Goal: Task Accomplishment & Management: Manage account settings

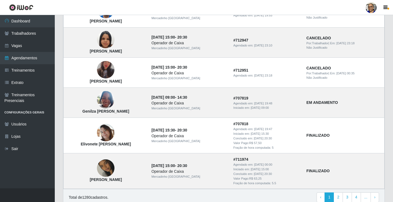
scroll to position [380, 0]
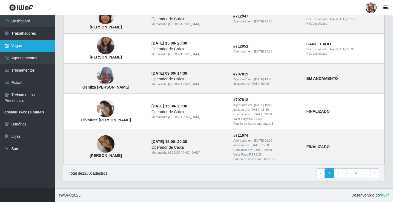
click at [21, 45] on link "Vagas" at bounding box center [27, 46] width 55 height 12
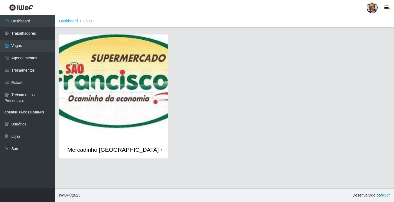
click at [101, 62] on img at bounding box center [113, 88] width 109 height 107
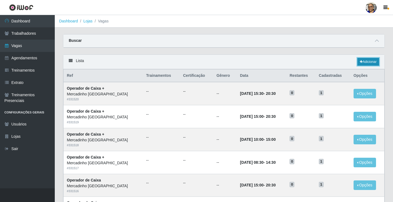
click at [366, 62] on link "Adicionar" at bounding box center [368, 62] width 22 height 8
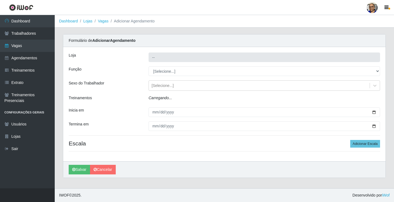
type input "Mercadinho [GEOGRAPHIC_DATA]"
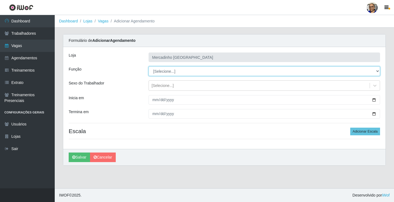
click at [168, 72] on select "[Selecione...] ASG ASG + ASG ++ Balconista de Açougue Balconista de Açougue + O…" at bounding box center [265, 72] width 232 height 10
select select "22"
click at [149, 67] on select "[Selecione...] ASG ASG + ASG ++ Balconista de Açougue Balconista de Açougue + O…" at bounding box center [265, 72] width 232 height 10
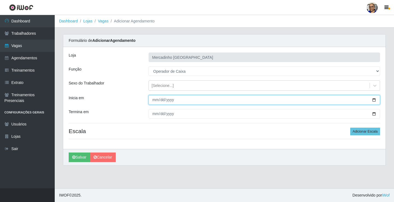
drag, startPoint x: 375, startPoint y: 100, endPoint x: 369, endPoint y: 98, distance: 6.7
click at [375, 100] on input "Inicia em" at bounding box center [265, 100] width 232 height 10
type input "2025-08-25"
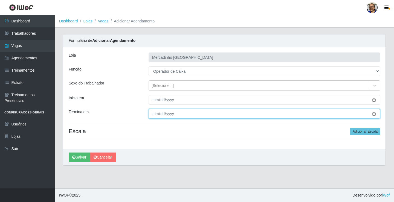
click at [375, 114] on input "Termina em" at bounding box center [265, 114] width 232 height 10
type input "2025-08-25"
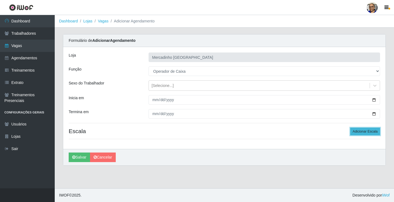
click at [368, 131] on button "Adicionar Escala" at bounding box center [366, 132] width 30 height 8
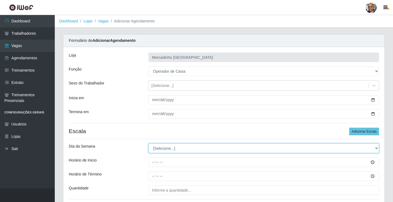
click at [166, 149] on select "[Selecione...] Segunda Terça Quarta Quinta Sexta Sábado Domingo" at bounding box center [263, 149] width 231 height 10
select select "1"
click at [148, 144] on select "[Selecione...] Segunda Terça Quarta Quinta Sexta Sábado Domingo" at bounding box center [263, 149] width 231 height 10
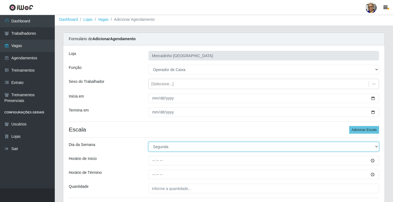
scroll to position [44, 0]
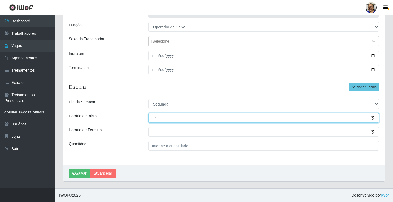
click at [154, 118] on input "Horário de Inicio" at bounding box center [263, 118] width 231 height 10
type input "09:00"
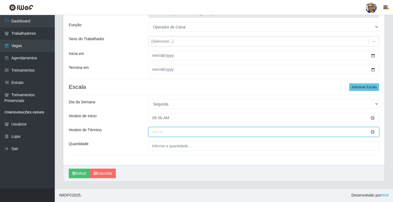
click at [153, 133] on input "Horário de Término" at bounding box center [263, 132] width 231 height 10
type input "15:00"
click at [160, 131] on input "15:00" at bounding box center [263, 132] width 231 height 10
click at [154, 133] on input "Horário de Término" at bounding box center [263, 132] width 231 height 10
type input "14:30"
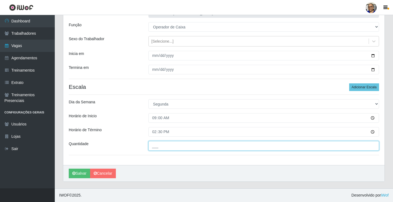
click at [197, 147] on input "___" at bounding box center [263, 146] width 231 height 10
type input "1__"
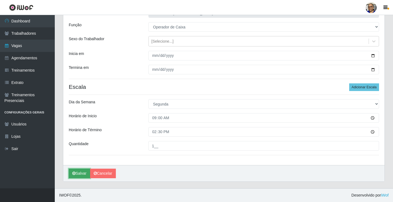
click at [83, 174] on button "Salvar" at bounding box center [79, 174] width 21 height 10
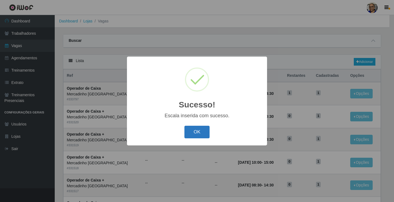
click at [197, 134] on button "OK" at bounding box center [197, 132] width 25 height 13
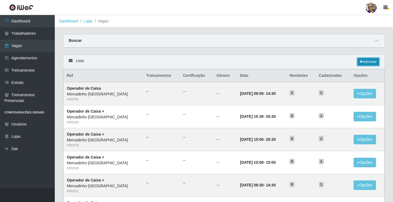
click at [370, 61] on link "Adicionar" at bounding box center [368, 62] width 22 height 8
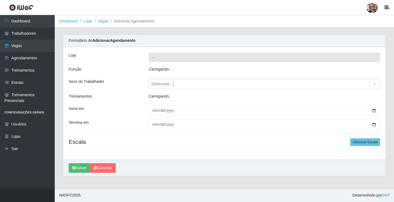
type input "Mercadinho [GEOGRAPHIC_DATA]"
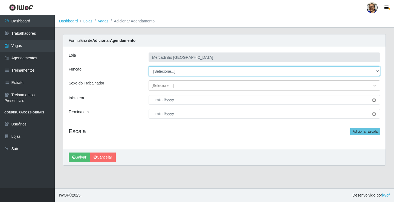
click at [167, 71] on select "[Selecione...] ASG ASG + ASG ++ Balconista de Açougue Balconista de Açougue + O…" at bounding box center [265, 72] width 232 height 10
select select "22"
click at [149, 67] on select "[Selecione...] ASG ASG + ASG ++ Balconista de Açougue Balconista de Açougue + O…" at bounding box center [265, 72] width 232 height 10
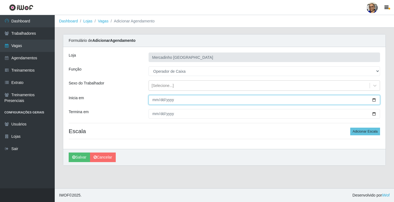
click at [375, 100] on input "Inicia em" at bounding box center [265, 100] width 232 height 10
type input "2025-08-25"
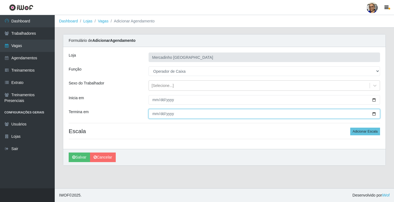
click at [375, 114] on input "Termina em" at bounding box center [265, 114] width 232 height 10
type input "2025-08-25"
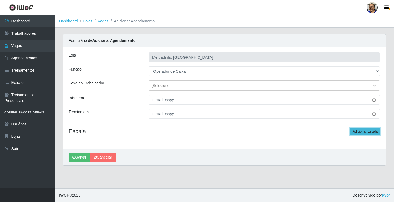
click at [359, 132] on button "Adicionar Escala" at bounding box center [366, 132] width 30 height 8
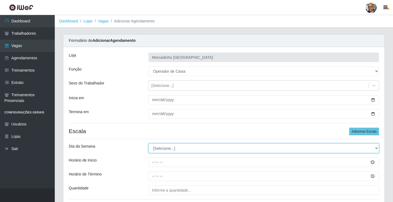
click at [165, 148] on select "[Selecione...] Segunda Terça Quarta Quinta Sexta Sábado Domingo" at bounding box center [263, 149] width 231 height 10
select select "1"
click at [148, 144] on select "[Selecione...] Segunda Terça Quarta Quinta Sexta Sábado Domingo" at bounding box center [263, 149] width 231 height 10
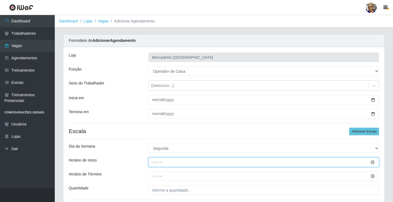
click at [154, 163] on input "Horário de Inicio" at bounding box center [263, 163] width 231 height 10
type input "14:30"
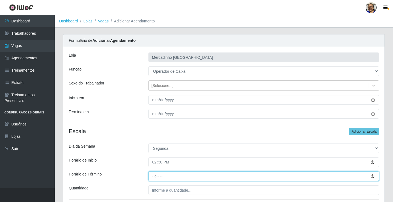
click at [154, 176] on input "Horário de Término" at bounding box center [263, 177] width 231 height 10
type input "20:30"
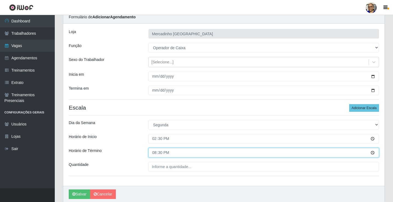
scroll to position [44, 0]
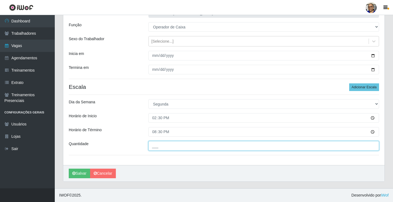
click at [193, 146] on input "___" at bounding box center [263, 146] width 231 height 10
type input "1__"
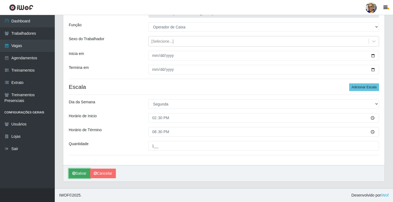
click at [86, 174] on button "Salvar" at bounding box center [79, 174] width 21 height 10
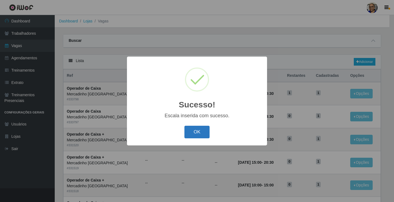
click at [193, 131] on button "OK" at bounding box center [197, 132] width 25 height 13
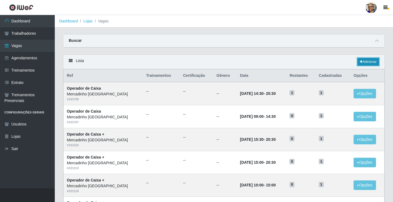
click at [371, 62] on link "Adicionar" at bounding box center [368, 62] width 22 height 8
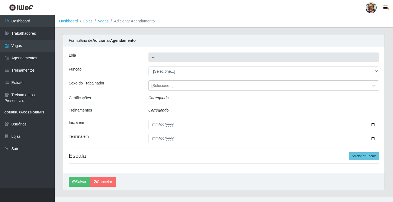
type input "Mercadinho [GEOGRAPHIC_DATA]"
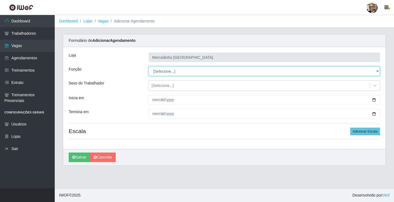
click at [171, 71] on select "[Selecione...] ASG ASG + ASG ++ Balconista de Açougue Balconista de Açougue + O…" at bounding box center [265, 72] width 232 height 10
select select "22"
click at [149, 67] on select "[Selecione...] ASG ASG + ASG ++ Balconista de Açougue Balconista de Açougue + O…" at bounding box center [265, 72] width 232 height 10
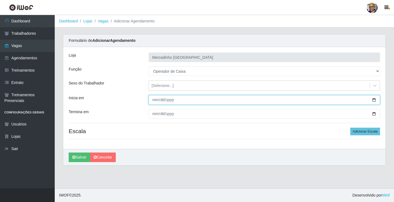
click at [375, 100] on input "Inicia em" at bounding box center [265, 100] width 232 height 10
type input "2025-08-25"
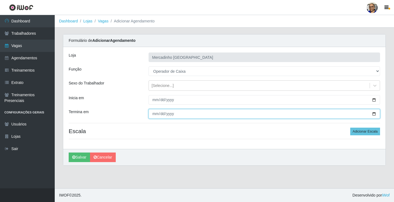
click at [374, 113] on input "Termina em" at bounding box center [265, 114] width 232 height 10
type input "2025-08-25"
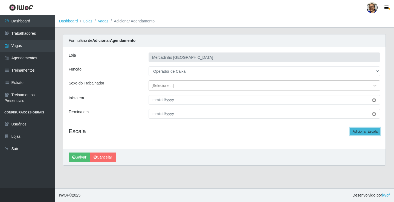
click at [360, 131] on button "Adicionar Escala" at bounding box center [366, 132] width 30 height 8
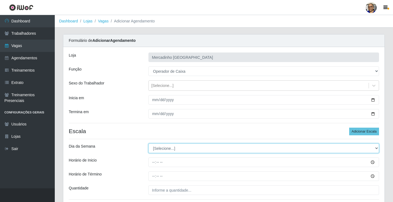
click at [159, 150] on select "[Selecione...] Segunda Terça Quarta Quinta Sexta Sábado Domingo" at bounding box center [263, 149] width 231 height 10
select select "1"
click at [148, 144] on select "[Selecione...] Segunda Terça Quarta Quinta Sexta Sábado Domingo" at bounding box center [263, 149] width 231 height 10
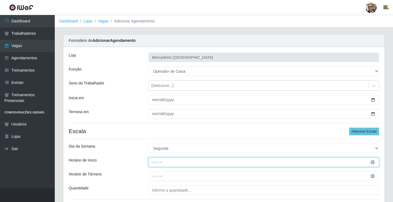
click at [154, 163] on input "Horário de Inicio" at bounding box center [263, 163] width 231 height 10
type input "15:30"
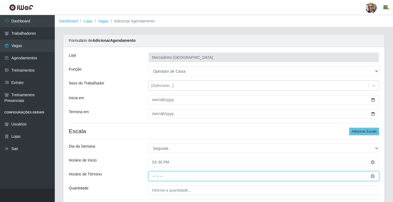
click at [154, 178] on input "Horário de Término" at bounding box center [263, 177] width 231 height 10
type input "20:30"
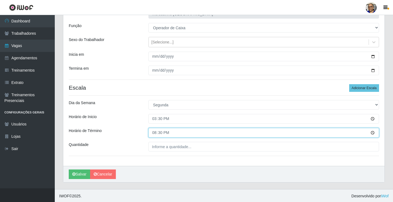
scroll to position [44, 0]
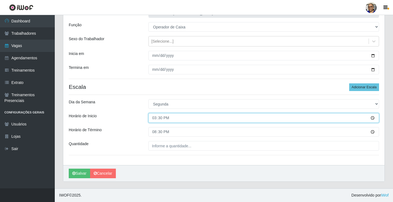
click at [158, 119] on input "15:30" at bounding box center [263, 118] width 231 height 10
type input "15:00"
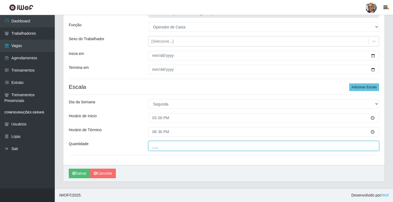
click at [194, 145] on input "___" at bounding box center [263, 146] width 231 height 10
type input "1__"
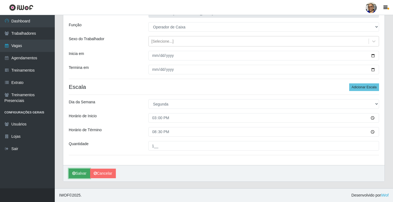
click at [80, 174] on button "Salvar" at bounding box center [79, 174] width 21 height 10
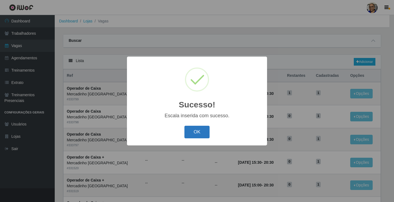
click at [197, 127] on button "OK" at bounding box center [197, 132] width 25 height 13
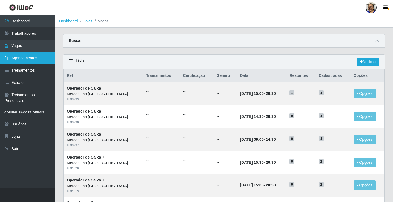
click at [25, 58] on link "Agendamentos" at bounding box center [27, 58] width 55 height 12
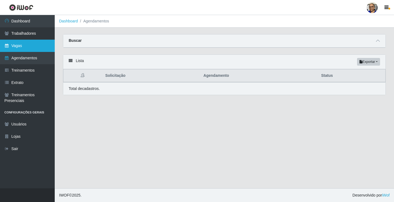
click at [18, 48] on link "Vagas" at bounding box center [27, 46] width 55 height 12
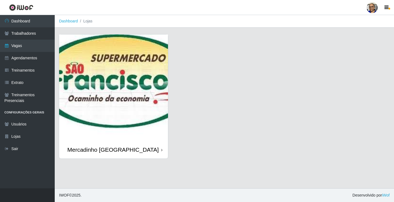
click at [104, 68] on img at bounding box center [113, 88] width 109 height 107
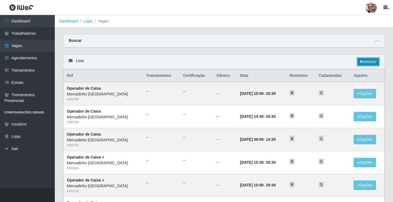
click at [369, 62] on link "Adicionar" at bounding box center [368, 62] width 22 height 8
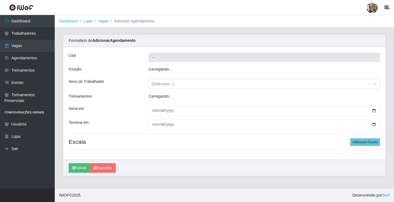
type input "Mercadinho [GEOGRAPHIC_DATA]"
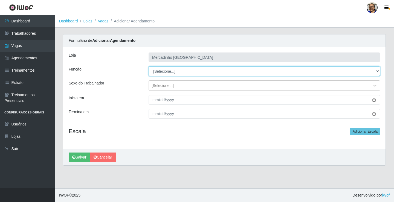
click at [168, 70] on select "[Selecione...] ASG ASG + ASG ++ Balconista de Açougue Balconista de Açougue + O…" at bounding box center [265, 72] width 232 height 10
select select "22"
click at [149, 67] on select "[Selecione...] ASG ASG + ASG ++ Balconista de Açougue Balconista de Açougue + O…" at bounding box center [265, 72] width 232 height 10
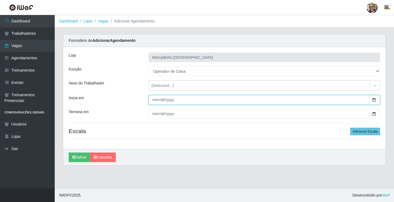
click at [374, 99] on input "Inicia em" at bounding box center [265, 100] width 232 height 10
type input "2025-08-26"
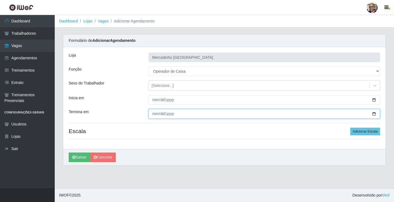
click at [374, 114] on input "Termina em" at bounding box center [265, 114] width 232 height 10
type input "2025-08-26"
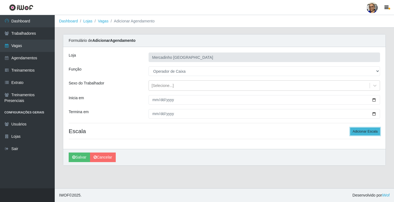
click at [362, 132] on button "Adicionar Escala" at bounding box center [366, 132] width 30 height 8
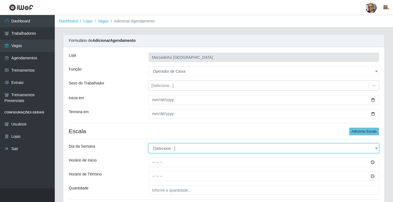
click at [166, 149] on select "[Selecione...] Segunda Terça Quarta Quinta Sexta Sábado Domingo" at bounding box center [263, 149] width 231 height 10
select select "2"
click at [148, 144] on select "[Selecione...] Segunda Terça Quarta Quinta Sexta Sábado Domingo" at bounding box center [263, 149] width 231 height 10
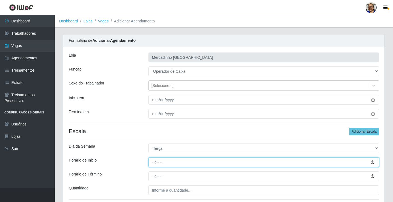
click at [154, 162] on input "Horário de Inicio" at bounding box center [263, 163] width 231 height 10
type input "09:00"
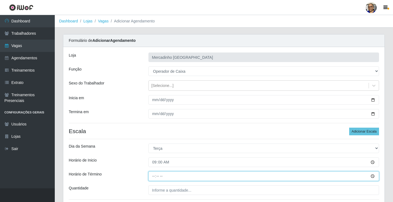
click at [154, 177] on input "Horário de Término" at bounding box center [263, 177] width 231 height 10
type input "14:30"
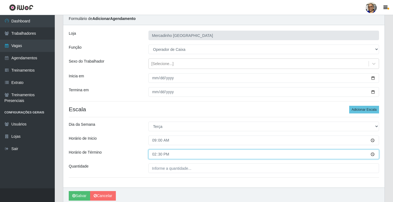
scroll to position [44, 0]
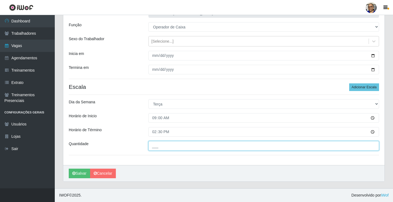
click at [196, 145] on input "___" at bounding box center [263, 146] width 231 height 10
type input "1__"
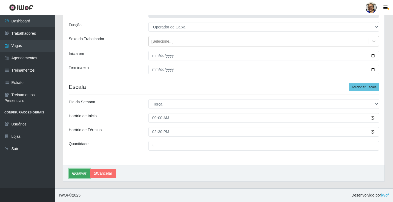
click at [83, 174] on button "Salvar" at bounding box center [79, 174] width 21 height 10
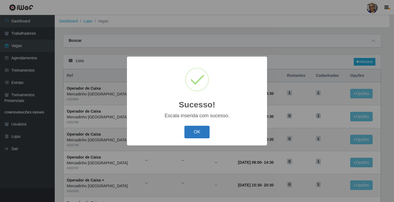
click at [198, 133] on button "OK" at bounding box center [197, 132] width 25 height 13
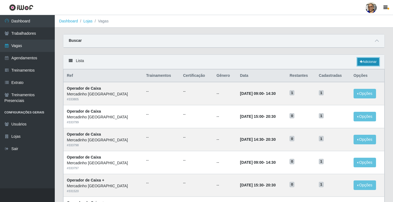
click at [367, 60] on link "Adicionar" at bounding box center [368, 62] width 22 height 8
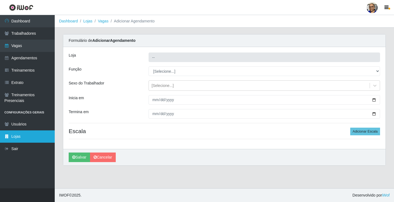
type input "Mercadinho [GEOGRAPHIC_DATA]"
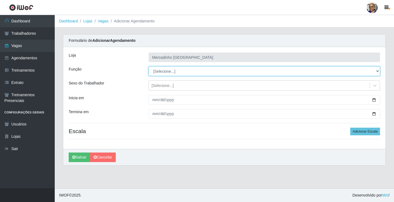
click at [163, 71] on select "[Selecione...] ASG ASG + ASG ++ Balconista de Açougue Balconista de Açougue + O…" at bounding box center [265, 72] width 232 height 10
select select "22"
click at [149, 67] on select "[Selecione...] ASG ASG + ASG ++ Balconista de Açougue Balconista de Açougue + O…" at bounding box center [265, 72] width 232 height 10
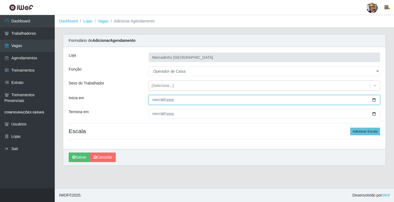
click at [374, 100] on input "Inicia em" at bounding box center [265, 100] width 232 height 10
type input "2025-08-26"
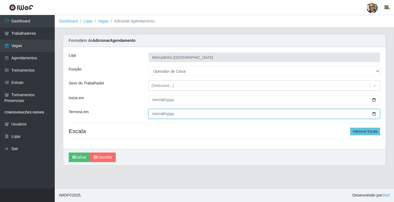
click at [374, 114] on input "Termina em" at bounding box center [265, 114] width 232 height 10
type input "2025-08-26"
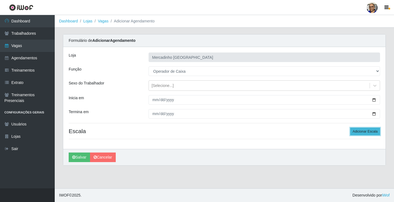
click at [366, 131] on button "Adicionar Escala" at bounding box center [366, 132] width 30 height 8
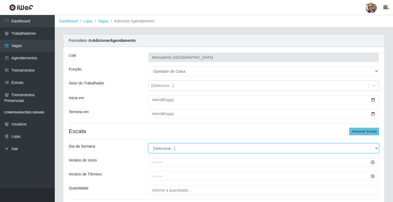
click at [169, 149] on select "[Selecione...] Segunda Terça Quarta Quinta Sexta Sábado Domingo" at bounding box center [263, 149] width 231 height 10
select select "2"
click at [148, 144] on select "[Selecione...] Segunda Terça Quarta Quinta Sexta Sábado Domingo" at bounding box center [263, 149] width 231 height 10
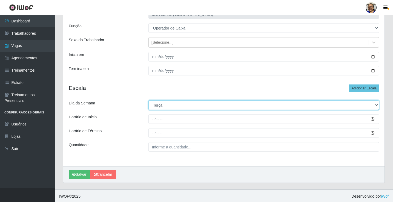
scroll to position [44, 0]
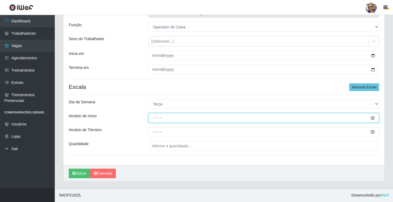
click at [154, 118] on input "Horário de Inicio" at bounding box center [263, 118] width 231 height 10
type input "14:30"
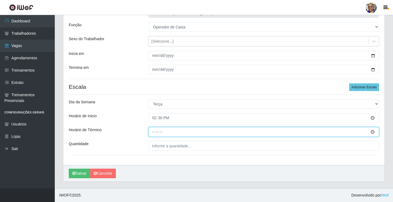
click at [153, 131] on input "Horário de Término" at bounding box center [263, 132] width 231 height 10
type input "20:30"
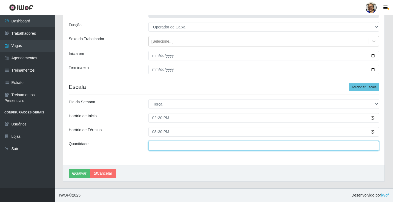
click at [193, 147] on input "___" at bounding box center [263, 146] width 231 height 10
type input "1__"
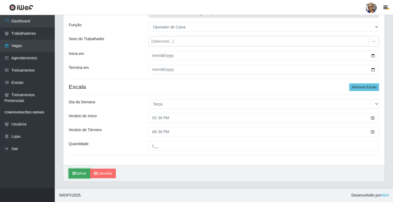
click at [82, 173] on button "Salvar" at bounding box center [79, 174] width 21 height 10
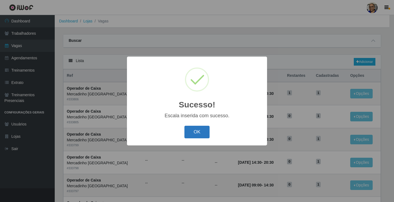
click at [201, 133] on button "OK" at bounding box center [197, 132] width 25 height 13
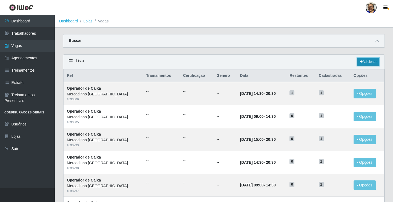
click at [369, 62] on link "Adicionar" at bounding box center [368, 62] width 22 height 8
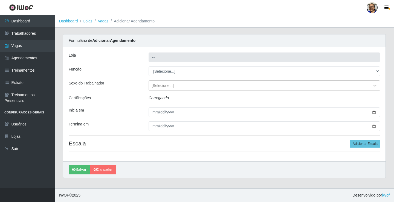
type input "Mercadinho [GEOGRAPHIC_DATA]"
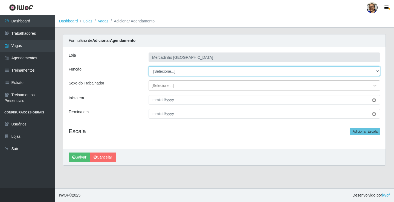
click at [159, 71] on select "[Selecione...] ASG ASG + ASG ++ Balconista de Açougue Balconista de Açougue + O…" at bounding box center [265, 72] width 232 height 10
select select "22"
click at [149, 67] on select "[Selecione...] ASG ASG + ASG ++ Balconista de Açougue Balconista de Açougue + O…" at bounding box center [265, 72] width 232 height 10
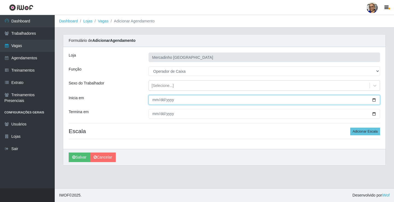
click at [374, 100] on input "Inicia em" at bounding box center [265, 100] width 232 height 10
type input "2025-08-26"
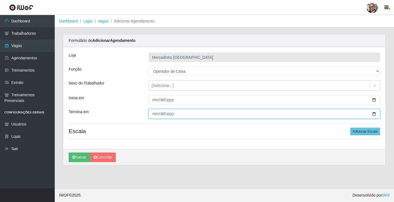
click at [376, 114] on input "Termina em" at bounding box center [265, 114] width 232 height 10
type input "2025-08-26"
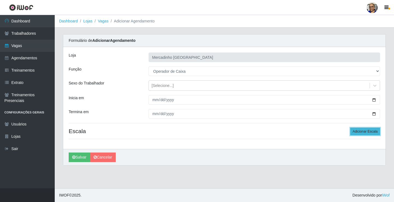
click at [360, 132] on button "Adicionar Escala" at bounding box center [366, 132] width 30 height 8
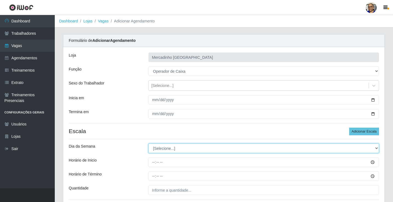
click at [165, 149] on select "[Selecione...] Segunda Terça Quarta Quinta Sexta Sábado Domingo" at bounding box center [263, 149] width 231 height 10
select select "2"
click at [148, 144] on select "[Selecione...] Segunda Terça Quarta Quinta Sexta Sábado Domingo" at bounding box center [263, 149] width 231 height 10
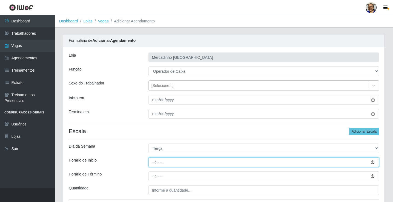
click at [153, 163] on input "Horário de Inicio" at bounding box center [263, 163] width 231 height 10
type input "15:00"
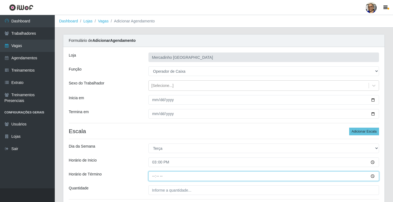
click at [154, 176] on input "Horário de Término" at bounding box center [263, 177] width 231 height 10
type input "20:30"
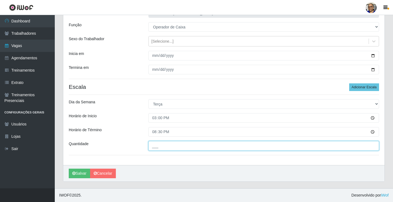
click at [200, 144] on input "___" at bounding box center [263, 146] width 231 height 10
type input "1__"
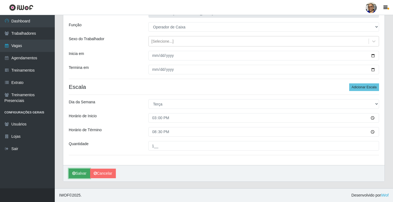
click at [84, 171] on button "Salvar" at bounding box center [79, 174] width 21 height 10
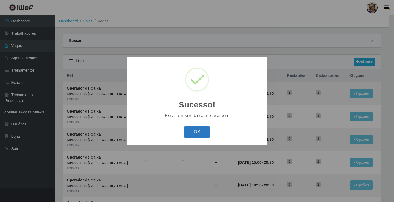
click at [192, 131] on button "OK" at bounding box center [197, 132] width 25 height 13
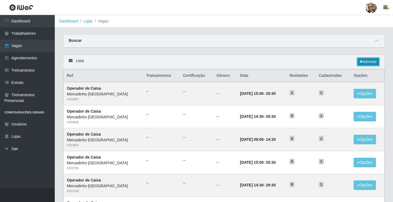
click at [368, 62] on link "Adicionar" at bounding box center [368, 62] width 22 height 8
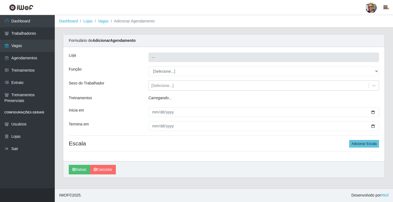
type input "Mercadinho [GEOGRAPHIC_DATA]"
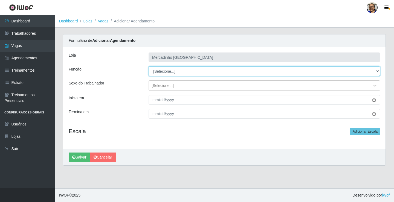
click at [168, 73] on select "[Selecione...] ASG ASG + ASG ++ Balconista de Açougue Balconista de Açougue + O…" at bounding box center [265, 72] width 232 height 10
select select "22"
click at [149, 67] on select "[Selecione...] ASG ASG + ASG ++ Balconista de Açougue Balconista de Açougue + O…" at bounding box center [265, 72] width 232 height 10
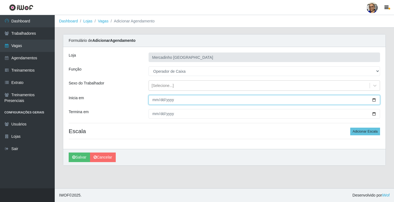
click at [373, 99] on input "Inicia em" at bounding box center [265, 100] width 232 height 10
type input "2025-08-27"
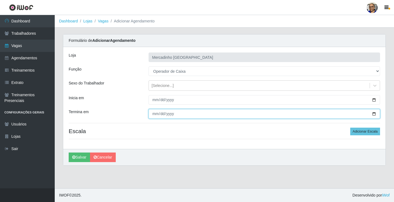
click at [374, 115] on input "Termina em" at bounding box center [265, 114] width 232 height 10
type input "2025-08-27"
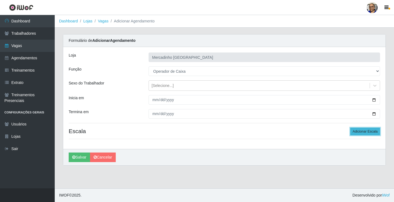
click at [358, 131] on button "Adicionar Escala" at bounding box center [366, 132] width 30 height 8
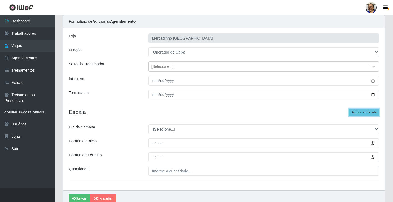
scroll to position [44, 0]
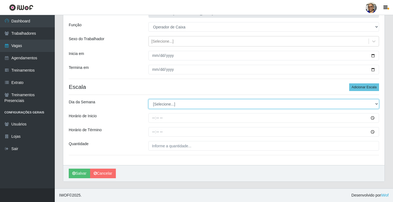
click at [164, 105] on select "[Selecione...] Segunda Terça Quarta Quinta Sexta Sábado Domingo" at bounding box center [263, 104] width 231 height 10
select select "3"
click at [148, 99] on select "[Selecione...] Segunda Terça Quarta Quinta Sexta Sábado Domingo" at bounding box center [263, 104] width 231 height 10
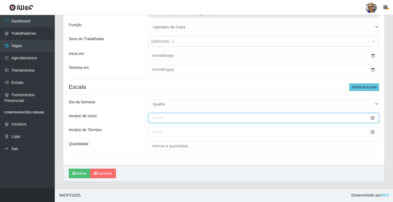
click at [154, 118] on input "Horário de Inicio" at bounding box center [263, 118] width 231 height 10
type input "09:00"
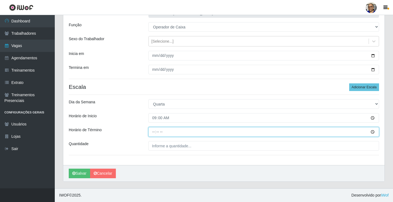
click at [152, 132] on input "Horário de Término" at bounding box center [263, 132] width 231 height 10
type input "14:30"
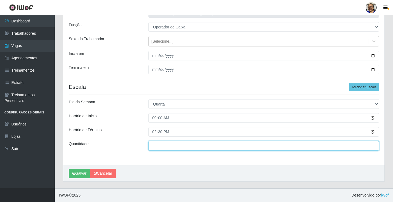
click at [195, 145] on input "___" at bounding box center [263, 146] width 231 height 10
type input "1__"
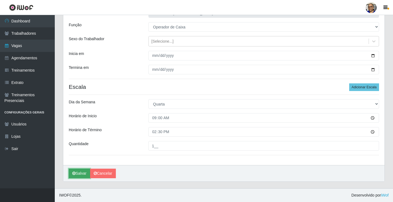
click at [86, 173] on button "Salvar" at bounding box center [79, 174] width 21 height 10
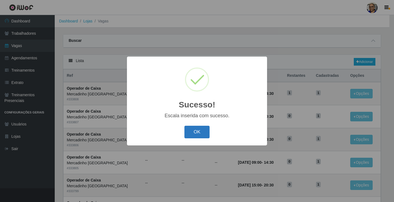
click at [195, 132] on button "OK" at bounding box center [197, 132] width 25 height 13
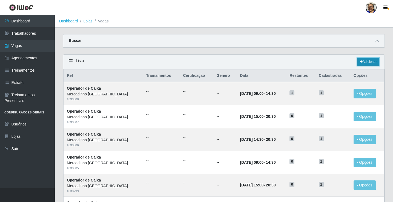
click at [368, 61] on link "Adicionar" at bounding box center [368, 62] width 22 height 8
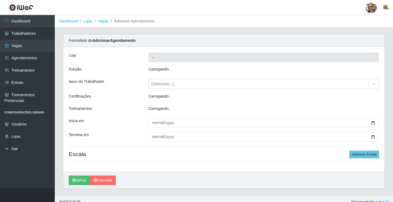
type input "Mercadinho [GEOGRAPHIC_DATA]"
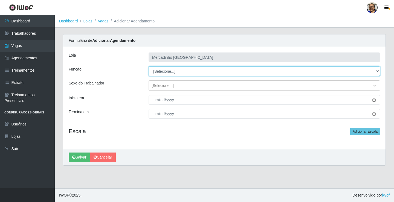
click at [165, 70] on select "[Selecione...] ASG ASG + ASG ++ Balconista de Açougue Balconista de Açougue + O…" at bounding box center [265, 72] width 232 height 10
select select "22"
click at [149, 67] on select "[Selecione...] ASG ASG + ASG ++ Balconista de Açougue Balconista de Açougue + O…" at bounding box center [265, 72] width 232 height 10
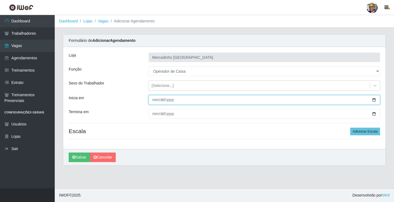
click at [374, 101] on input "Inicia em" at bounding box center [265, 100] width 232 height 10
type input "2025-08-27"
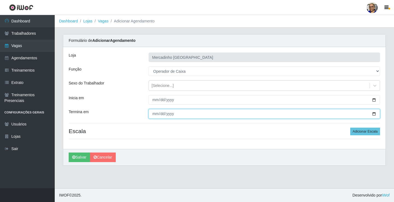
click at [374, 114] on input "Termina em" at bounding box center [265, 114] width 232 height 10
type input "2025-08-27"
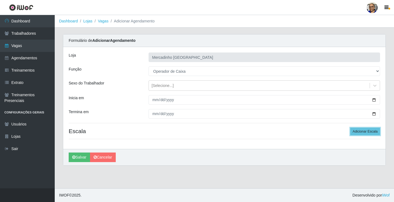
drag, startPoint x: 356, startPoint y: 131, endPoint x: 305, endPoint y: 129, distance: 51.5
click at [356, 131] on button "Adicionar Escala" at bounding box center [366, 132] width 30 height 8
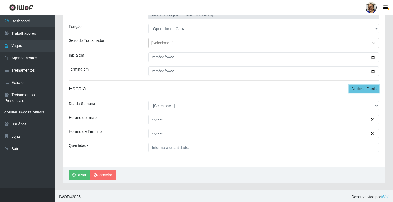
scroll to position [44, 0]
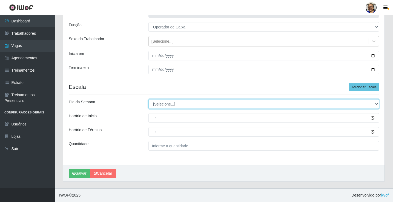
click at [170, 105] on select "[Selecione...] Segunda Terça Quarta Quinta Sexta Sábado Domingo" at bounding box center [263, 104] width 231 height 10
select select "3"
click at [148, 99] on select "[Selecione...] Segunda Terça Quarta Quinta Sexta Sábado Domingo" at bounding box center [263, 104] width 231 height 10
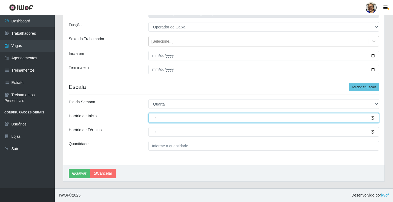
click at [154, 119] on input "Horário de Inicio" at bounding box center [263, 118] width 231 height 10
type input "14:30"
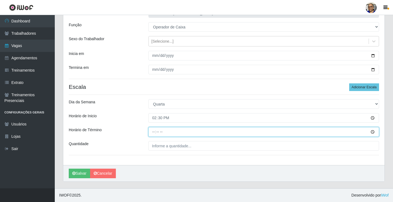
click at [153, 133] on input "Horário de Término" at bounding box center [263, 132] width 231 height 10
type input "20:30"
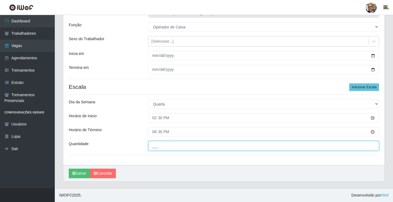
click at [198, 147] on input "___" at bounding box center [263, 146] width 231 height 10
type input "1__"
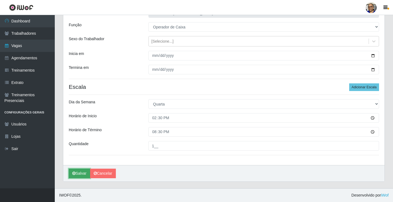
click at [81, 174] on button "Salvar" at bounding box center [79, 174] width 21 height 10
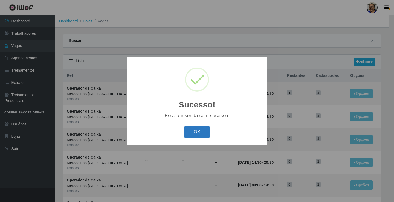
click at [196, 133] on button "OK" at bounding box center [197, 132] width 25 height 13
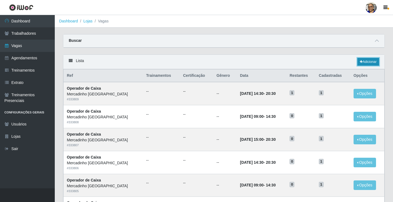
click at [370, 61] on link "Adicionar" at bounding box center [368, 62] width 22 height 8
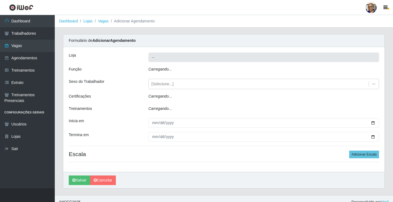
type input "Mercadinho [GEOGRAPHIC_DATA]"
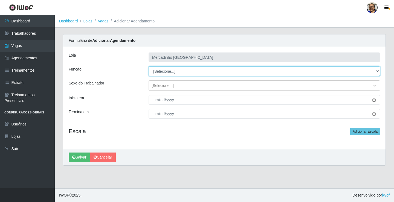
click at [164, 72] on select "[Selecione...] ASG ASG + ASG ++ Balconista de Açougue Balconista de Açougue + O…" at bounding box center [265, 72] width 232 height 10
select select "22"
click at [149, 67] on select "[Selecione...] ASG ASG + ASG ++ Balconista de Açougue Balconista de Açougue + O…" at bounding box center [265, 72] width 232 height 10
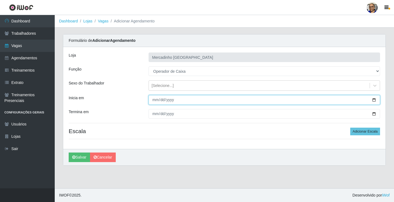
click at [374, 100] on input "Inicia em" at bounding box center [265, 100] width 232 height 10
type input "2025-08-27"
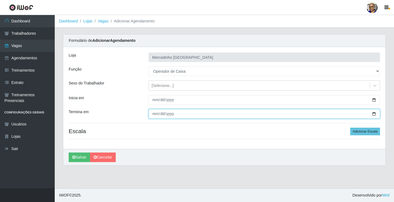
click at [374, 113] on input "Termina em" at bounding box center [265, 114] width 232 height 10
type input "2025-08-27"
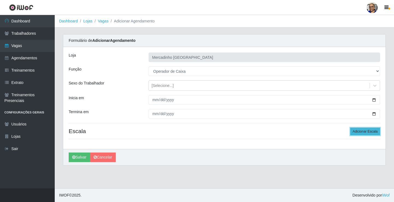
click at [361, 130] on button "Adicionar Escala" at bounding box center [366, 132] width 30 height 8
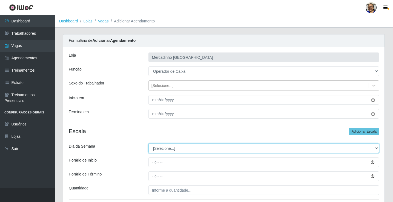
click at [171, 148] on select "[Selecione...] Segunda Terça Quarta Quinta Sexta Sábado Domingo" at bounding box center [263, 149] width 231 height 10
select select "3"
click at [148, 144] on select "[Selecione...] Segunda Terça Quarta Quinta Sexta Sábado Domingo" at bounding box center [263, 149] width 231 height 10
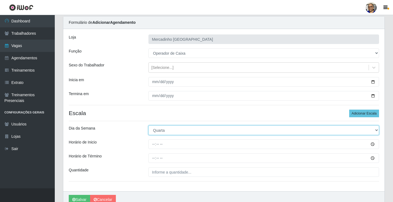
scroll to position [44, 0]
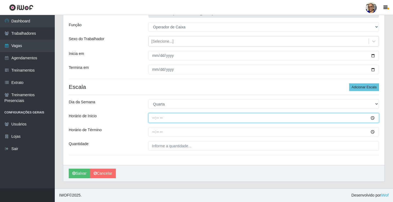
click at [154, 119] on input "Horário de Inicio" at bounding box center [263, 118] width 231 height 10
type input "13:00"
click at [154, 119] on input "Horário de Inicio" at bounding box center [263, 118] width 231 height 10
type input "15:00"
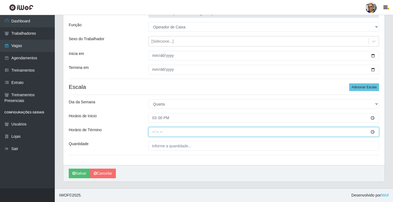
click at [155, 133] on input "Horário de Término" at bounding box center [263, 132] width 231 height 10
type input "20:30"
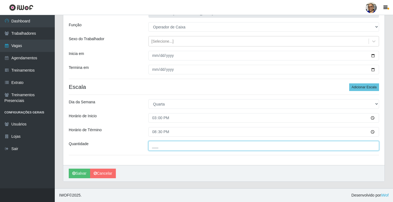
click at [196, 145] on input "___" at bounding box center [263, 146] width 231 height 10
type input "1__"
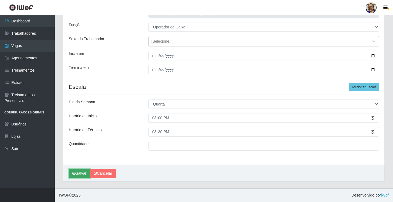
click at [81, 173] on button "Salvar" at bounding box center [79, 174] width 21 height 10
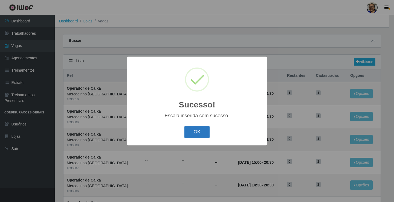
click at [197, 132] on button "OK" at bounding box center [197, 132] width 25 height 13
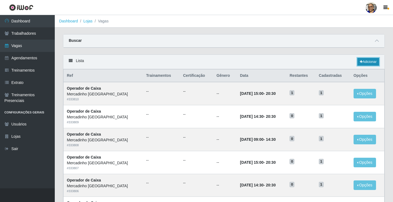
click at [372, 62] on link "Adicionar" at bounding box center [368, 62] width 22 height 8
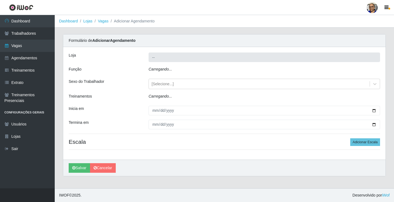
type input "Mercadinho [GEOGRAPHIC_DATA]"
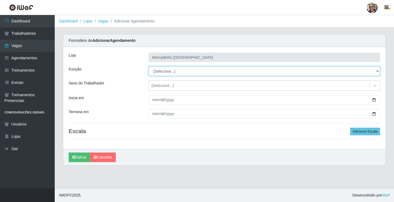
click at [159, 71] on select "[Selecione...] ASG ASG + ASG ++ Balconista de Açougue Balconista de Açougue + O…" at bounding box center [265, 72] width 232 height 10
select select "22"
click at [149, 67] on select "[Selecione...] ASG ASG + ASG ++ Balconista de Açougue Balconista de Açougue + O…" at bounding box center [265, 72] width 232 height 10
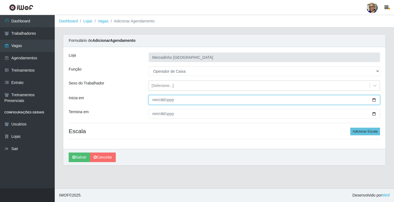
click at [373, 99] on input "Inicia em" at bounding box center [265, 100] width 232 height 10
type input "2025-08-28"
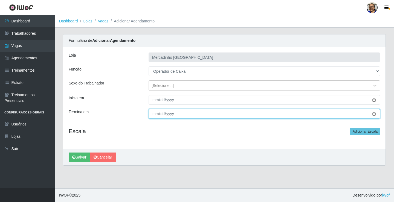
click at [374, 113] on input "Termina em" at bounding box center [265, 114] width 232 height 10
type input "2025-08-28"
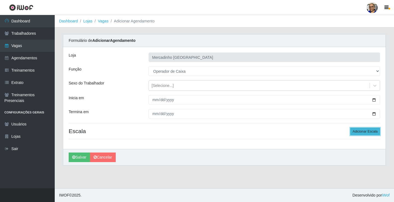
click at [357, 132] on button "Adicionar Escala" at bounding box center [366, 132] width 30 height 8
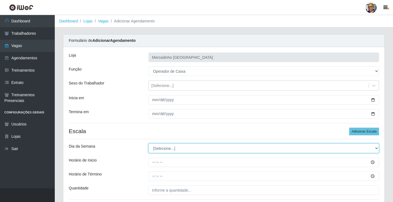
click at [159, 149] on select "[Selecione...] Segunda Terça Quarta Quinta Sexta Sábado Domingo" at bounding box center [263, 149] width 231 height 10
select select "4"
click at [148, 144] on select "[Selecione...] Segunda Terça Quarta Quinta Sexta Sábado Domingo" at bounding box center [263, 149] width 231 height 10
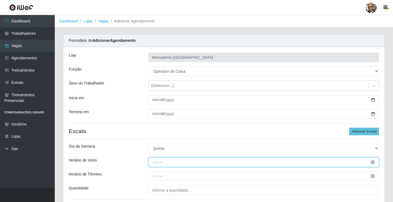
click at [154, 164] on input "Horário de Inicio" at bounding box center [263, 163] width 231 height 10
type input "09:00"
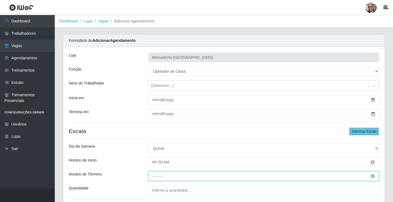
click at [155, 177] on input "Horário de Término" at bounding box center [263, 177] width 231 height 10
type input "14:30"
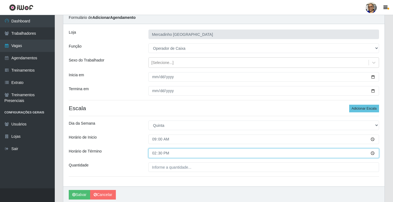
scroll to position [44, 0]
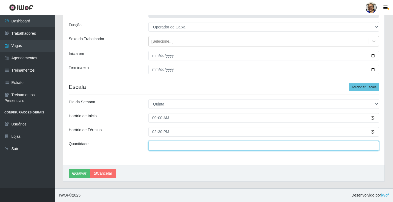
click at [194, 146] on input "___" at bounding box center [263, 146] width 231 height 10
type input "1__"
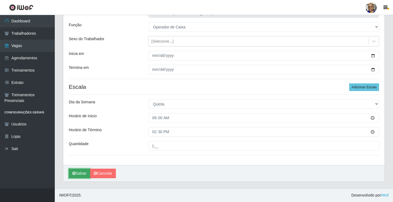
click at [81, 172] on button "Salvar" at bounding box center [79, 174] width 21 height 10
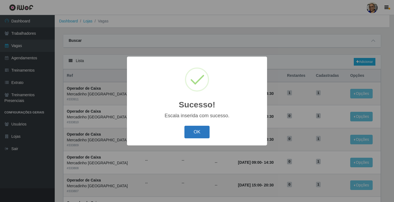
click at [197, 132] on button "OK" at bounding box center [197, 132] width 25 height 13
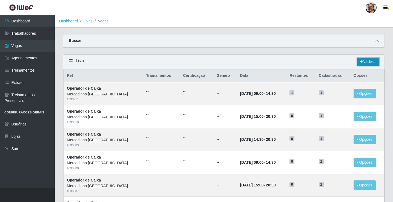
click at [370, 62] on link "Adicionar" at bounding box center [368, 62] width 22 height 8
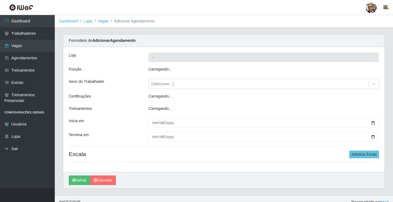
type input "Mercadinho [GEOGRAPHIC_DATA]"
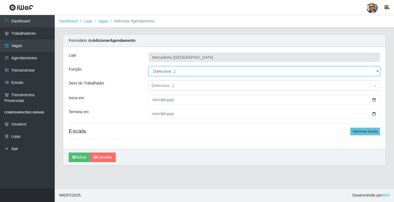
click at [163, 73] on select "[Selecione...] ASG ASG + ASG ++ Balconista de Açougue Balconista de Açougue + O…" at bounding box center [265, 72] width 232 height 10
select select "22"
click at [149, 67] on select "[Selecione...] ASG ASG + ASG ++ Balconista de Açougue Balconista de Açougue + O…" at bounding box center [265, 72] width 232 height 10
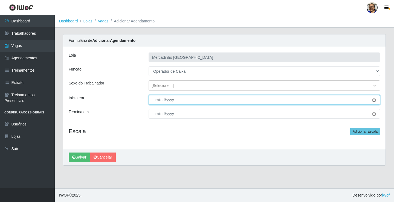
click at [375, 100] on input "Inicia em" at bounding box center [265, 100] width 232 height 10
type input "2025-08-28"
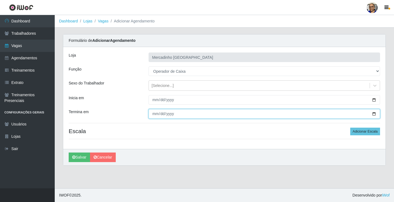
click at [374, 115] on input "Termina em" at bounding box center [265, 114] width 232 height 10
type input "2025-08-28"
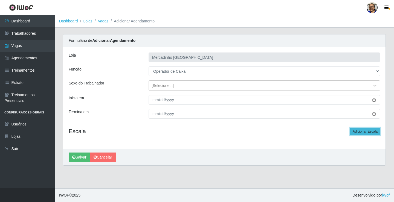
click at [359, 131] on button "Adicionar Escala" at bounding box center [366, 132] width 30 height 8
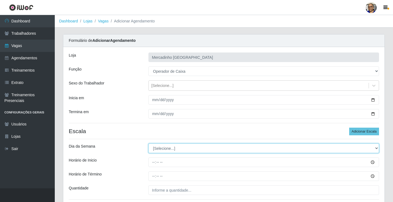
click at [170, 150] on select "[Selecione...] Segunda Terça Quarta Quinta Sexta Sábado Domingo" at bounding box center [263, 149] width 231 height 10
select select "4"
click at [148, 144] on select "[Selecione...] Segunda Terça Quarta Quinta Sexta Sábado Domingo" at bounding box center [263, 149] width 231 height 10
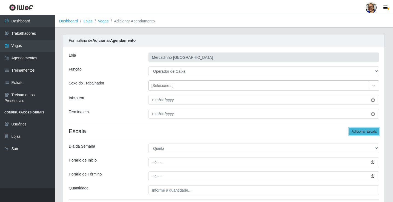
click at [364, 132] on button "Adicionar Escala" at bounding box center [364, 132] width 30 height 8
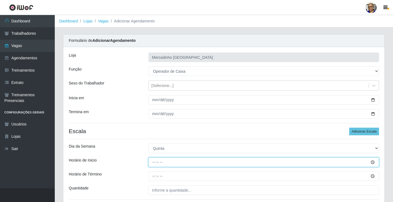
click at [372, 162] on input "Horário de Inicio" at bounding box center [263, 163] width 231 height 10
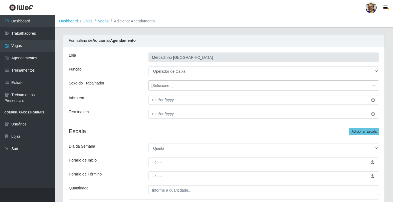
click at [125, 105] on div "Loja Mercadinho São Francisco Função [Selecione...] ASG ASG + ASG ++ Balconista…" at bounding box center [223, 158] width 321 height 223
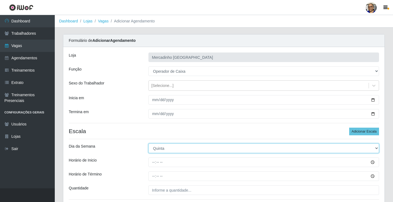
click at [168, 148] on select "[Selecione...] Segunda Terça Quarta Quinta Sexta Sábado Domingo" at bounding box center [263, 149] width 231 height 10
click at [148, 144] on select "[Selecione...] Segunda Terça Quarta Quinta Sexta Sábado Domingo" at bounding box center [263, 149] width 231 height 10
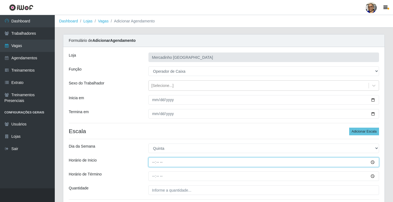
click at [154, 163] on input "Horário de Inicio" at bounding box center [263, 163] width 231 height 10
type input "14:30"
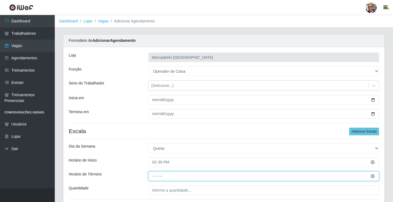
click at [153, 176] on input "Horário de Término" at bounding box center [263, 177] width 231 height 10
type input "20:30"
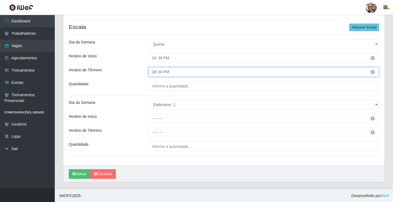
scroll to position [105, 0]
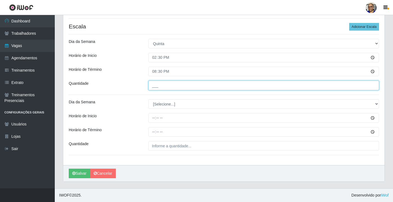
click at [198, 85] on input "___" at bounding box center [263, 86] width 231 height 10
type input "1__"
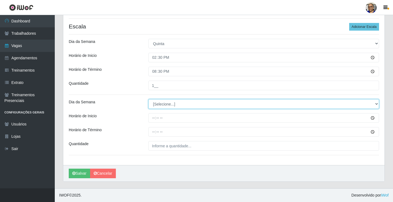
click at [163, 104] on select "[Selecione...] Segunda Terça Quarta Quinta Sexta Sábado Domingo" at bounding box center [263, 104] width 231 height 10
select select "4"
click at [148, 99] on select "[Selecione...] Segunda Terça Quarta Quinta Sexta Sábado Domingo" at bounding box center [263, 104] width 231 height 10
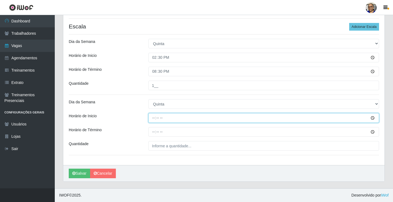
click at [154, 118] on input "Horário de Inicio" at bounding box center [263, 118] width 231 height 10
type input "15:00"
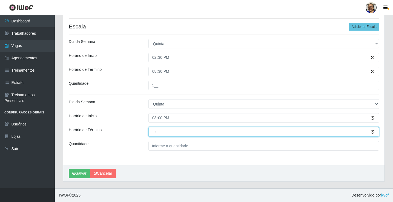
click at [154, 133] on input "Horário de Término" at bounding box center [263, 132] width 231 height 10
type input "20:30"
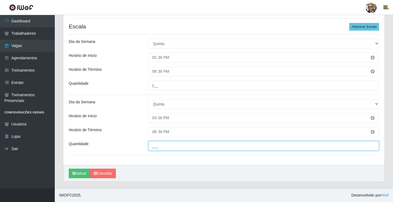
click at [196, 146] on input "___" at bounding box center [263, 146] width 231 height 10
type input "1__"
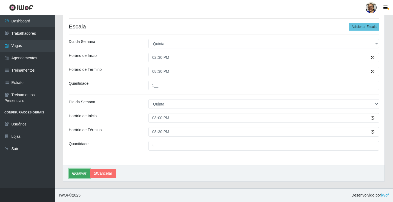
click at [83, 173] on button "Salvar" at bounding box center [79, 174] width 21 height 10
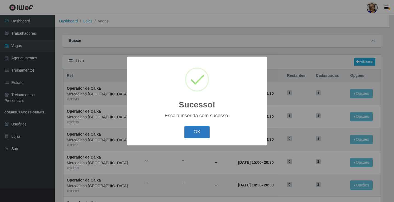
click at [197, 132] on button "OK" at bounding box center [197, 132] width 25 height 13
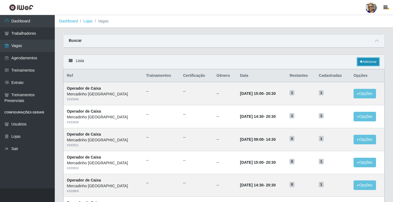
click at [371, 62] on link "Adicionar" at bounding box center [368, 62] width 22 height 8
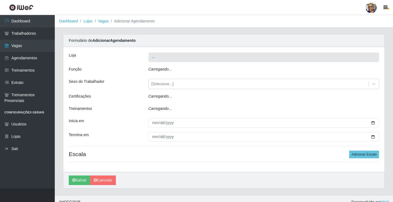
type input "Mercadinho [GEOGRAPHIC_DATA]"
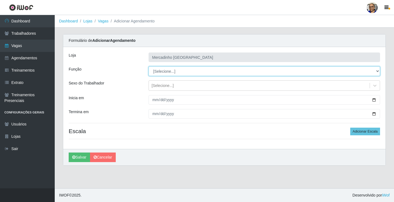
click at [171, 70] on select "[Selecione...] ASG ASG + ASG ++ Balconista de Açougue Balconista de Açougue + O…" at bounding box center [265, 72] width 232 height 10
select select "22"
click at [149, 67] on select "[Selecione...] ASG ASG + ASG ++ Balconista de Açougue Balconista de Açougue + O…" at bounding box center [265, 72] width 232 height 10
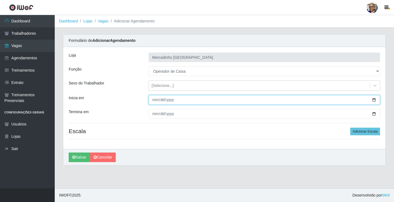
click at [374, 100] on input "Inicia em" at bounding box center [265, 100] width 232 height 10
type input "2025-08-29"
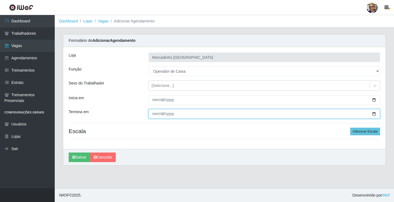
click at [375, 114] on input "Termina em" at bounding box center [265, 114] width 232 height 10
type input "2025-08-29"
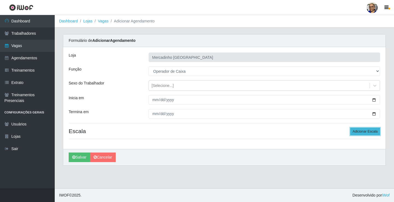
click at [357, 133] on button "Adicionar Escala" at bounding box center [366, 132] width 30 height 8
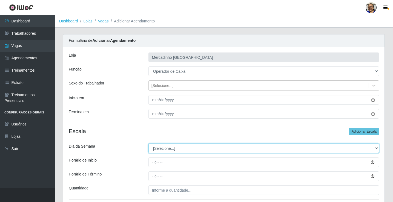
click at [162, 149] on select "[Selecione...] Segunda Terça Quarta Quinta Sexta Sábado Domingo" at bounding box center [263, 149] width 231 height 10
select select "5"
click at [148, 144] on select "[Selecione...] Segunda Terça Quarta Quinta Sexta Sábado Domingo" at bounding box center [263, 149] width 231 height 10
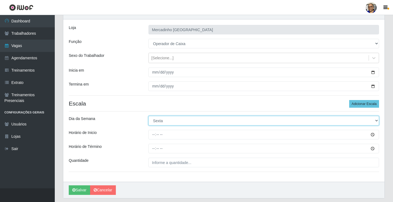
scroll to position [44, 0]
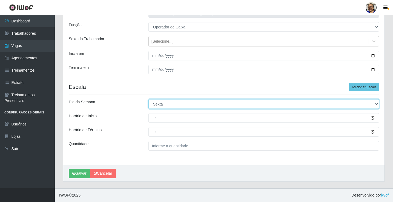
click at [235, 101] on select "[Selecione...] Segunda Terça Quarta Quinta Sexta Sábado Domingo" at bounding box center [263, 104] width 231 height 10
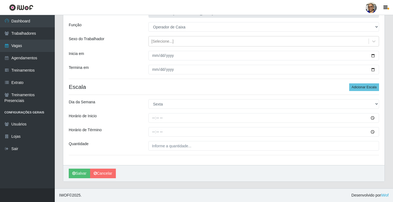
click at [122, 102] on div "Dia da Semana" at bounding box center [105, 104] width 80 height 10
click at [128, 109] on div "Dia da Semana" at bounding box center [105, 104] width 80 height 10
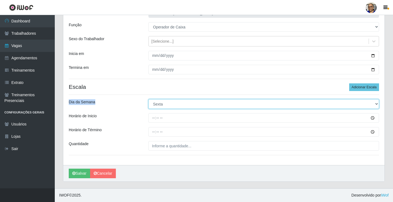
click at [170, 104] on select "[Selecione...] Segunda Terça Quarta Quinta Sexta Sábado Domingo" at bounding box center [263, 104] width 231 height 10
click at [148, 99] on select "[Selecione...] Segunda Terça Quarta Quinta Sexta Sábado Domingo" at bounding box center [263, 104] width 231 height 10
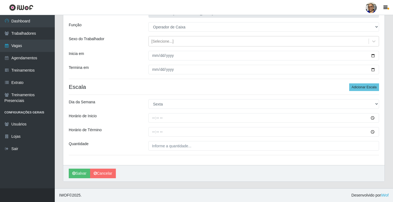
drag, startPoint x: 144, startPoint y: 161, endPoint x: 142, endPoint y: 157, distance: 4.7
click at [144, 160] on div "Loja Mercadinho São Francisco Função [Selecione...] ASG ASG + ASG ++ Balconista…" at bounding box center [223, 84] width 321 height 163
click at [374, 86] on button "Adicionar Escala" at bounding box center [364, 88] width 30 height 8
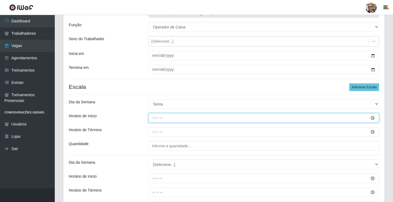
click at [153, 118] on input "Horário de Inicio" at bounding box center [263, 118] width 231 height 10
type input "08:30"
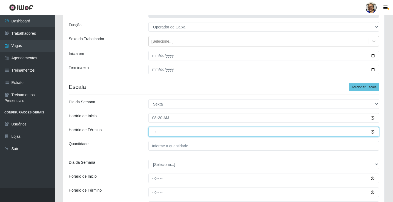
click at [155, 132] on input "Horário de Término" at bounding box center [263, 132] width 231 height 10
type input "14:30"
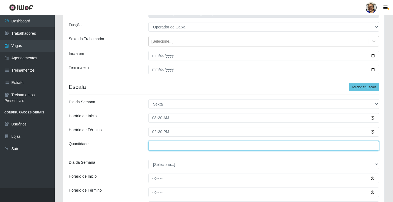
click at [189, 148] on input "___" at bounding box center [263, 146] width 231 height 10
type input "1__"
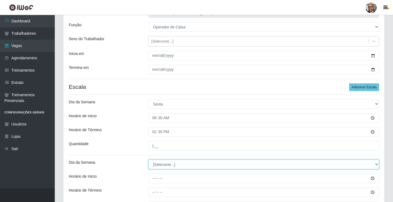
click at [169, 163] on select "[Selecione...] Segunda Terça Quarta Quinta Sexta Sábado Domingo" at bounding box center [263, 165] width 231 height 10
click at [169, 164] on select "[Selecione...] Segunda Terça Quarta Quinta Sexta Sábado Domingo" at bounding box center [263, 165] width 231 height 10
select select "5"
click at [148, 160] on select "[Selecione...] Segunda Terça Quarta Quinta Sexta Sábado Domingo" at bounding box center [263, 165] width 231 height 10
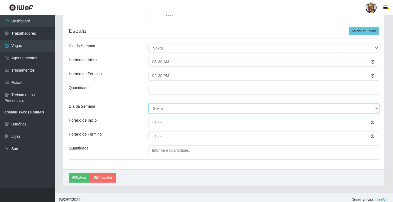
scroll to position [105, 0]
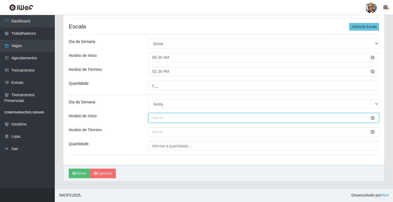
click at [154, 118] on input "Horário de Inicio" at bounding box center [263, 118] width 231 height 10
type input "09:00"
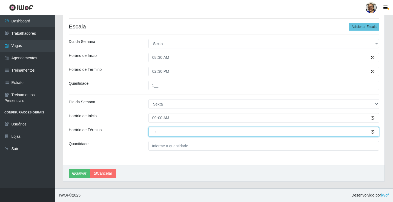
click at [153, 133] on input "Horário de Término" at bounding box center [263, 132] width 231 height 10
type input "15:00"
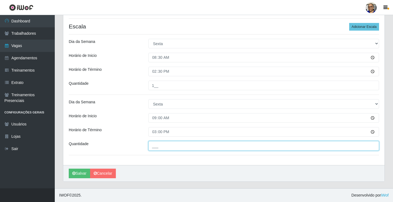
click at [196, 146] on input "___" at bounding box center [263, 146] width 231 height 10
type input "1__"
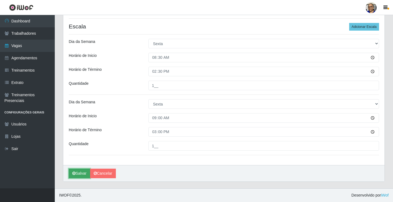
click at [84, 175] on button "Salvar" at bounding box center [79, 174] width 21 height 10
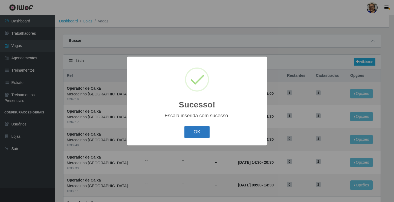
click at [198, 131] on button "OK" at bounding box center [197, 132] width 25 height 13
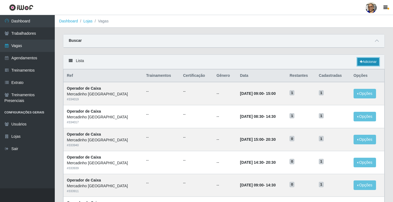
click at [364, 61] on link "Adicionar" at bounding box center [368, 62] width 22 height 8
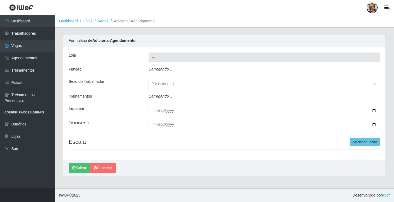
type input "Mercadinho [GEOGRAPHIC_DATA]"
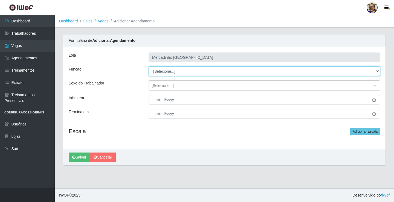
click at [171, 71] on select "[Selecione...] ASG ASG + ASG ++ Balconista de Açougue Balconista de Açougue + O…" at bounding box center [265, 72] width 232 height 10
select select "22"
click at [149, 67] on select "[Selecione...] ASG ASG + ASG ++ Balconista de Açougue Balconista de Açougue + O…" at bounding box center [265, 72] width 232 height 10
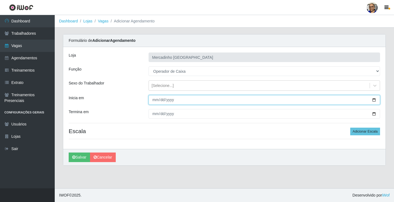
click at [374, 99] on input "Inicia em" at bounding box center [265, 100] width 232 height 10
type input "2025-08-29"
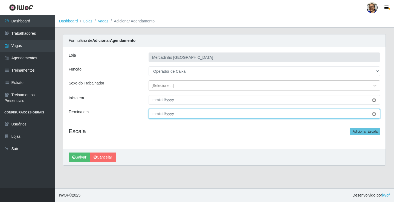
click at [374, 114] on input "Termina em" at bounding box center [265, 114] width 232 height 10
type input "2025-08-29"
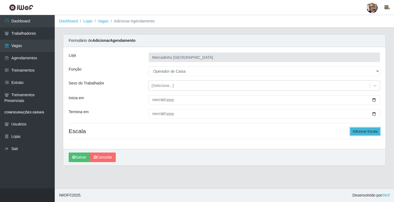
click at [371, 130] on button "Adicionar Escala" at bounding box center [366, 132] width 30 height 8
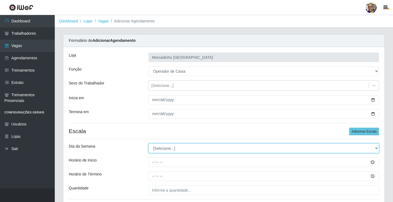
click at [165, 148] on select "[Selecione...] Segunda Terça Quarta Quinta Sexta Sábado Domingo" at bounding box center [263, 149] width 231 height 10
select select "5"
click at [148, 144] on select "[Selecione...] Segunda Terça Quarta Quinta Sexta Sábado Domingo" at bounding box center [263, 149] width 231 height 10
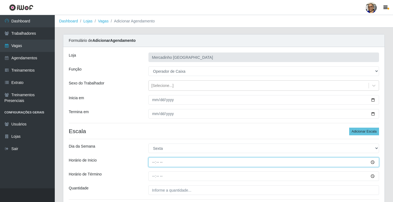
drag, startPoint x: 153, startPoint y: 162, endPoint x: 149, endPoint y: 163, distance: 3.3
click at [152, 162] on input "Horário de Inicio" at bounding box center [263, 163] width 231 height 10
type input "14:30"
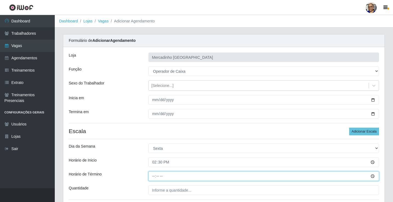
click at [153, 177] on input "Horário de Término" at bounding box center [263, 177] width 231 height 10
type input "20:30"
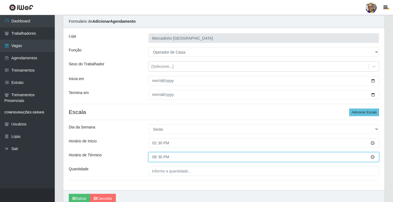
scroll to position [44, 0]
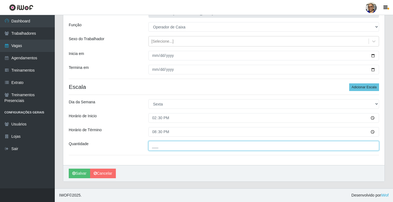
click at [199, 147] on input "___" at bounding box center [263, 146] width 231 height 10
type input "1__"
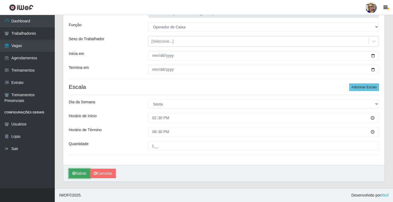
click at [83, 173] on button "Salvar" at bounding box center [79, 174] width 21 height 10
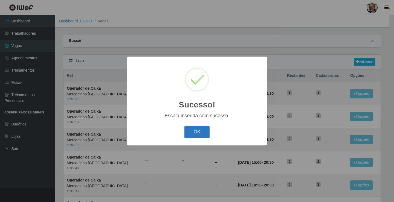
click at [199, 131] on button "OK" at bounding box center [197, 132] width 25 height 13
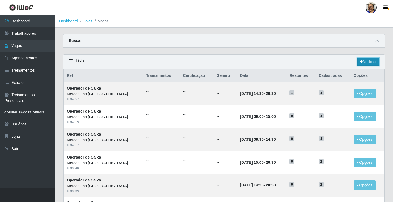
click at [368, 62] on link "Adicionar" at bounding box center [368, 62] width 22 height 8
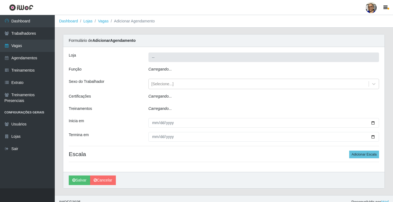
type input "Mercadinho [GEOGRAPHIC_DATA]"
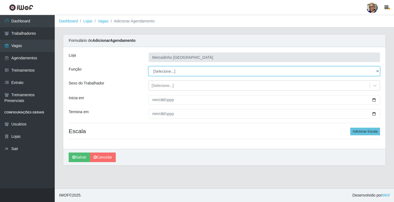
click at [174, 71] on select "[Selecione...] ASG ASG + ASG ++ Balconista de Açougue Balconista de Açougue + O…" at bounding box center [265, 72] width 232 height 10
select select "22"
click at [149, 67] on select "[Selecione...] ASG ASG + ASG ++ Balconista de Açougue Balconista de Açougue + O…" at bounding box center [265, 72] width 232 height 10
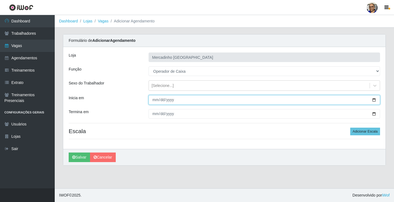
click at [374, 100] on input "Inicia em" at bounding box center [265, 100] width 232 height 10
type input "2025-08-29"
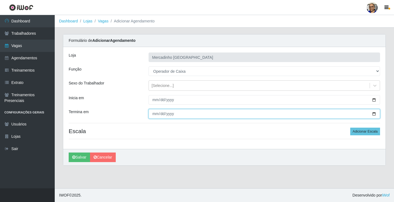
click at [373, 114] on input "Termina em" at bounding box center [265, 114] width 232 height 10
type input "2025-08-29"
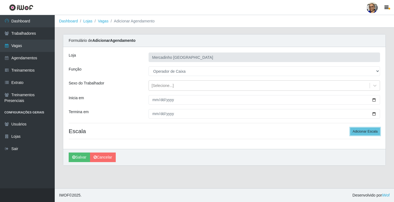
drag, startPoint x: 362, startPoint y: 130, endPoint x: 339, endPoint y: 133, distance: 23.0
click at [362, 131] on button "Adicionar Escala" at bounding box center [366, 132] width 30 height 8
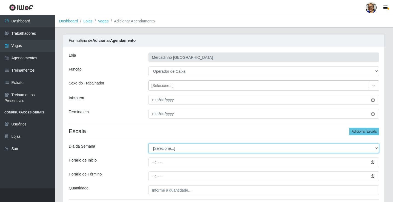
click at [170, 149] on select "[Selecione...] Segunda Terça Quarta Quinta Sexta Sábado Domingo" at bounding box center [263, 149] width 231 height 10
select select "5"
click at [148, 144] on select "[Selecione...] Segunda Terça Quarta Quinta Sexta Sábado Domingo" at bounding box center [263, 149] width 231 height 10
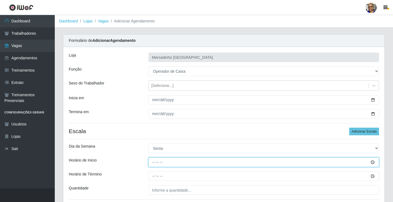
click at [154, 163] on input "Horário de Inicio" at bounding box center [263, 163] width 231 height 10
type input "15:00"
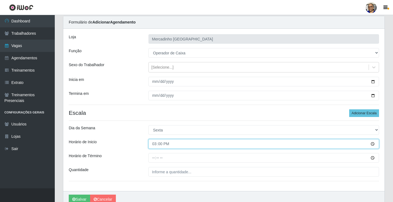
scroll to position [44, 0]
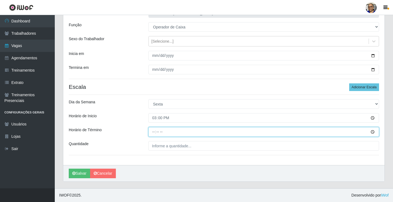
click at [153, 133] on input "Horário de Término" at bounding box center [263, 132] width 231 height 10
type input "20:30"
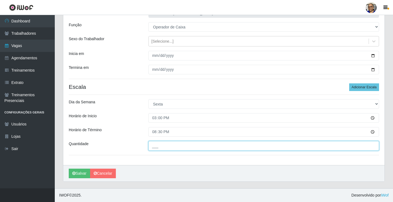
click at [194, 145] on input "___" at bounding box center [263, 146] width 231 height 10
type input "1__"
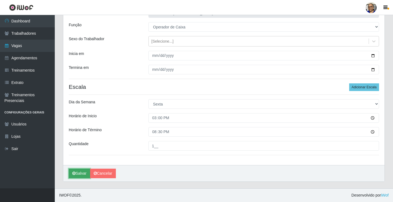
click at [82, 174] on button "Salvar" at bounding box center [79, 174] width 21 height 10
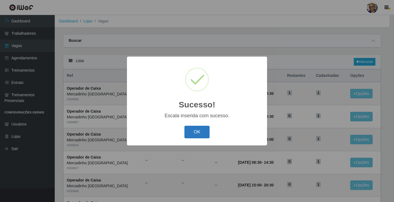
click at [200, 133] on button "OK" at bounding box center [197, 132] width 25 height 13
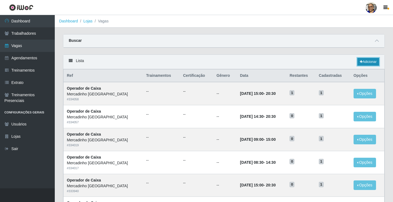
click at [372, 62] on link "Adicionar" at bounding box center [368, 62] width 22 height 8
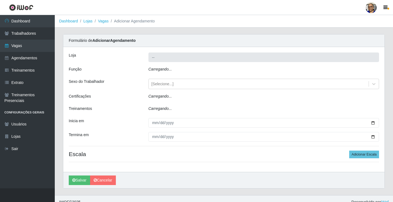
type input "Mercadinho [GEOGRAPHIC_DATA]"
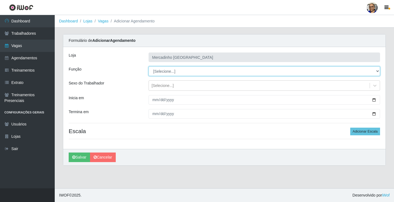
click at [163, 72] on select "[Selecione...] ASG ASG + ASG ++ Balconista de Açougue Balconista de Açougue + O…" at bounding box center [265, 72] width 232 height 10
select select "72"
click at [149, 67] on select "[Selecione...] ASG ASG + ASG ++ Balconista de Açougue Balconista de Açougue + O…" at bounding box center [265, 72] width 232 height 10
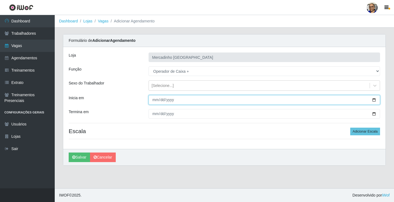
click at [375, 99] on input "Inicia em" at bounding box center [265, 100] width 232 height 10
type input "2025-08-30"
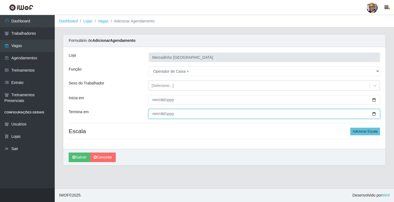
click at [374, 114] on input "Termina em" at bounding box center [265, 114] width 232 height 10
type input "2025-08-30"
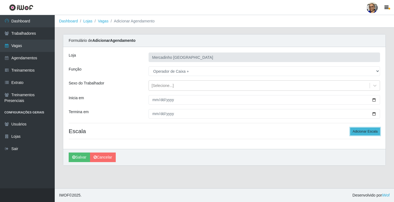
click at [358, 131] on button "Adicionar Escala" at bounding box center [366, 132] width 30 height 8
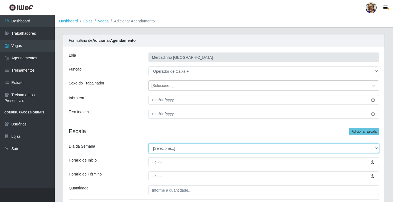
click at [159, 148] on select "[Selecione...] Segunda Terça Quarta Quinta Sexta Sábado Domingo" at bounding box center [263, 149] width 231 height 10
select select "6"
click at [148, 144] on select "[Selecione...] Segunda Terça Quarta Quinta Sexta Sábado Domingo" at bounding box center [263, 149] width 231 height 10
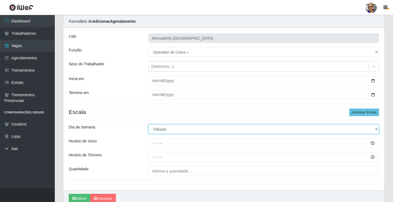
scroll to position [44, 0]
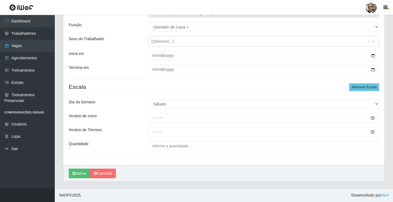
click at [137, 111] on div "Loja Mercadinho São Francisco Função [Selecione...] ASG ASG + ASG ++ Balconista…" at bounding box center [223, 84] width 321 height 163
click at [136, 111] on div "Loja Mercadinho São Francisco Função [Selecione...] ASG ASG + ASG ++ Balconista…" at bounding box center [223, 84] width 321 height 163
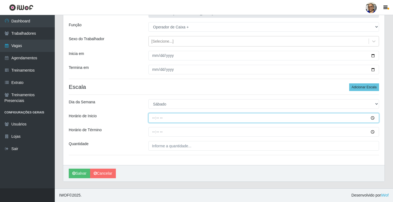
click at [153, 118] on input "Horário de Inicio" at bounding box center [263, 118] width 231 height 10
type input "08:30"
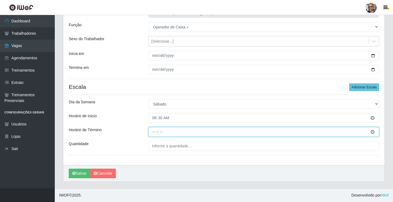
click at [154, 131] on input "Horário de Término" at bounding box center [263, 132] width 231 height 10
type input "14:02"
click at [160, 133] on input "14:02" at bounding box center [263, 132] width 231 height 10
type input "14:30"
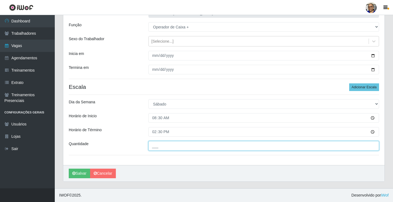
click at [194, 146] on input "___" at bounding box center [263, 146] width 231 height 10
type input "1__"
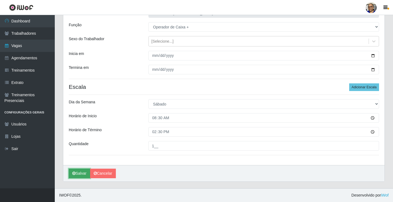
click at [83, 175] on button "Salvar" at bounding box center [79, 174] width 21 height 10
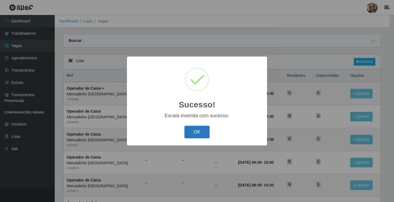
click at [192, 133] on button "OK" at bounding box center [197, 132] width 25 height 13
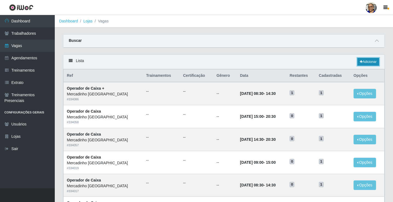
click at [366, 62] on link "Adicionar" at bounding box center [368, 62] width 22 height 8
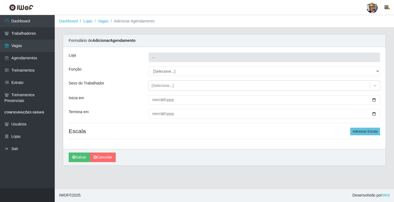
type input "Mercadinho [GEOGRAPHIC_DATA]"
drag, startPoint x: 140, startPoint y: 136, endPoint x: 111, endPoint y: 125, distance: 30.9
click at [125, 123] on div "Loja Mercadinho São Francisco Função [Selecione...] ASG ASG + ASG ++ Balconista…" at bounding box center [224, 98] width 323 height 102
drag, startPoint x: 108, startPoint y: 141, endPoint x: 110, endPoint y: 124, distance: 16.8
click at [108, 137] on div "Loja Mercadinho São Francisco Função [Selecione...] ASG ASG + ASG ++ Balconista…" at bounding box center [224, 98] width 323 height 102
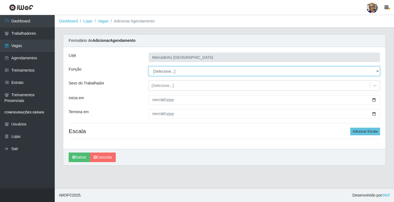
click at [163, 71] on select "[Selecione...] ASG ASG + ASG ++ Balconista de Açougue Balconista de Açougue + O…" at bounding box center [265, 72] width 232 height 10
select select "72"
click at [149, 67] on select "[Selecione...] ASG ASG + ASG ++ Balconista de Açougue Balconista de Açougue + O…" at bounding box center [265, 72] width 232 height 10
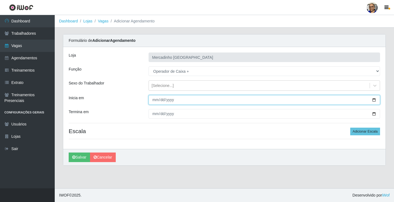
click at [374, 101] on input "Inicia em" at bounding box center [265, 100] width 232 height 10
type input "2025-08-30"
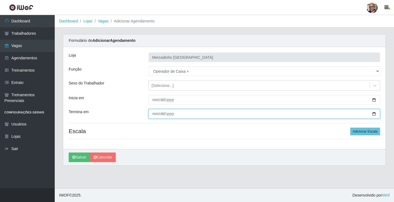
click at [375, 114] on input "Termina em" at bounding box center [265, 114] width 232 height 10
type input "2025-08-30"
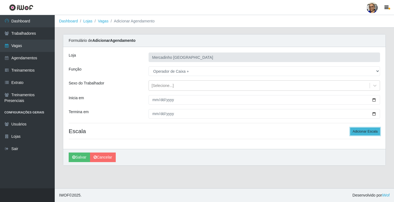
click at [360, 131] on button "Adicionar Escala" at bounding box center [366, 132] width 30 height 8
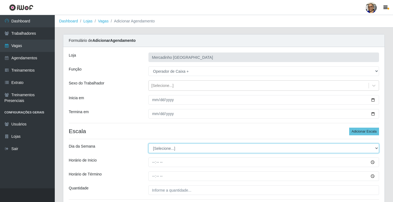
click at [160, 149] on select "[Selecione...] Segunda Terça Quarta Quinta Sexta Sábado Domingo" at bounding box center [263, 149] width 231 height 10
click at [162, 149] on select "[Selecione...] Segunda Terça Quarta Quinta Sexta Sábado Domingo" at bounding box center [263, 149] width 231 height 10
select select "6"
click at [148, 144] on select "[Selecione...] Segunda Terça Quarta Quinta Sexta Sábado Domingo" at bounding box center [263, 149] width 231 height 10
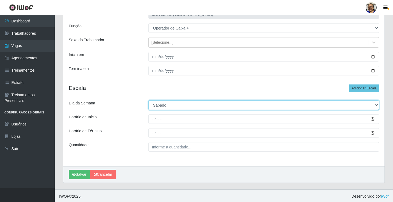
scroll to position [44, 0]
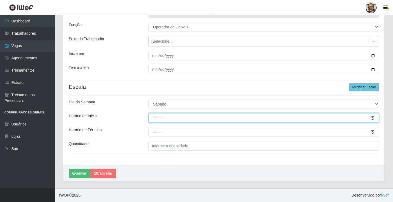
click at [155, 118] on input "Horário de Inicio" at bounding box center [263, 118] width 231 height 10
type input "09:00"
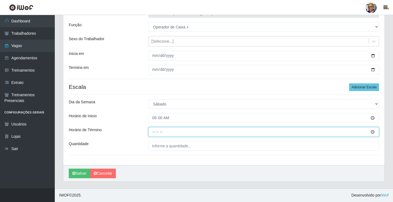
click at [154, 133] on input "Horário de Término" at bounding box center [263, 132] width 231 height 10
type input "15:02"
type input "15:00"
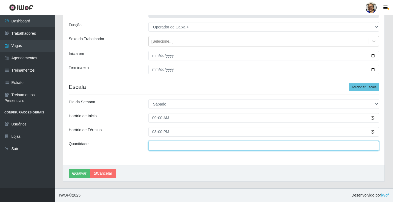
click at [193, 147] on input "___" at bounding box center [263, 146] width 231 height 10
type input "1__"
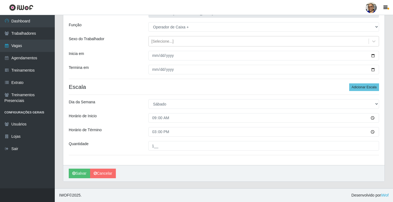
click at [127, 150] on div "Quantidade" at bounding box center [105, 146] width 80 height 10
click at [84, 173] on button "Salvar" at bounding box center [79, 174] width 21 height 10
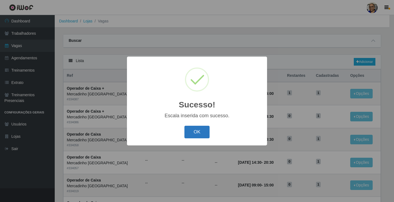
click at [199, 133] on button "OK" at bounding box center [197, 132] width 25 height 13
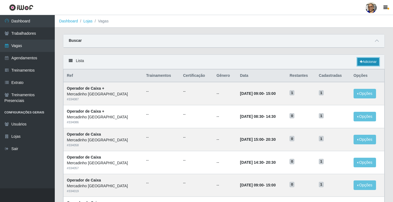
click at [371, 61] on link "Adicionar" at bounding box center [368, 62] width 22 height 8
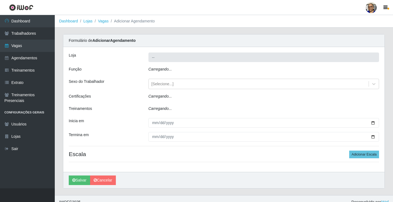
type input "Mercadinho [GEOGRAPHIC_DATA]"
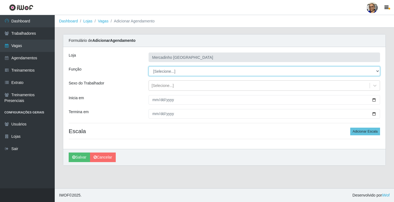
click at [170, 72] on select "[Selecione...] ASG ASG + ASG ++ Balconista de Açougue Balconista de Açougue + O…" at bounding box center [265, 72] width 232 height 10
select select "72"
click at [149, 67] on select "[Selecione...] ASG ASG + ASG ++ Balconista de Açougue Balconista de Açougue + O…" at bounding box center [265, 72] width 232 height 10
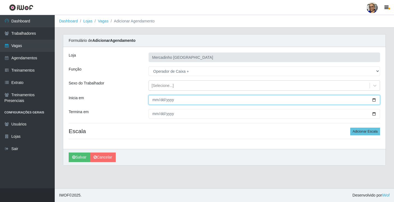
drag, startPoint x: 374, startPoint y: 99, endPoint x: 332, endPoint y: 109, distance: 43.2
click at [374, 100] on input "Inicia em" at bounding box center [265, 100] width 232 height 10
type input "2025-08-30"
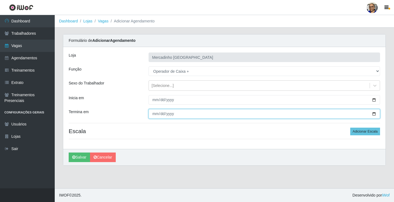
drag, startPoint x: 374, startPoint y: 113, endPoint x: 350, endPoint y: 127, distance: 27.7
click at [374, 114] on input "Termina em" at bounding box center [265, 114] width 232 height 10
type input "2025-08-30"
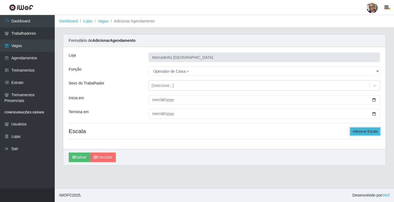
click at [357, 132] on button "Adicionar Escala" at bounding box center [366, 132] width 30 height 8
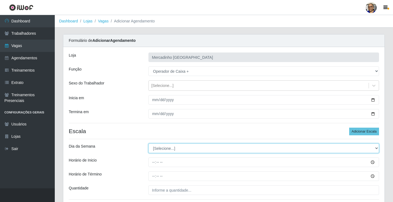
click at [171, 148] on select "[Selecione...] Segunda Terça Quarta Quinta Sexta Sábado Domingo" at bounding box center [263, 149] width 231 height 10
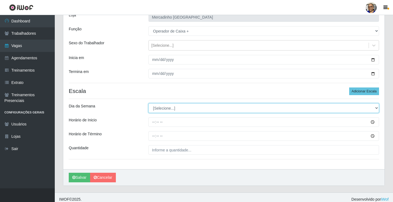
scroll to position [44, 0]
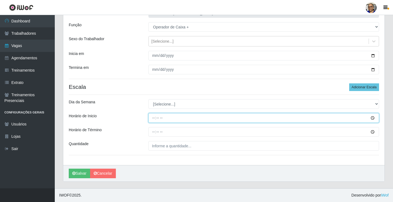
click at [153, 118] on input "Horário de Inicio" at bounding box center [263, 118] width 231 height 10
type input "14:30"
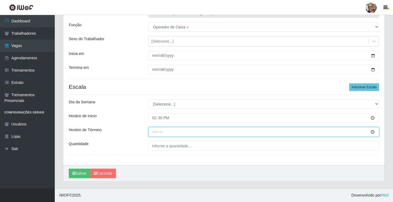
click at [154, 134] on input "Horário de Término" at bounding box center [263, 132] width 231 height 10
type input "20:30"
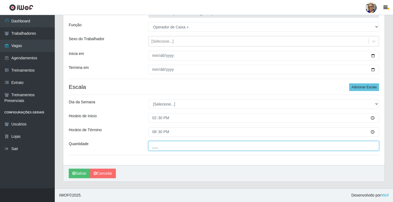
click at [191, 146] on input "___" at bounding box center [263, 146] width 231 height 10
type input "1__"
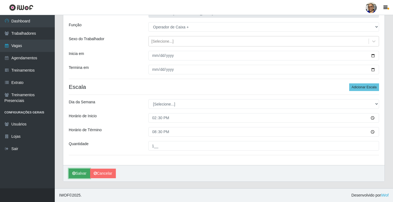
click at [81, 175] on button "Salvar" at bounding box center [79, 174] width 21 height 10
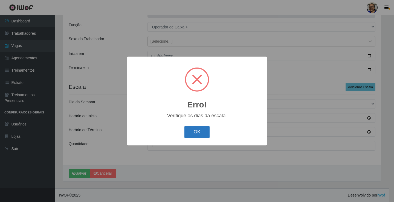
click at [194, 133] on button "OK" at bounding box center [197, 132] width 25 height 13
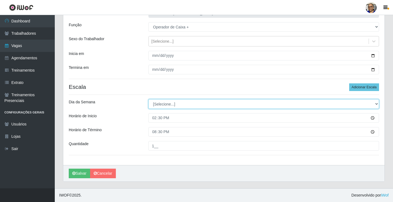
click at [166, 105] on select "[Selecione...] Segunda Terça Quarta Quinta Sexta Sábado Domingo" at bounding box center [263, 104] width 231 height 10
click at [165, 103] on select "[Selecione...] Segunda Terça Quarta Quinta Sexta Sábado Domingo" at bounding box center [263, 104] width 231 height 10
select select "6"
click at [148, 99] on select "[Selecione...] Segunda Terça Quarta Quinta Sexta Sábado Domingo" at bounding box center [263, 104] width 231 height 10
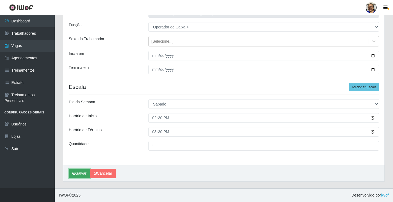
click at [85, 174] on button "Salvar" at bounding box center [79, 174] width 21 height 10
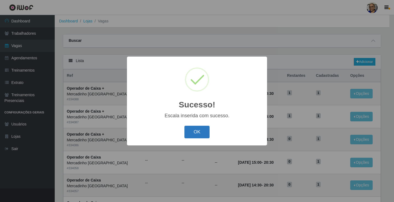
click at [196, 131] on button "OK" at bounding box center [197, 132] width 25 height 13
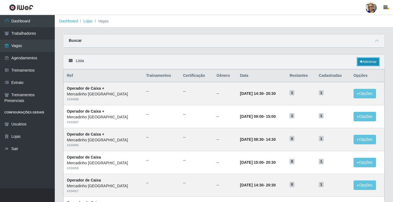
click at [370, 63] on link "Adicionar" at bounding box center [368, 62] width 22 height 8
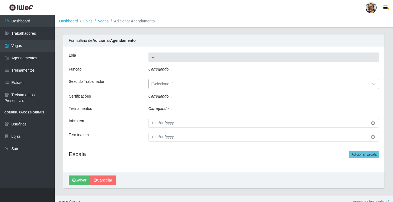
type input "Mercadinho [GEOGRAPHIC_DATA]"
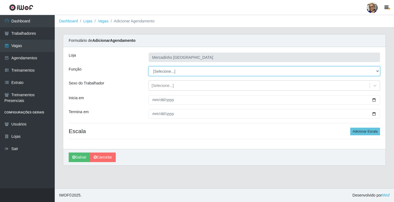
click at [165, 71] on select "[Selecione...] ASG ASG + ASG ++ Balconista de Açougue Balconista de Açougue + O…" at bounding box center [265, 72] width 232 height 10
select select "72"
click at [149, 67] on select "[Selecione...] ASG ASG + ASG ++ Balconista de Açougue Balconista de Açougue + O…" at bounding box center [265, 72] width 232 height 10
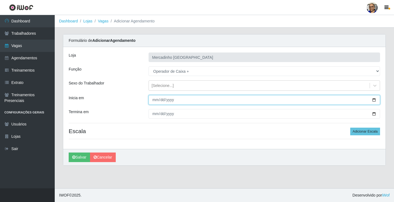
click at [375, 99] on input "Inicia em" at bounding box center [265, 100] width 232 height 10
type input "2025-08-30"
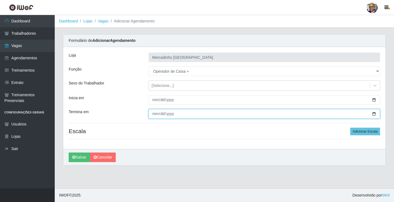
click at [375, 114] on input "Termina em" at bounding box center [265, 114] width 232 height 10
type input "2025-08-30"
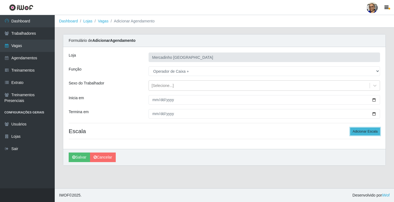
click at [358, 131] on button "Adicionar Escala" at bounding box center [366, 132] width 30 height 8
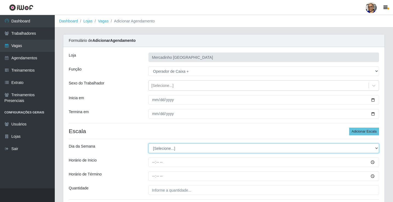
click at [167, 149] on select "[Selecione...] Segunda Terça Quarta Quinta Sexta Sábado Domingo" at bounding box center [263, 149] width 231 height 10
select select "6"
click at [148, 144] on select "[Selecione...] Segunda Terça Quarta Quinta Sexta Sábado Domingo" at bounding box center [263, 149] width 231 height 10
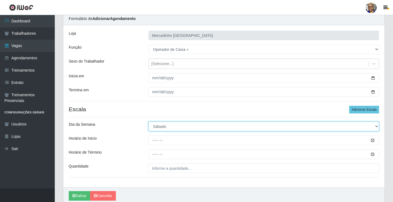
scroll to position [44, 0]
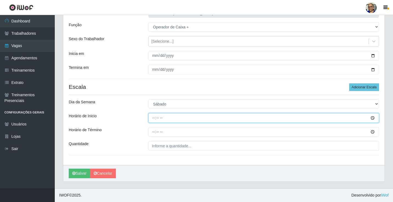
click at [153, 120] on input "Horário de Inicio" at bounding box center [263, 118] width 231 height 10
type input "15:00"
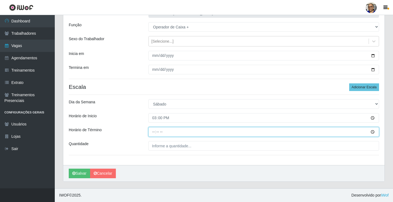
click at [154, 132] on input "Horário de Término" at bounding box center [263, 132] width 231 height 10
type input "20:30"
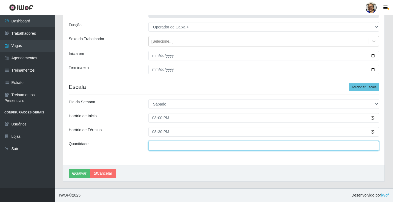
click at [194, 147] on input "___" at bounding box center [263, 146] width 231 height 10
type input "1__"
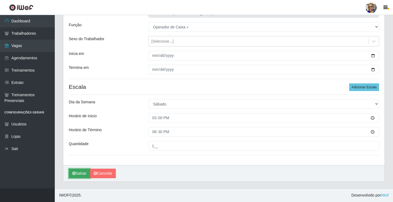
click at [79, 172] on button "Salvar" at bounding box center [79, 174] width 21 height 10
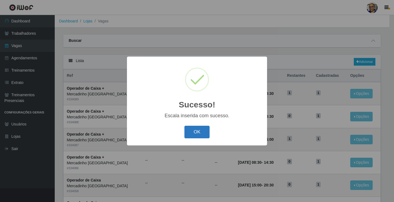
click at [195, 131] on button "OK" at bounding box center [197, 132] width 25 height 13
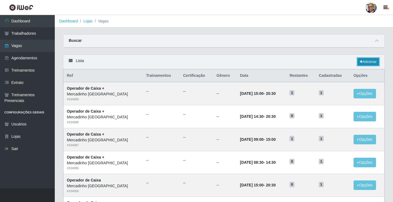
click at [366, 63] on link "Adicionar" at bounding box center [368, 62] width 22 height 8
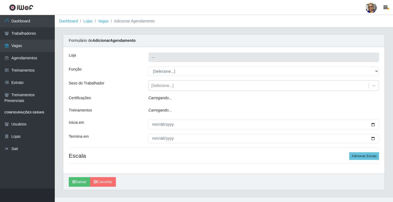
type input "Mercadinho [GEOGRAPHIC_DATA]"
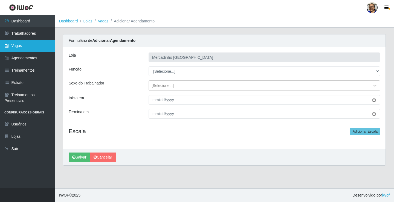
click at [23, 45] on link "Vagas" at bounding box center [27, 46] width 55 height 12
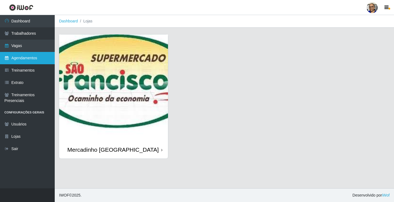
click at [18, 57] on link "Agendamentos" at bounding box center [27, 58] width 55 height 12
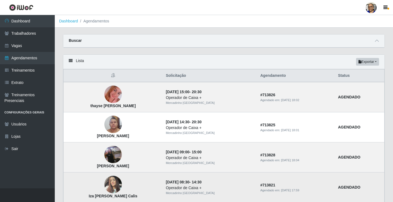
click at [122, 188] on img at bounding box center [113, 184] width 18 height 23
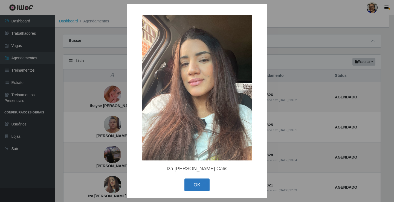
click at [201, 187] on button "OK" at bounding box center [197, 185] width 25 height 13
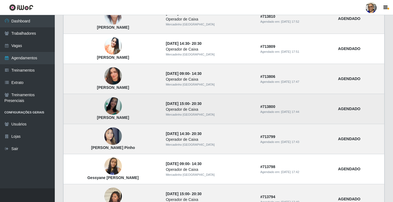
scroll to position [315, 0]
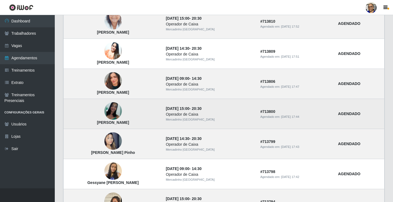
click at [121, 111] on img at bounding box center [113, 111] width 18 height 18
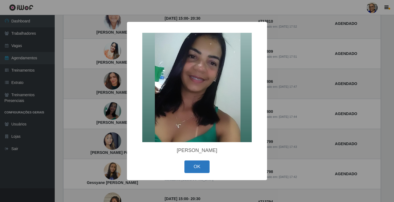
click at [196, 166] on button "OK" at bounding box center [197, 167] width 25 height 13
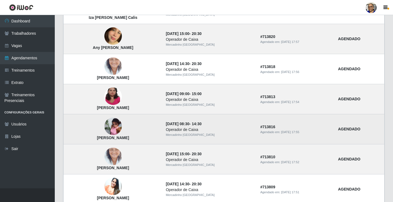
scroll to position [178, 0]
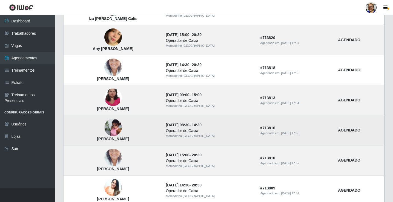
click at [122, 130] on img at bounding box center [113, 128] width 18 height 24
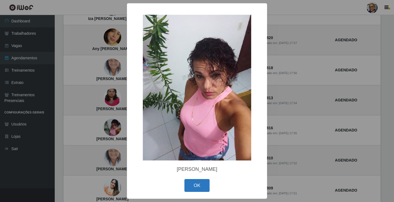
click at [200, 186] on button "OK" at bounding box center [197, 185] width 25 height 13
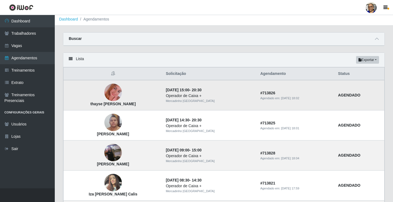
scroll to position [0, 0]
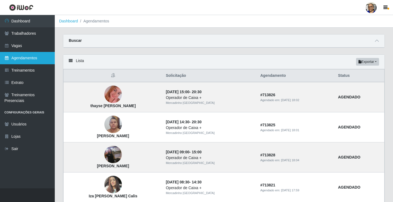
click at [18, 58] on link "Agendamentos" at bounding box center [27, 58] width 55 height 12
click at [31, 57] on link "Agendamentos" at bounding box center [27, 58] width 55 height 12
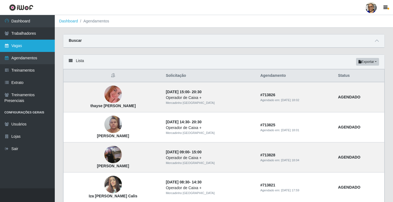
click at [15, 46] on link "Vagas" at bounding box center [27, 46] width 55 height 12
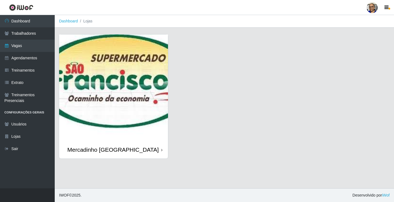
click at [108, 73] on img at bounding box center [113, 88] width 109 height 107
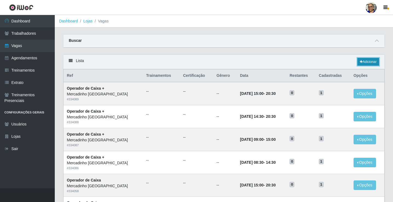
click at [366, 63] on link "Adicionar" at bounding box center [368, 62] width 22 height 8
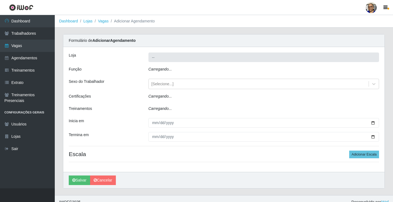
type input "Mercadinho [GEOGRAPHIC_DATA]"
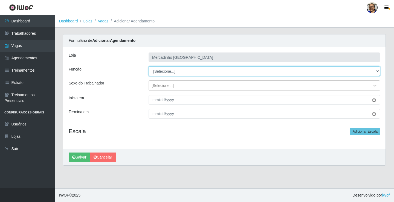
click at [163, 71] on select "[Selecione...] ASG ASG + ASG ++ Balconista de Açougue Balconista de Açougue + O…" at bounding box center [265, 72] width 232 height 10
select select "22"
click at [149, 67] on select "[Selecione...] ASG ASG + ASG ++ Balconista de Açougue Balconista de Açougue + O…" at bounding box center [265, 72] width 232 height 10
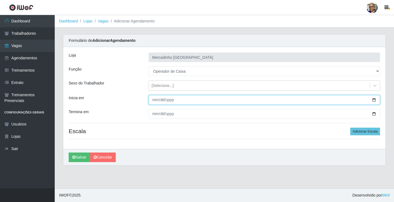
click at [374, 101] on input "Inicia em" at bounding box center [265, 100] width 232 height 10
type input "2025-09-01"
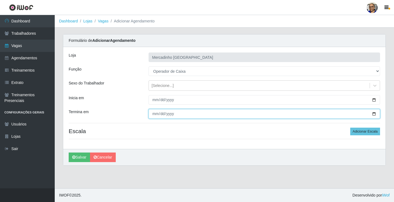
click at [374, 114] on input "Termina em" at bounding box center [265, 114] width 232 height 10
type input "2025-09-01"
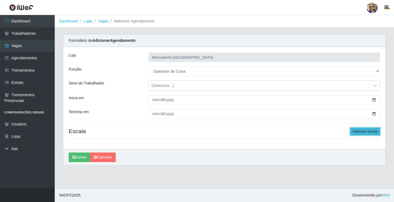
click at [358, 131] on button "Adicionar Escala" at bounding box center [366, 132] width 30 height 8
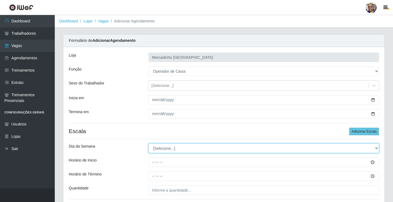
click at [160, 149] on select "[Selecione...] Segunda Terça Quarta Quinta Sexta Sábado Domingo" at bounding box center [263, 149] width 231 height 10
select select "1"
click at [148, 144] on select "[Selecione...] Segunda Terça Quarta Quinta Sexta Sábado Domingo" at bounding box center [263, 149] width 231 height 10
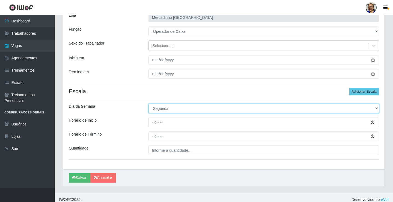
scroll to position [44, 0]
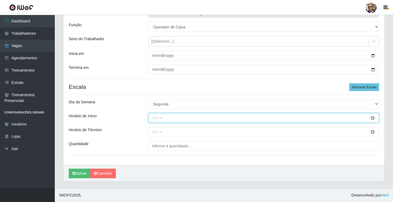
click at [153, 119] on input "Horário de Inicio" at bounding box center [263, 118] width 231 height 10
type input "09:00"
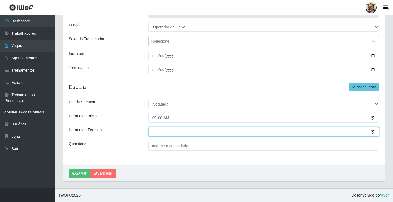
click at [154, 133] on input "Horário de Término" at bounding box center [263, 132] width 231 height 10
type input "14:30"
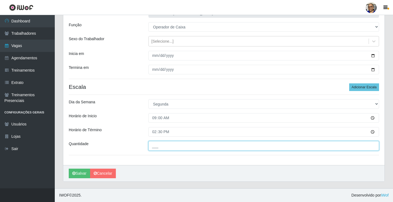
click at [191, 146] on input "___" at bounding box center [263, 146] width 231 height 10
type input "1__"
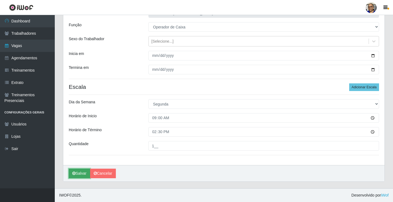
click at [83, 174] on button "Salvar" at bounding box center [79, 174] width 21 height 10
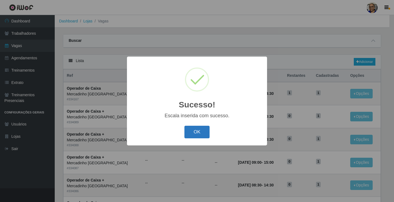
click at [199, 132] on button "OK" at bounding box center [197, 132] width 25 height 13
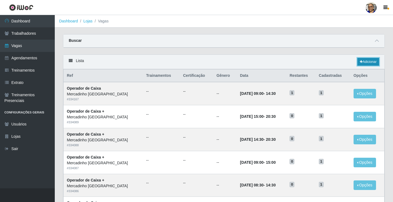
click at [369, 62] on link "Adicionar" at bounding box center [368, 62] width 22 height 8
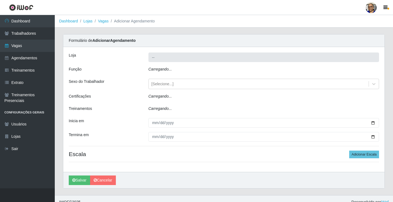
type input "Mercadinho [GEOGRAPHIC_DATA]"
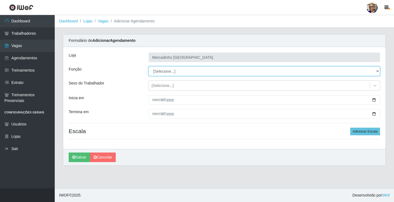
click at [164, 72] on select "[Selecione...] ASG ASG + ASG ++ Balconista de Açougue Balconista de Açougue + O…" at bounding box center [265, 72] width 232 height 10
select select "22"
click at [149, 67] on select "[Selecione...] ASG ASG + ASG ++ Balconista de Açougue Balconista de Açougue + O…" at bounding box center [265, 72] width 232 height 10
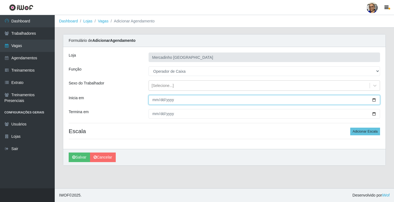
click at [374, 100] on input "Inicia em" at bounding box center [265, 100] width 232 height 10
type input "2025-09-01"
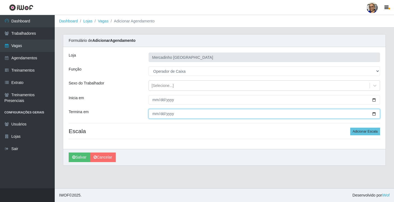
click at [374, 114] on input "Termina em" at bounding box center [265, 114] width 232 height 10
type input "2025-09-01"
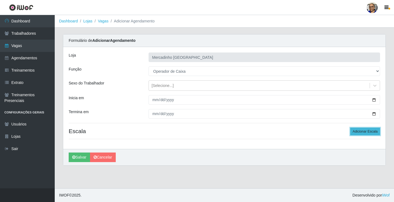
click at [364, 132] on button "Adicionar Escala" at bounding box center [366, 132] width 30 height 8
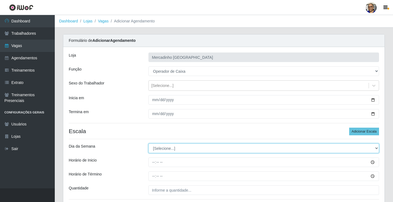
click at [168, 149] on select "[Selecione...] Segunda Terça Quarta Quinta Sexta Sábado Domingo" at bounding box center [263, 149] width 231 height 10
select select "1"
click at [148, 144] on select "[Selecione...] Segunda Terça Quarta Quinta Sexta Sábado Domingo" at bounding box center [263, 149] width 231 height 10
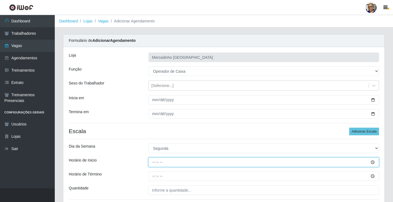
click at [153, 163] on input "Horário de Inicio" at bounding box center [263, 163] width 231 height 10
type input "14:30"
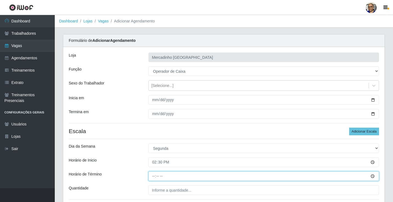
click at [154, 177] on input "Horário de Término" at bounding box center [263, 177] width 231 height 10
type input "20:30"
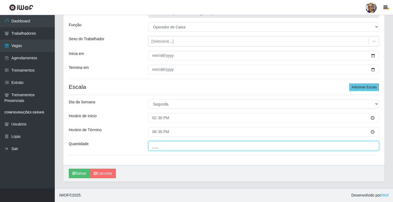
click at [202, 147] on input "___" at bounding box center [263, 146] width 231 height 10
type input "1__"
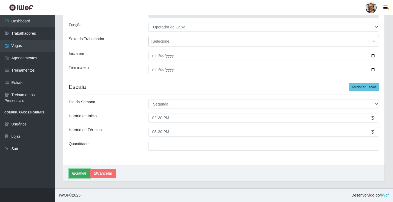
click at [84, 173] on button "Salvar" at bounding box center [79, 174] width 21 height 10
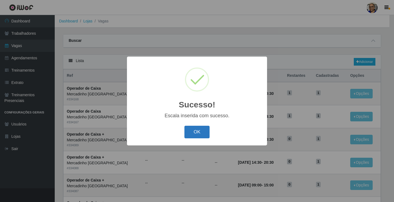
click at [198, 132] on button "OK" at bounding box center [197, 132] width 25 height 13
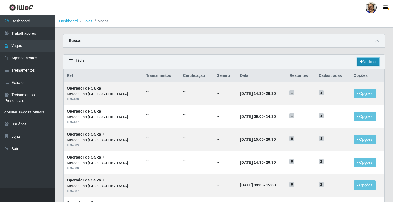
click at [370, 62] on link "Adicionar" at bounding box center [368, 62] width 22 height 8
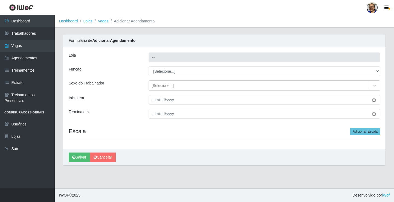
type input "Mercadinho [GEOGRAPHIC_DATA]"
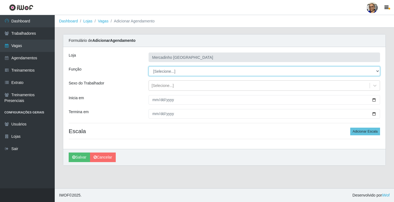
click at [164, 70] on select "[Selecione...] ASG ASG + ASG ++ Balconista de Açougue Balconista de Açougue + O…" at bounding box center [265, 72] width 232 height 10
select select "22"
click at [149, 67] on select "[Selecione...] ASG ASG + ASG ++ Balconista de Açougue Balconista de Açougue + O…" at bounding box center [265, 72] width 232 height 10
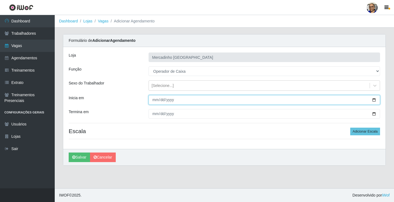
click at [374, 100] on input "Inicia em" at bounding box center [265, 100] width 232 height 10
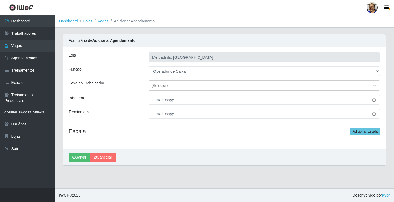
type input "2025-09-22"
click at [327, 127] on div "Loja Mercadinho São Francisco Função [Selecione...] ASG ASG + ASG ++ Balconista…" at bounding box center [224, 98] width 323 height 102
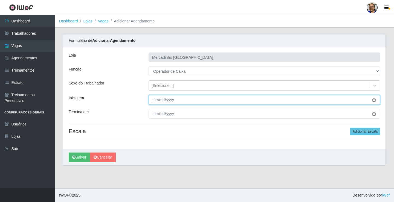
click at [157, 101] on input "2025-09-22" at bounding box center [265, 100] width 232 height 10
click at [155, 100] on input "Inicia em" at bounding box center [265, 100] width 232 height 10
click at [156, 102] on input "Inicia em" at bounding box center [265, 100] width 232 height 10
click at [374, 101] on input "Inicia em" at bounding box center [265, 100] width 232 height 10
type input "2025-09-01"
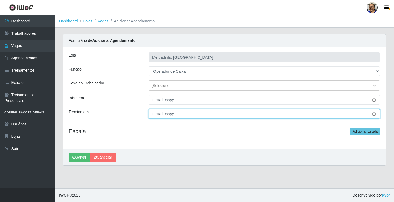
click at [375, 114] on input "Termina em" at bounding box center [265, 114] width 232 height 10
type input "2025-09-01"
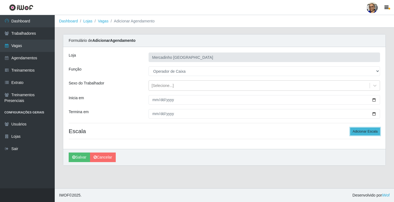
click at [367, 131] on button "Adicionar Escala" at bounding box center [366, 132] width 30 height 8
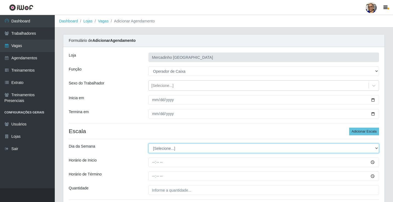
click at [162, 148] on select "[Selecione...] Segunda Terça Quarta Quinta Sexta Sábado Domingo" at bounding box center [263, 149] width 231 height 10
select select "1"
click at [148, 144] on select "[Selecione...] Segunda Terça Quarta Quinta Sexta Sábado Domingo" at bounding box center [263, 149] width 231 height 10
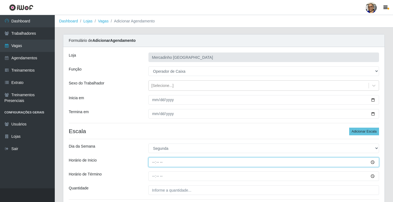
click at [154, 162] on input "Horário de Inicio" at bounding box center [263, 163] width 231 height 10
type input "15:00"
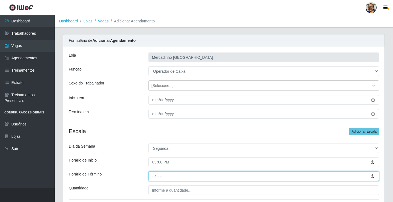
click at [153, 176] on input "Horário de Término" at bounding box center [263, 177] width 231 height 10
type input "20:30"
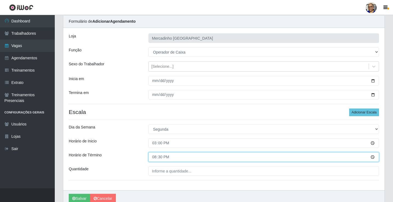
scroll to position [44, 0]
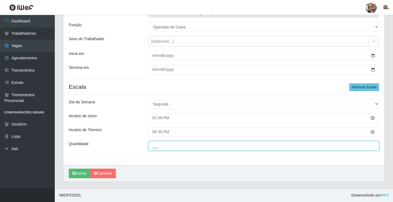
click at [191, 146] on input "___" at bounding box center [263, 146] width 231 height 10
type input "1__"
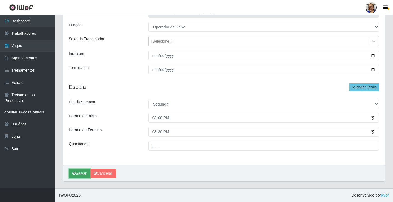
click at [80, 171] on button "Salvar" at bounding box center [79, 174] width 21 height 10
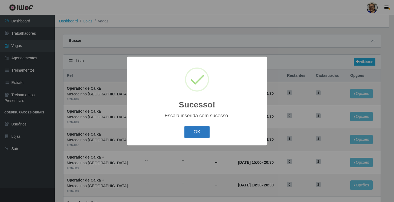
click at [193, 132] on button "OK" at bounding box center [197, 132] width 25 height 13
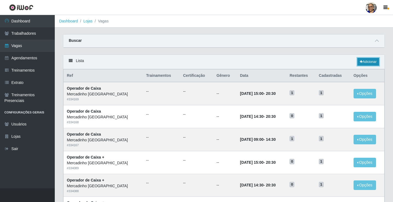
click at [374, 62] on link "Adicionar" at bounding box center [368, 62] width 22 height 8
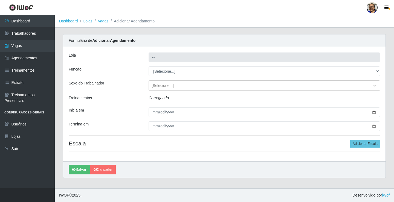
type input "Mercadinho [GEOGRAPHIC_DATA]"
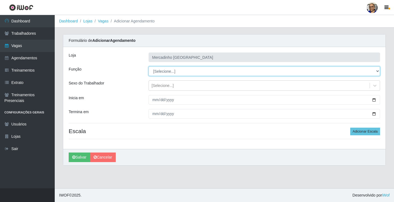
click at [164, 73] on select "[Selecione...] ASG ASG + ASG ++ Balconista de Açougue Balconista de Açougue + O…" at bounding box center [265, 72] width 232 height 10
select select "22"
click at [149, 67] on select "[Selecione...] ASG ASG + ASG ++ Balconista de Açougue Balconista de Açougue + O…" at bounding box center [265, 72] width 232 height 10
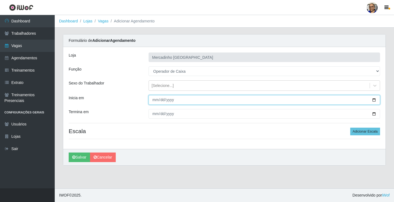
click at [375, 100] on input "Inicia em" at bounding box center [265, 100] width 232 height 10
type input "2025-09-02"
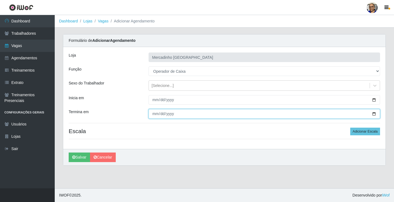
click at [374, 115] on input "Termina em" at bounding box center [265, 114] width 232 height 10
type input "2025-09-02"
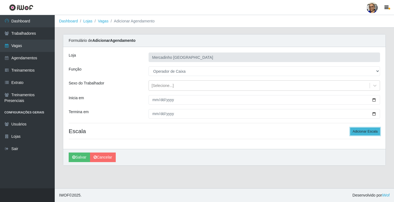
click at [358, 131] on button "Adicionar Escala" at bounding box center [366, 132] width 30 height 8
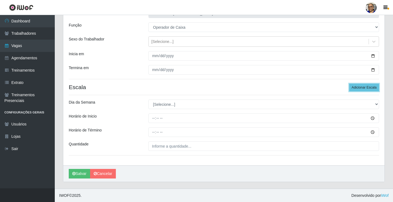
scroll to position [44, 0]
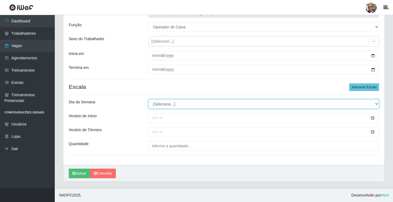
click at [170, 104] on select "[Selecione...] Segunda Terça Quarta Quinta Sexta Sábado Domingo" at bounding box center [263, 104] width 231 height 10
select select "2"
click at [148, 99] on select "[Selecione...] Segunda Terça Quarta Quinta Sexta Sábado Domingo" at bounding box center [263, 104] width 231 height 10
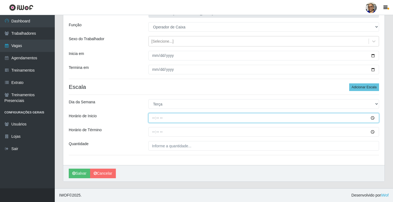
click at [154, 118] on input "Horário de Inicio" at bounding box center [263, 118] width 231 height 10
type input "09:00"
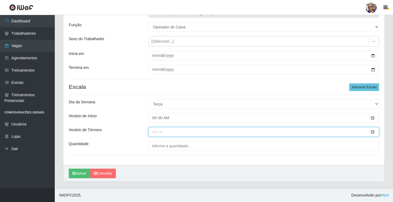
click at [154, 132] on input "Horário de Término" at bounding box center [263, 132] width 231 height 10
type input "14:30"
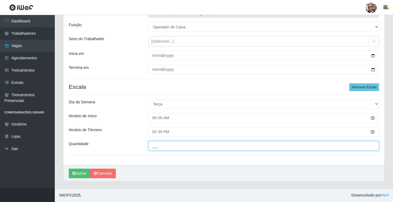
click at [192, 148] on input "___" at bounding box center [263, 146] width 231 height 10
type input "1__"
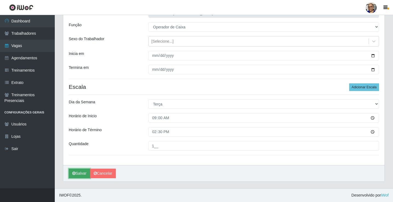
click at [79, 174] on button "Salvar" at bounding box center [79, 174] width 21 height 10
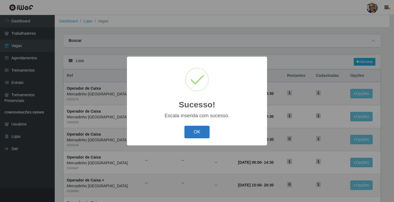
click at [195, 133] on button "OK" at bounding box center [197, 132] width 25 height 13
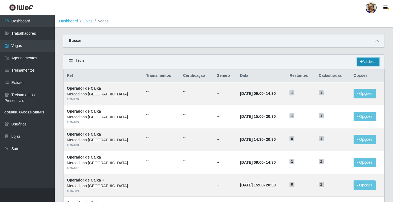
click at [372, 63] on link "Adicionar" at bounding box center [368, 62] width 22 height 8
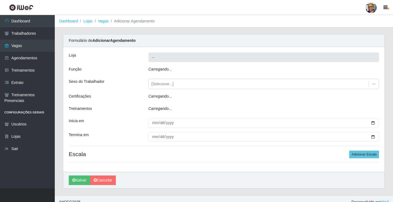
type input "Mercadinho [GEOGRAPHIC_DATA]"
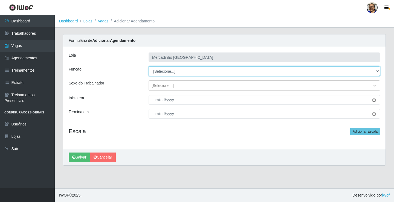
click at [168, 70] on select "[Selecione...] ASG ASG + ASG ++ Balconista de Açougue Balconista de Açougue + O…" at bounding box center [265, 72] width 232 height 10
select select "22"
click at [149, 67] on select "[Selecione...] ASG ASG + ASG ++ Balconista de Açougue Balconista de Açougue + O…" at bounding box center [265, 72] width 232 height 10
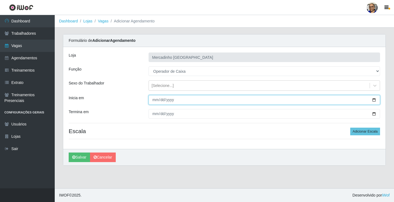
click at [375, 100] on input "Inicia em" at bounding box center [265, 100] width 232 height 10
type input "2025-09-02"
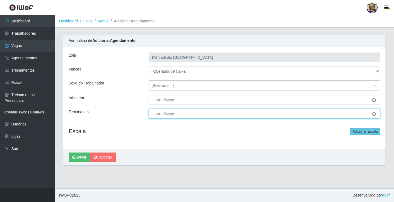
click at [374, 113] on input "Termina em" at bounding box center [265, 114] width 232 height 10
type input "2025-09-02"
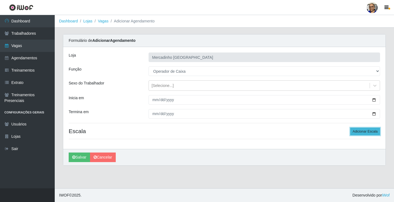
click at [357, 131] on button "Adicionar Escala" at bounding box center [366, 132] width 30 height 8
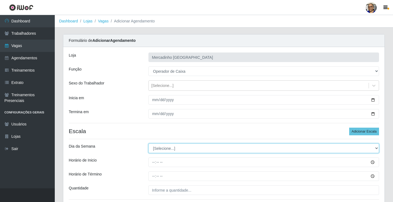
click at [169, 148] on select "[Selecione...] Segunda Terça Quarta Quinta Sexta Sábado Domingo" at bounding box center [263, 149] width 231 height 10
select select "2"
click at [148, 144] on select "[Selecione...] Segunda Terça Quarta Quinta Sexta Sábado Domingo" at bounding box center [263, 149] width 231 height 10
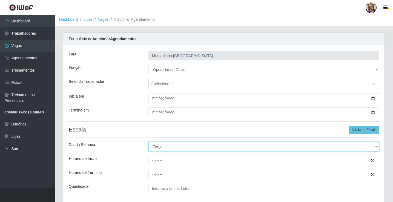
scroll to position [44, 0]
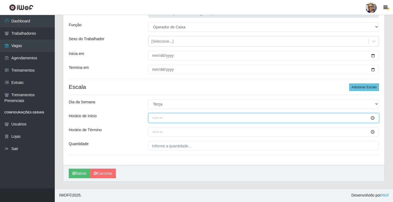
click at [154, 117] on input "Horário de Inicio" at bounding box center [263, 118] width 231 height 10
type input "14:30"
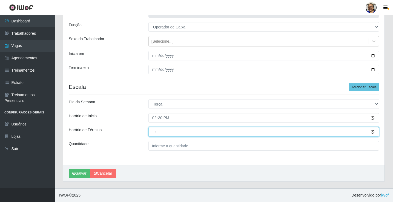
click at [154, 133] on input "Horário de Término" at bounding box center [263, 132] width 231 height 10
type input "20:30"
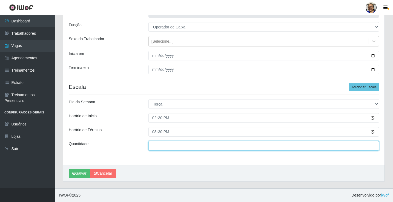
click at [200, 146] on input "___" at bounding box center [263, 146] width 231 height 10
type input "1__"
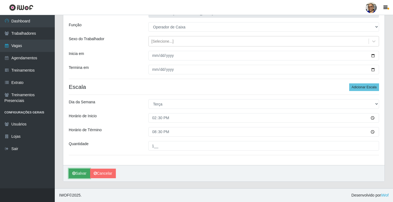
click at [84, 172] on button "Salvar" at bounding box center [79, 174] width 21 height 10
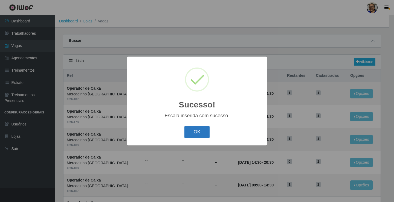
click at [199, 133] on button "OK" at bounding box center [197, 132] width 25 height 13
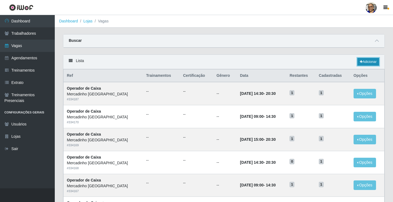
click at [368, 61] on link "Adicionar" at bounding box center [368, 62] width 22 height 8
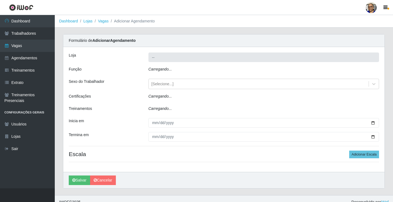
type input "Mercadinho [GEOGRAPHIC_DATA]"
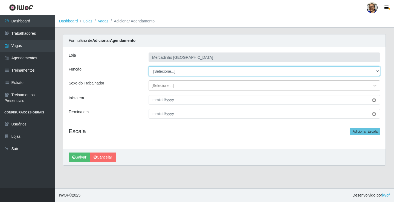
click at [170, 72] on select "[Selecione...] ASG ASG + ASG ++ Balconista de Açougue Balconista de Açougue + O…" at bounding box center [265, 72] width 232 height 10
click at [149, 67] on select "[Selecione...] ASG ASG + ASG ++ Balconista de Açougue Balconista de Açougue + O…" at bounding box center [265, 72] width 232 height 10
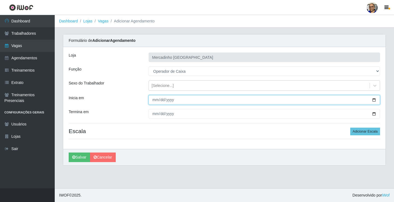
click at [375, 100] on input "Inicia em" at bounding box center [265, 100] width 232 height 10
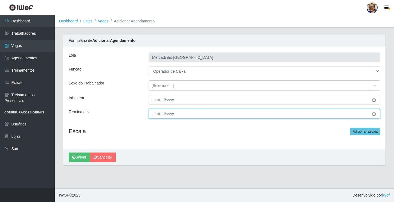
click at [374, 113] on input "Termina em" at bounding box center [265, 114] width 232 height 10
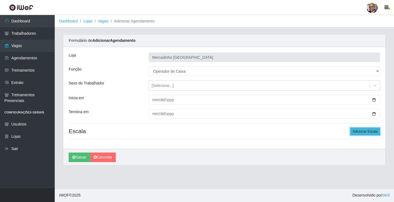
click at [358, 132] on button "Adicionar Escala" at bounding box center [366, 132] width 30 height 8
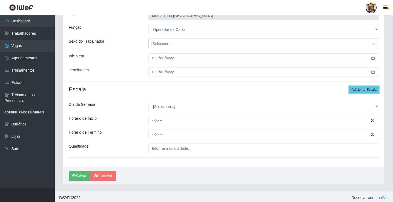
scroll to position [44, 0]
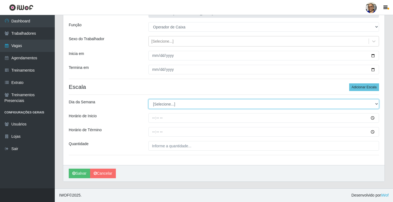
click at [156, 105] on select "[Selecione...] Segunda Terça Quarta Quinta Sexta Sábado Domingo" at bounding box center [263, 104] width 231 height 10
click at [148, 99] on select "[Selecione...] Segunda Terça Quarta Quinta Sexta Sábado Domingo" at bounding box center [263, 104] width 231 height 10
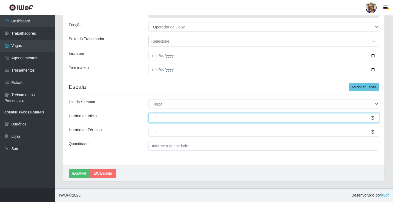
click at [154, 118] on input "Horário de Inicio" at bounding box center [263, 118] width 231 height 10
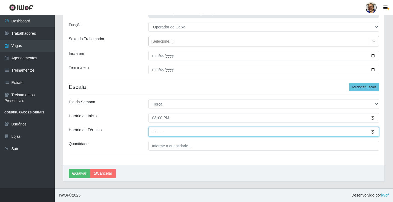
drag, startPoint x: 153, startPoint y: 132, endPoint x: 147, endPoint y: 126, distance: 8.3
click at [154, 132] on input "Horário de Término" at bounding box center [263, 132] width 231 height 10
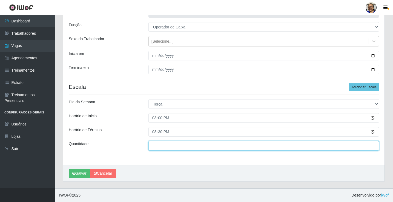
click at [193, 146] on input "___" at bounding box center [263, 146] width 231 height 10
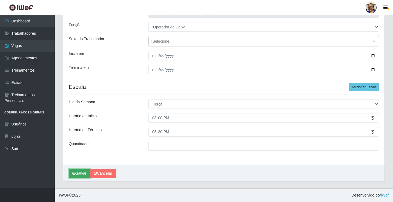
click at [84, 173] on button "Salvar" at bounding box center [79, 174] width 21 height 10
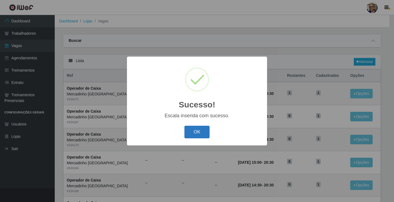
click at [197, 131] on button "OK" at bounding box center [197, 132] width 25 height 13
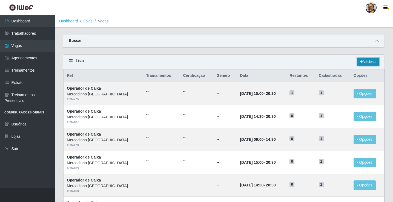
click at [370, 62] on link "Adicionar" at bounding box center [368, 62] width 22 height 8
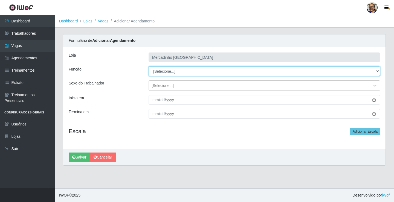
click at [163, 71] on select "[Selecione...] ASG ASG + ASG ++ Balconista de Açougue Balconista de Açougue + O…" at bounding box center [265, 72] width 232 height 10
click at [149, 67] on select "[Selecione...] ASG ASG + ASG ++ Balconista de Açougue Balconista de Açougue + O…" at bounding box center [265, 72] width 232 height 10
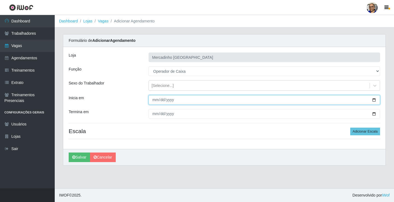
click at [374, 100] on input "Inicia em" at bounding box center [265, 100] width 232 height 10
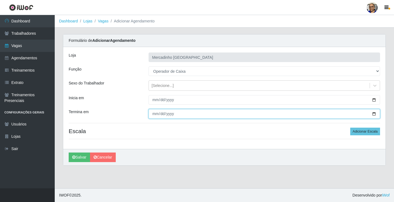
click at [375, 114] on input "Termina em" at bounding box center [265, 114] width 232 height 10
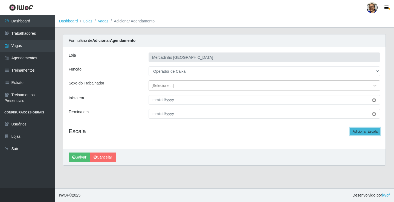
click at [359, 133] on button "Adicionar Escala" at bounding box center [366, 132] width 30 height 8
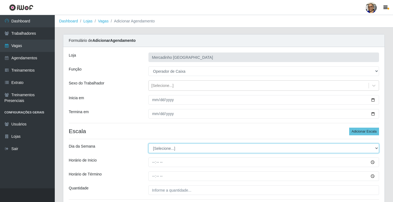
click at [167, 149] on select "[Selecione...] Segunda Terça Quarta Quinta Sexta Sábado Domingo" at bounding box center [263, 149] width 231 height 10
click at [148, 144] on select "[Selecione...] Segunda Terça Quarta Quinta Sexta Sábado Domingo" at bounding box center [263, 149] width 231 height 10
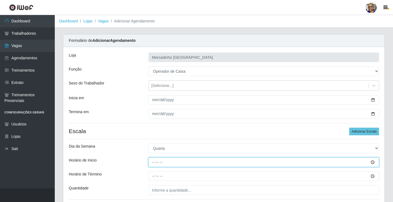
click at [153, 162] on input "Horário de Inicio" at bounding box center [263, 163] width 231 height 10
click at [159, 164] on input "15:00" at bounding box center [263, 163] width 231 height 10
drag, startPoint x: 155, startPoint y: 162, endPoint x: 150, endPoint y: 166, distance: 6.2
click at [156, 163] on input "Horário de Inicio" at bounding box center [263, 163] width 231 height 10
click at [153, 162] on input "Horário de Inicio" at bounding box center [263, 163] width 231 height 10
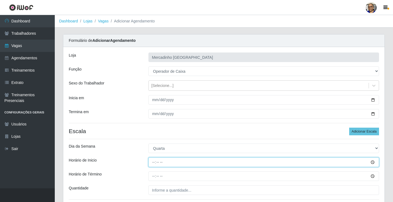
click at [153, 162] on input "Horário de Inicio" at bounding box center [263, 163] width 231 height 10
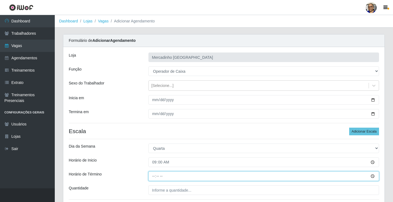
click at [154, 177] on input "Horário de Término" at bounding box center [263, 177] width 231 height 10
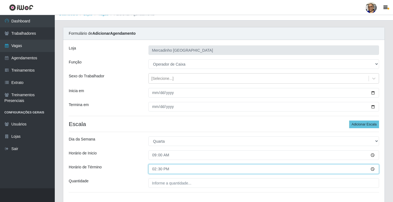
scroll to position [44, 0]
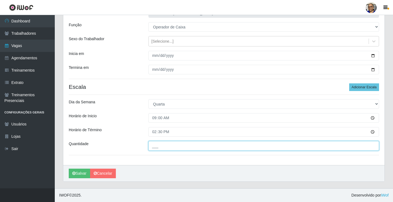
click at [202, 146] on input "___" at bounding box center [263, 146] width 231 height 10
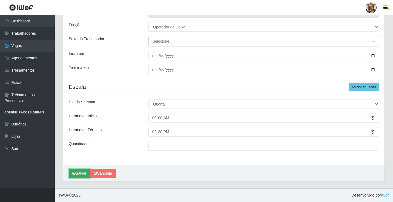
click at [85, 174] on button "Salvar" at bounding box center [79, 174] width 21 height 10
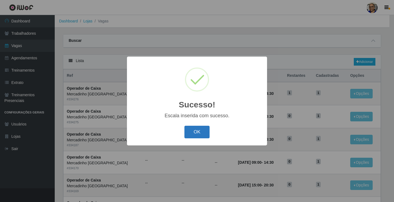
click at [195, 132] on button "OK" at bounding box center [197, 132] width 25 height 13
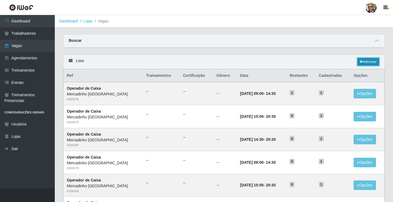
click at [369, 60] on link "Adicionar" at bounding box center [368, 62] width 22 height 8
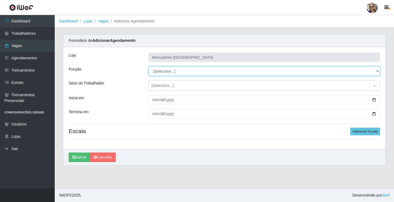
click at [162, 72] on select "[Selecione...] ASG ASG + ASG ++ Balconista de Açougue Balconista de Açougue + O…" at bounding box center [265, 72] width 232 height 10
click at [149, 67] on select "[Selecione...] ASG ASG + ASG ++ Balconista de Açougue Balconista de Açougue + O…" at bounding box center [265, 72] width 232 height 10
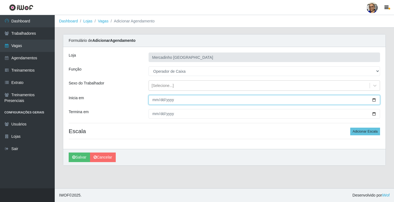
click at [375, 101] on input "Inicia em" at bounding box center [265, 100] width 232 height 10
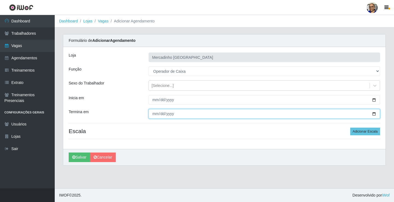
click at [374, 114] on input "Termina em" at bounding box center [265, 114] width 232 height 10
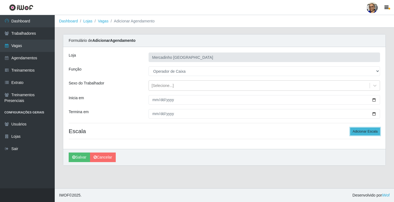
click at [360, 131] on button "Adicionar Escala" at bounding box center [366, 132] width 30 height 8
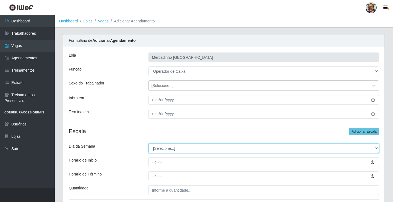
click at [165, 148] on select "[Selecione...] Segunda Terça Quarta Quinta Sexta Sábado Domingo" at bounding box center [263, 149] width 231 height 10
click at [148, 144] on select "[Selecione...] Segunda Terça Quarta Quinta Sexta Sábado Domingo" at bounding box center [263, 149] width 231 height 10
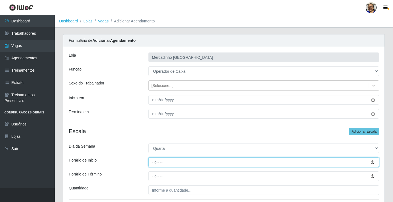
click at [153, 164] on input "Horário de Inicio" at bounding box center [263, 163] width 231 height 10
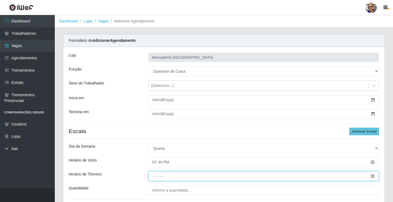
click at [155, 175] on input "Horário de Término" at bounding box center [263, 177] width 231 height 10
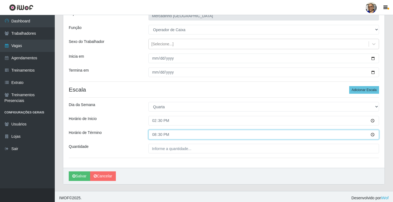
scroll to position [44, 0]
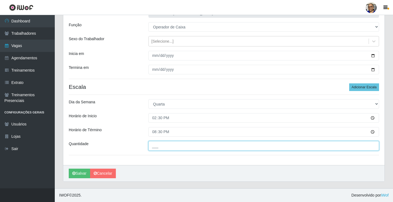
click at [198, 145] on input "___" at bounding box center [263, 146] width 231 height 10
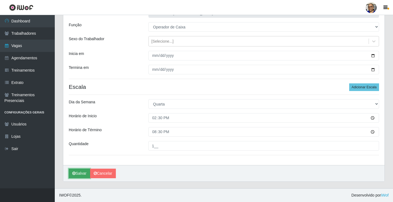
click at [83, 174] on button "Salvar" at bounding box center [79, 174] width 21 height 10
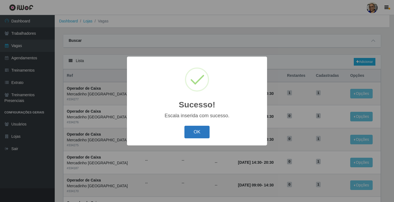
click at [195, 131] on button "OK" at bounding box center [197, 132] width 25 height 13
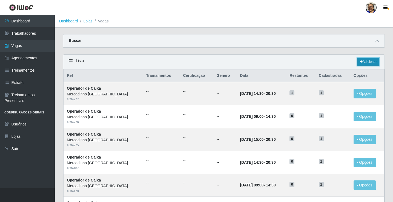
click at [366, 61] on link "Adicionar" at bounding box center [368, 62] width 22 height 8
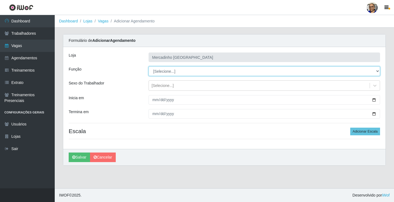
click at [161, 72] on select "[Selecione...] ASG ASG + ASG ++ Balconista de Açougue Balconista de Açougue + O…" at bounding box center [265, 72] width 232 height 10
click at [149, 67] on select "[Selecione...] ASG ASG + ASG ++ Balconista de Açougue Balconista de Açougue + O…" at bounding box center [265, 72] width 232 height 10
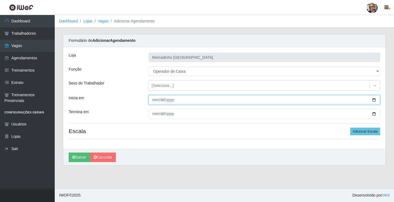
click at [375, 100] on input "Inicia em" at bounding box center [265, 100] width 232 height 10
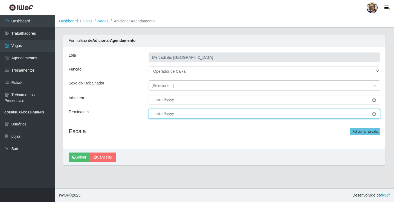
click at [375, 113] on input "Termina em" at bounding box center [265, 114] width 232 height 10
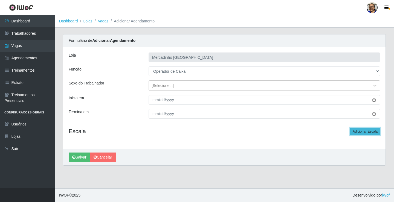
click at [366, 130] on button "Adicionar Escala" at bounding box center [366, 132] width 30 height 8
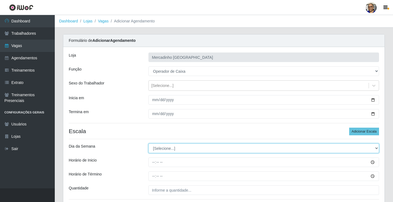
click at [163, 149] on select "[Selecione...] Segunda Terça Quarta Quinta Sexta Sábado Domingo" at bounding box center [263, 149] width 231 height 10
click at [148, 144] on select "[Selecione...] Segunda Terça Quarta Quinta Sexta Sábado Domingo" at bounding box center [263, 149] width 231 height 10
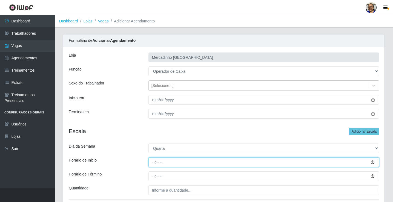
click at [153, 163] on input "Horário de Inicio" at bounding box center [263, 163] width 231 height 10
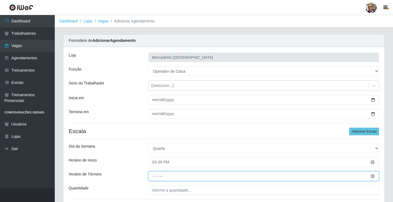
click at [154, 178] on input "Horário de Término" at bounding box center [263, 177] width 231 height 10
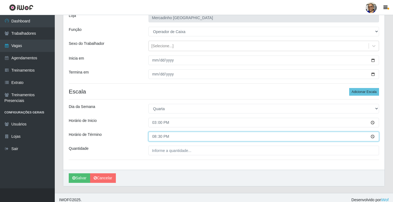
scroll to position [44, 0]
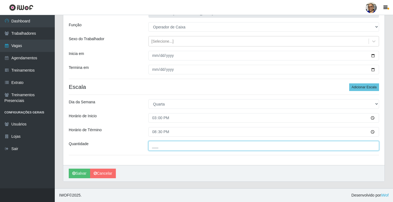
click at [197, 147] on input "___" at bounding box center [263, 146] width 231 height 10
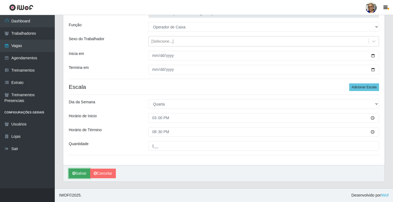
click at [82, 175] on button "Salvar" at bounding box center [79, 174] width 21 height 10
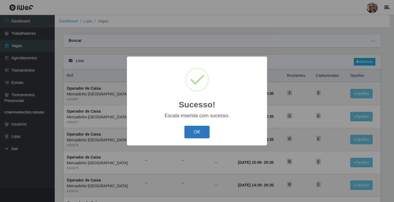
click at [197, 133] on button "OK" at bounding box center [197, 132] width 25 height 13
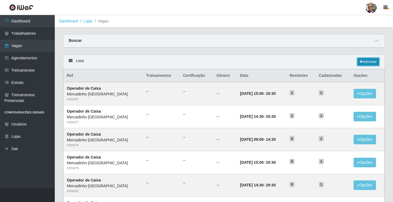
click at [367, 61] on link "Adicionar" at bounding box center [368, 62] width 22 height 8
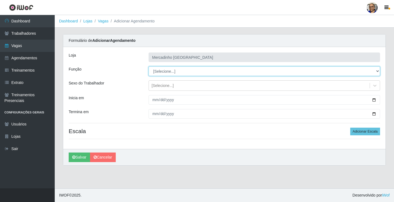
click at [171, 71] on select "[Selecione...] ASG ASG + ASG ++ Balconista de Açougue Balconista de Açougue + O…" at bounding box center [265, 72] width 232 height 10
click at [149, 67] on select "[Selecione...] ASG ASG + ASG ++ Balconista de Açougue Balconista de Açougue + O…" at bounding box center [265, 72] width 232 height 10
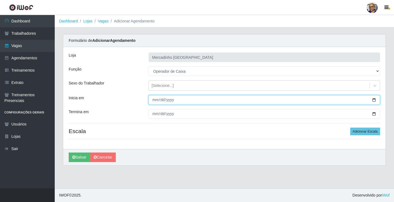
click at [374, 100] on input "Inicia em" at bounding box center [265, 100] width 232 height 10
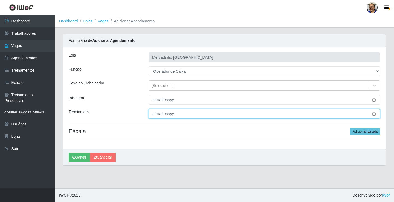
click at [375, 114] on input "Termina em" at bounding box center [265, 114] width 232 height 10
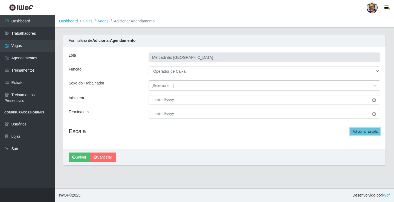
drag, startPoint x: 364, startPoint y: 132, endPoint x: 328, endPoint y: 123, distance: 37.4
click at [362, 132] on button "Adicionar Escala" at bounding box center [366, 132] width 30 height 8
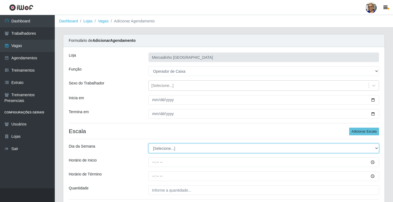
click at [159, 149] on select "[Selecione...] Segunda Terça Quarta Quinta Sexta Sábado Domingo" at bounding box center [263, 149] width 231 height 10
click at [148, 144] on select "[Selecione...] Segunda Terça Quarta Quinta Sexta Sábado Domingo" at bounding box center [263, 149] width 231 height 10
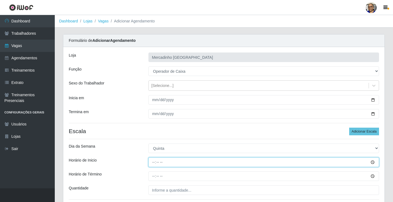
click at [154, 162] on input "Horário de Inicio" at bounding box center [263, 163] width 231 height 10
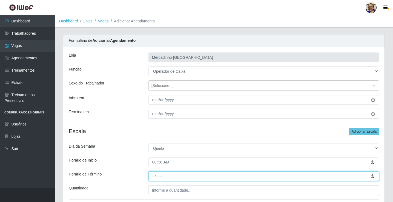
click at [153, 177] on input "Horário de Término" at bounding box center [263, 177] width 231 height 10
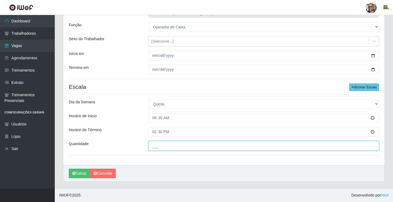
click at [197, 144] on input "___" at bounding box center [263, 146] width 231 height 10
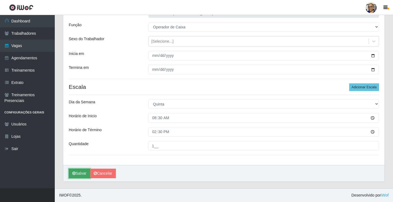
click at [82, 175] on button "Salvar" at bounding box center [79, 174] width 21 height 10
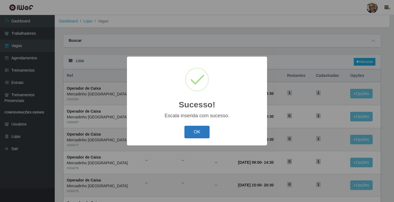
click at [193, 133] on button "OK" at bounding box center [197, 132] width 25 height 13
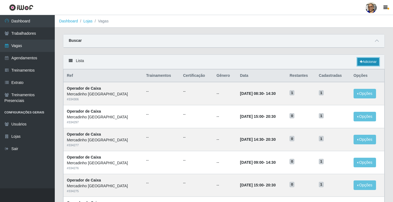
click at [366, 61] on link "Adicionar" at bounding box center [368, 62] width 22 height 8
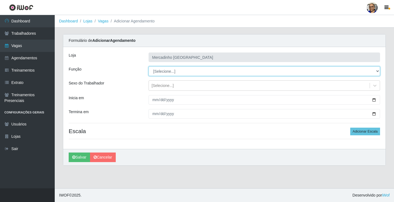
click at [164, 71] on select "[Selecione...] ASG ASG + ASG ++ Balconista de Açougue Balconista de Açougue + O…" at bounding box center [265, 72] width 232 height 10
click at [149, 67] on select "[Selecione...] ASG ASG + ASG ++ Balconista de Açougue Balconista de Açougue + O…" at bounding box center [265, 72] width 232 height 10
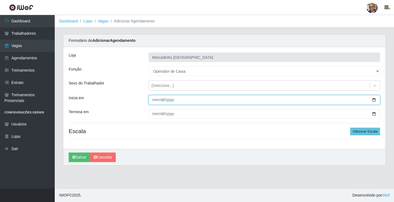
click at [375, 100] on input "Inicia em" at bounding box center [265, 100] width 232 height 10
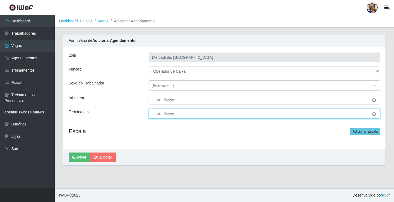
drag, startPoint x: 374, startPoint y: 113, endPoint x: 369, endPoint y: 114, distance: 4.8
click at [373, 114] on input "Termina em" at bounding box center [265, 114] width 232 height 10
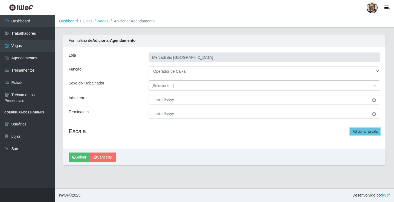
drag, startPoint x: 359, startPoint y: 131, endPoint x: 334, endPoint y: 126, distance: 25.7
click at [349, 129] on h4 "Escala Adicionar Escala" at bounding box center [225, 131] width 312 height 7
click at [97, 134] on h4 "Escala Adicionar Escala" at bounding box center [225, 131] width 312 height 7
click at [150, 131] on h4 "Escala Adicionar Escala" at bounding box center [225, 131] width 312 height 7
click at [100, 158] on link "Cancelar" at bounding box center [103, 158] width 26 height 10
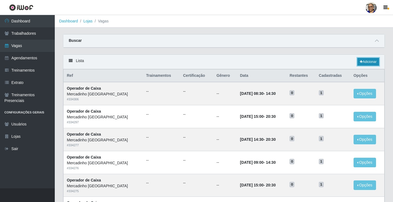
click at [372, 62] on link "Adicionar" at bounding box center [368, 62] width 22 height 8
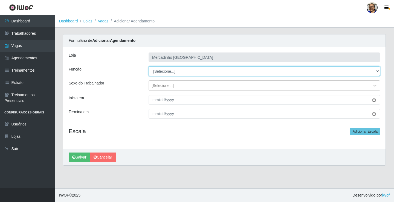
click at [165, 71] on select "[Selecione...] ASG ASG + ASG ++ Balconista de Açougue Balconista de Açougue + O…" at bounding box center [265, 72] width 232 height 10
click at [149, 67] on select "[Selecione...] ASG ASG + ASG ++ Balconista de Açougue Balconista de Açougue + O…" at bounding box center [265, 72] width 232 height 10
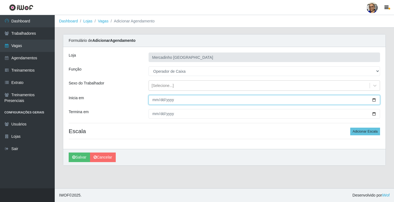
drag, startPoint x: 375, startPoint y: 99, endPoint x: 344, endPoint y: 104, distance: 30.7
click at [374, 100] on input "Inicia em" at bounding box center [265, 100] width 232 height 10
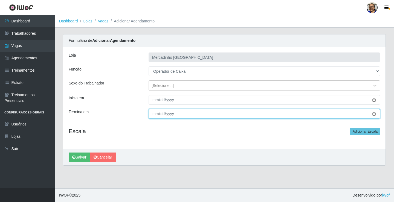
click at [373, 114] on input "Termina em" at bounding box center [265, 114] width 232 height 10
click at [373, 112] on input "2025-09-22" at bounding box center [265, 114] width 232 height 10
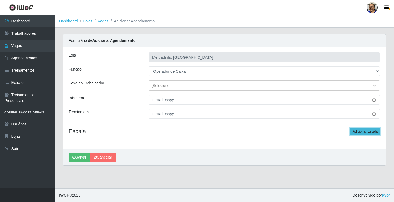
click at [359, 132] on button "Adicionar Escala" at bounding box center [366, 132] width 30 height 8
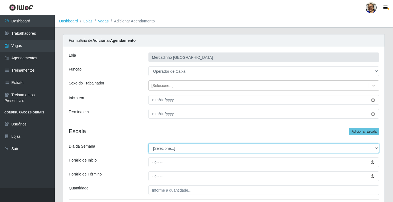
click at [163, 149] on select "[Selecione...] Segunda Terça Quarta Quinta Sexta Sábado Domingo" at bounding box center [263, 149] width 231 height 10
click at [148, 144] on select "[Selecione...] Segunda Terça Quarta Quinta Sexta Sábado Domingo" at bounding box center [263, 149] width 231 height 10
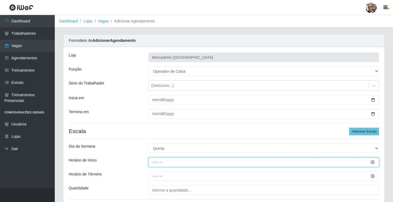
click at [154, 162] on input "Horário de Inicio" at bounding box center [263, 163] width 231 height 10
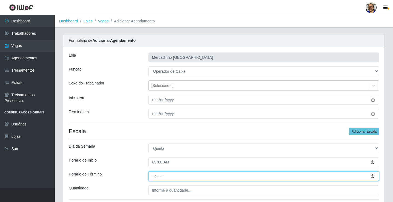
click at [154, 176] on input "Horário de Término" at bounding box center [263, 177] width 231 height 10
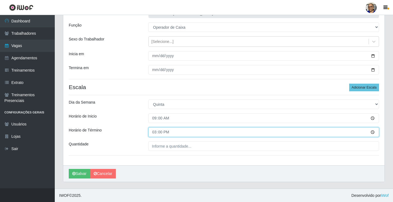
scroll to position [44, 0]
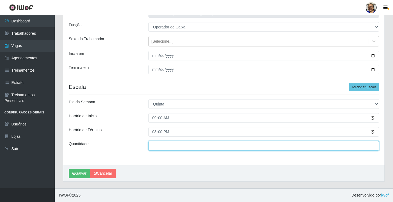
click at [194, 147] on input "___" at bounding box center [263, 146] width 231 height 10
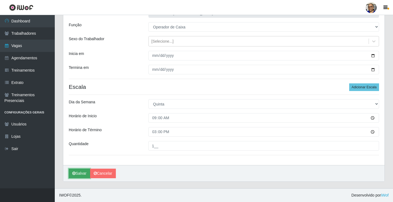
click at [83, 174] on button "Salvar" at bounding box center [79, 174] width 21 height 10
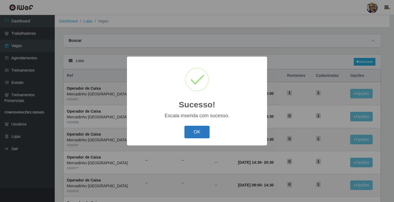
click at [202, 132] on button "OK" at bounding box center [197, 132] width 25 height 13
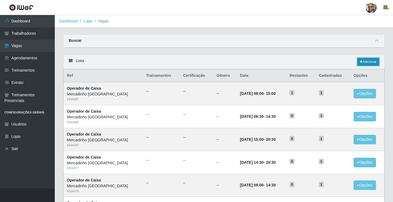
click at [370, 61] on link "Adicionar" at bounding box center [368, 62] width 22 height 8
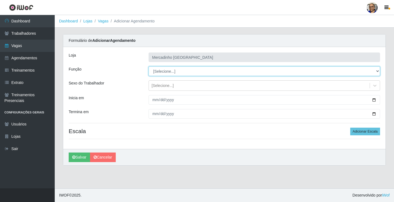
click at [167, 72] on select "[Selecione...] ASG ASG + ASG ++ Balconista de Açougue Balconista de Açougue + O…" at bounding box center [265, 72] width 232 height 10
click at [149, 67] on select "[Selecione...] ASG ASG + ASG ++ Balconista de Açougue Balconista de Açougue + O…" at bounding box center [265, 72] width 232 height 10
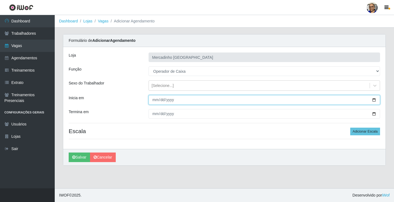
drag, startPoint x: 374, startPoint y: 100, endPoint x: 347, endPoint y: 101, distance: 26.0
click at [373, 100] on input "Inicia em" at bounding box center [265, 100] width 232 height 10
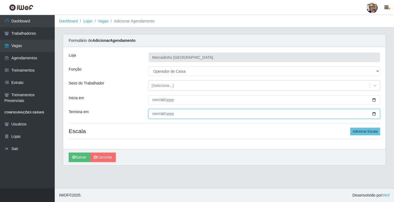
drag, startPoint x: 375, startPoint y: 114, endPoint x: 359, endPoint y: 114, distance: 15.9
click at [370, 114] on input "Termina em" at bounding box center [265, 114] width 232 height 10
click at [374, 114] on input "Termina em" at bounding box center [265, 114] width 232 height 10
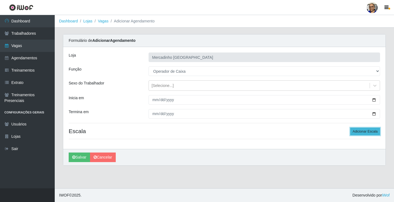
click at [365, 131] on button "Adicionar Escala" at bounding box center [366, 132] width 30 height 8
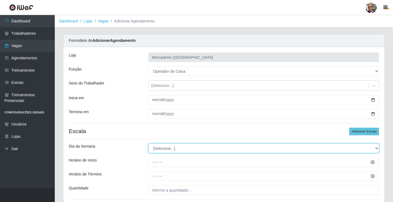
click at [163, 147] on select "[Selecione...] Segunda Terça Quarta Quinta Sexta Sábado Domingo" at bounding box center [263, 149] width 231 height 10
click at [148, 144] on select "[Selecione...] Segunda Terça Quarta Quinta Sexta Sábado Domingo" at bounding box center [263, 149] width 231 height 10
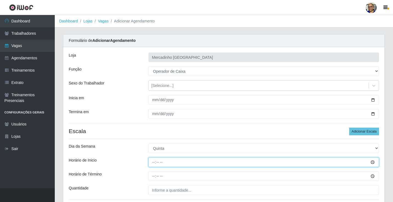
click at [155, 163] on input "Horário de Inicio" at bounding box center [263, 163] width 231 height 10
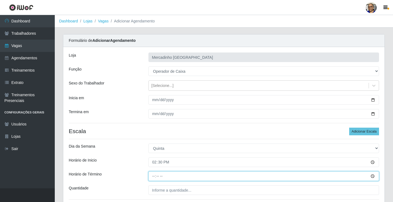
click at [153, 177] on input "Horário de Término" at bounding box center [263, 177] width 231 height 10
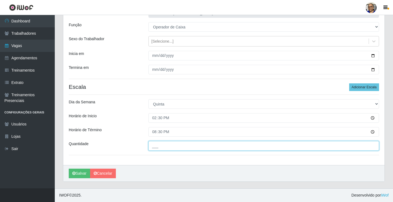
click at [199, 146] on input "___" at bounding box center [263, 146] width 231 height 10
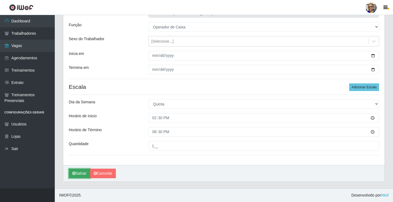
click at [82, 172] on button "Salvar" at bounding box center [79, 174] width 21 height 10
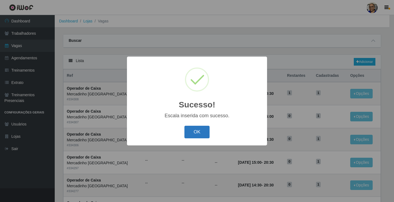
click at [198, 130] on button "OK" at bounding box center [197, 132] width 25 height 13
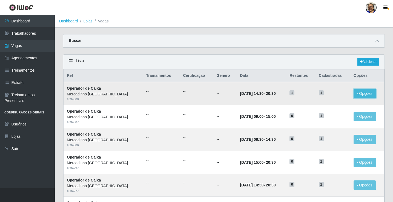
click at [360, 94] on button "Opções" at bounding box center [365, 94] width 22 height 10
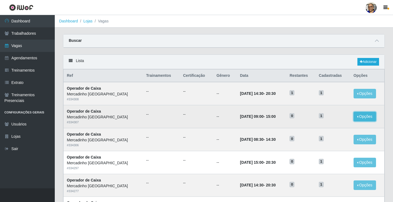
click at [366, 117] on button "Opções" at bounding box center [365, 117] width 22 height 10
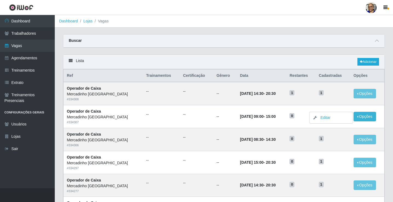
click at [365, 139] on button "Opções" at bounding box center [365, 140] width 22 height 10
click at [370, 62] on link "Adicionar" at bounding box center [368, 62] width 22 height 8
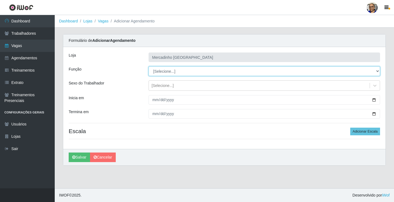
click at [163, 71] on select "[Selecione...] ASG ASG + ASG ++ Balconista de Açougue Balconista de Açougue + O…" at bounding box center [265, 72] width 232 height 10
click at [149, 67] on select "[Selecione...] ASG ASG + ASG ++ Balconista de Açougue Balconista de Açougue + O…" at bounding box center [265, 72] width 232 height 10
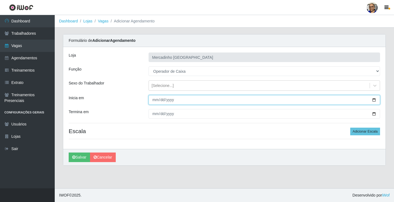
click at [374, 100] on input "Inicia em" at bounding box center [265, 100] width 232 height 10
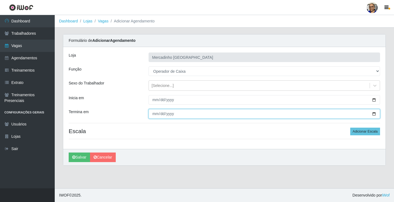
click at [375, 114] on input "Termina em" at bounding box center [265, 114] width 232 height 10
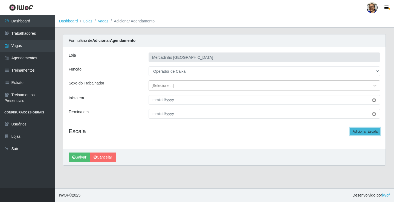
click at [364, 131] on button "Adicionar Escala" at bounding box center [366, 132] width 30 height 8
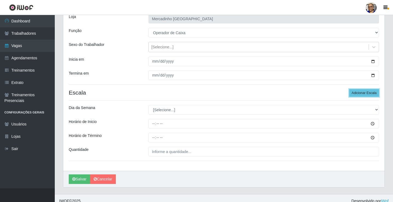
scroll to position [44, 0]
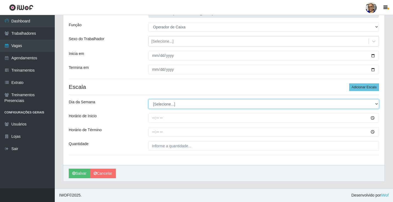
click at [166, 105] on select "[Selecione...] Segunda Terça Quarta Quinta Sexta Sábado Domingo" at bounding box center [263, 104] width 231 height 10
click at [148, 99] on select "[Selecione...] Segunda Terça Quarta Quinta Sexta Sábado Domingo" at bounding box center [263, 104] width 231 height 10
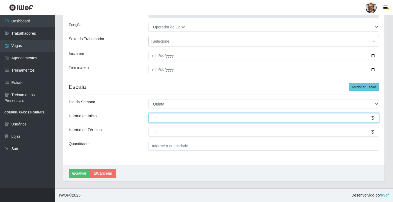
click at [153, 118] on input "Horário de Inicio" at bounding box center [263, 118] width 231 height 10
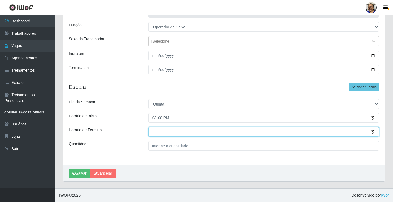
click at [154, 132] on input "Horário de Término" at bounding box center [263, 132] width 231 height 10
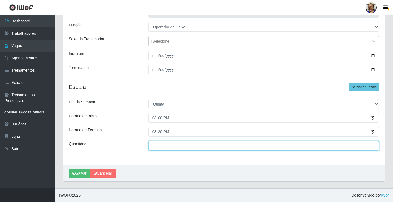
click at [195, 148] on input "___" at bounding box center [263, 146] width 231 height 10
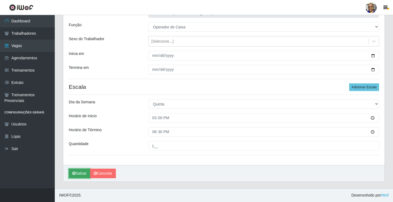
click at [82, 173] on button "Salvar" at bounding box center [79, 174] width 21 height 10
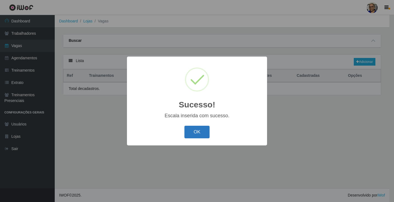
click at [195, 133] on button "OK" at bounding box center [197, 132] width 25 height 13
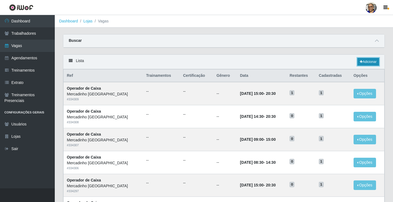
click at [372, 62] on link "Adicionar" at bounding box center [368, 62] width 22 height 8
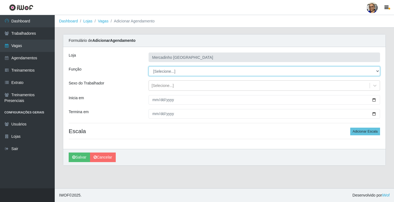
click at [164, 71] on select "[Selecione...] ASG ASG + ASG ++ Balconista de Açougue Balconista de Açougue + O…" at bounding box center [265, 72] width 232 height 10
click at [149, 67] on select "[Selecione...] ASG ASG + ASG ++ Balconista de Açougue Balconista de Açougue + O…" at bounding box center [265, 72] width 232 height 10
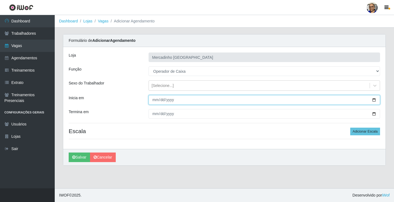
click at [375, 99] on input "Inicia em" at bounding box center [265, 100] width 232 height 10
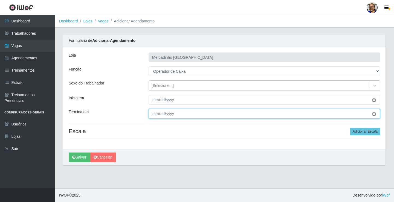
click at [374, 113] on input "Termina em" at bounding box center [265, 114] width 232 height 10
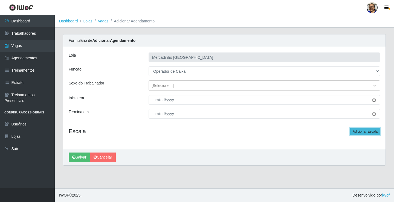
click at [363, 132] on button "Adicionar Escala" at bounding box center [366, 132] width 30 height 8
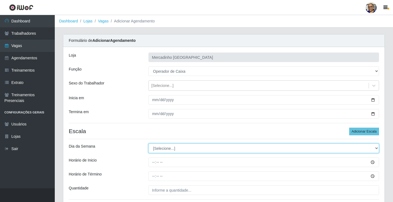
click at [161, 148] on select "[Selecione...] Segunda Terça Quarta Quinta Sexta Sábado Domingo" at bounding box center [263, 149] width 231 height 10
click at [148, 144] on select "[Selecione...] Segunda Terça Quarta Quinta Sexta Sábado Domingo" at bounding box center [263, 149] width 231 height 10
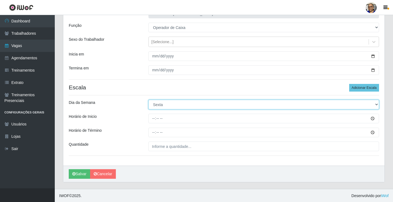
scroll to position [44, 0]
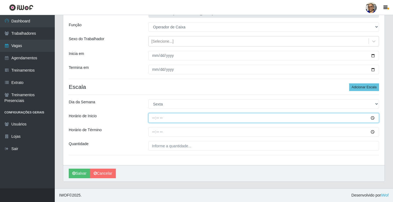
click at [154, 119] on input "Horário de Inicio" at bounding box center [263, 118] width 231 height 10
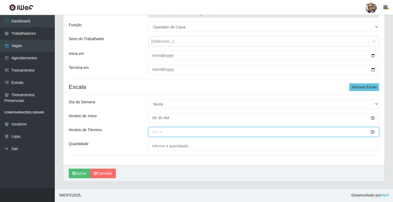
click at [153, 134] on input "Horário de Término" at bounding box center [263, 132] width 231 height 10
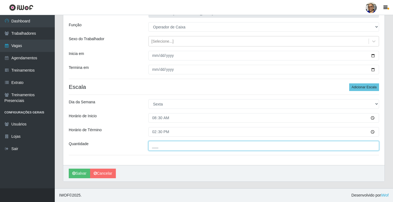
click at [194, 145] on input "___" at bounding box center [263, 146] width 231 height 10
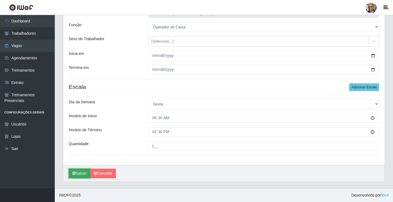
click at [83, 174] on button "Salvar" at bounding box center [79, 174] width 21 height 10
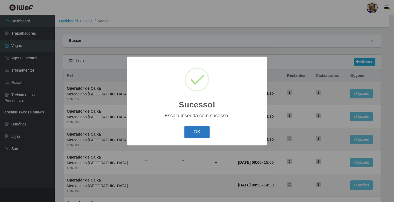
click at [197, 131] on button "OK" at bounding box center [197, 132] width 25 height 13
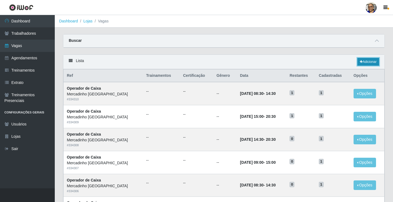
click at [371, 61] on link "Adicionar" at bounding box center [368, 62] width 22 height 8
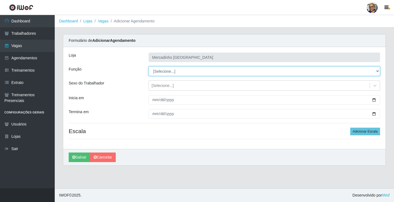
click at [165, 70] on select "[Selecione...] ASG ASG + ASG ++ Balconista de Açougue Balconista de Açougue + O…" at bounding box center [265, 72] width 232 height 10
click at [149, 67] on select "[Selecione...] ASG ASG + ASG ++ Balconista de Açougue Balconista de Açougue + O…" at bounding box center [265, 72] width 232 height 10
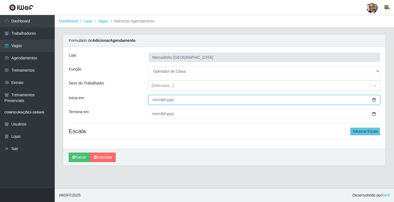
click at [374, 100] on input "Inicia em" at bounding box center [265, 100] width 232 height 10
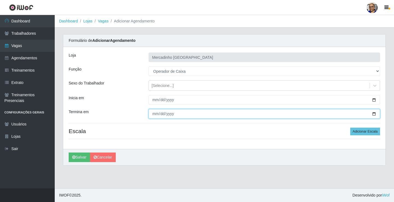
drag, startPoint x: 375, startPoint y: 113, endPoint x: 354, endPoint y: 111, distance: 20.9
click at [372, 113] on input "Termina em" at bounding box center [265, 114] width 232 height 10
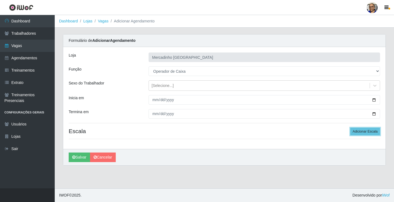
drag, startPoint x: 357, startPoint y: 131, endPoint x: 340, endPoint y: 134, distance: 16.3
click at [356, 131] on button "Adicionar Escala" at bounding box center [366, 132] width 30 height 8
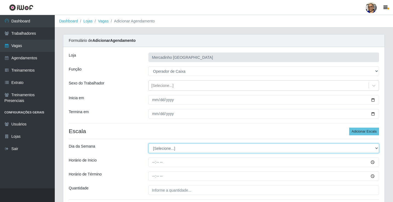
click at [167, 149] on select "[Selecione...] Segunda Terça Quarta Quinta Sexta Sábado Domingo" at bounding box center [263, 149] width 231 height 10
click at [148, 144] on select "[Selecione...] Segunda Terça Quarta Quinta Sexta Sábado Domingo" at bounding box center [263, 149] width 231 height 10
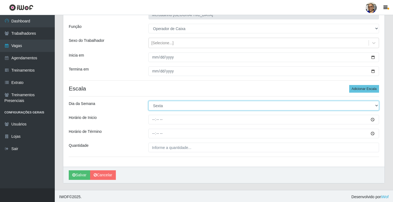
scroll to position [44, 0]
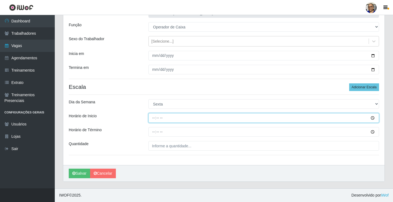
click at [154, 119] on input "Horário de Inicio" at bounding box center [263, 118] width 231 height 10
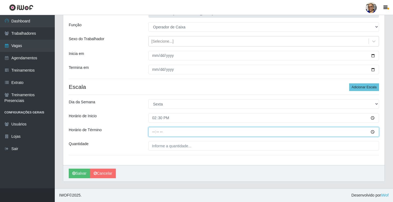
click at [155, 132] on input "Horário de Término" at bounding box center [263, 132] width 231 height 10
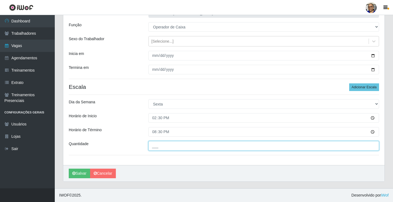
click at [193, 146] on input "___" at bounding box center [263, 146] width 231 height 10
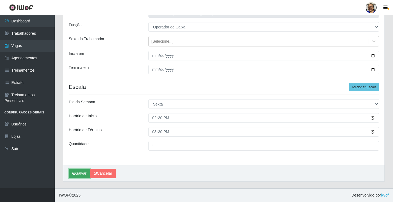
click at [83, 173] on button "Salvar" at bounding box center [79, 174] width 21 height 10
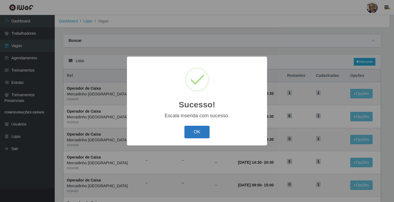
click at [194, 132] on button "OK" at bounding box center [197, 132] width 25 height 13
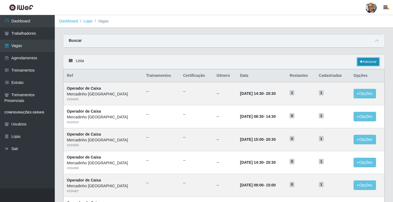
click at [369, 62] on link "Adicionar" at bounding box center [368, 62] width 22 height 8
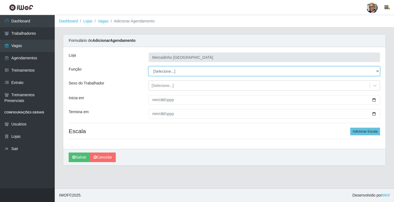
click at [164, 71] on select "[Selecione...] ASG ASG + ASG ++ Balconista de Açougue Balconista de Açougue + O…" at bounding box center [265, 72] width 232 height 10
click at [149, 67] on select "[Selecione...] ASG ASG + ASG ++ Balconista de Açougue Balconista de Açougue + O…" at bounding box center [265, 72] width 232 height 10
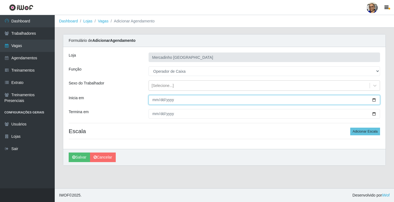
click at [374, 99] on input "Inicia em" at bounding box center [265, 100] width 232 height 10
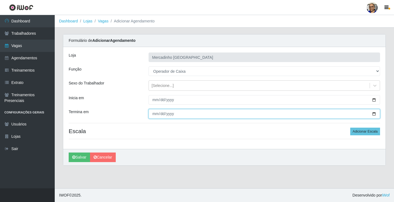
drag, startPoint x: 375, startPoint y: 116, endPoint x: 372, endPoint y: 112, distance: 5.0
click at [373, 113] on input "Termina em" at bounding box center [265, 114] width 232 height 10
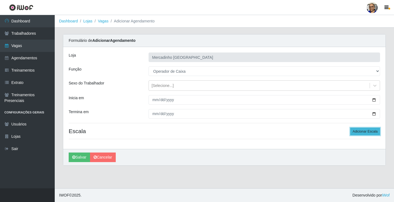
click at [363, 131] on button "Adicionar Escala" at bounding box center [366, 132] width 30 height 8
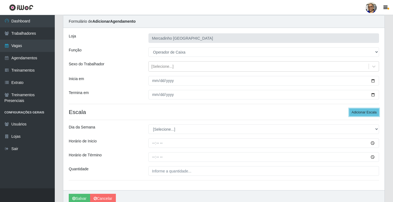
scroll to position [44, 0]
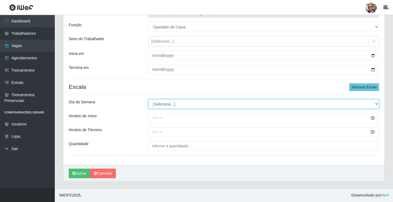
click at [168, 104] on select "[Selecione...] Segunda Terça Quarta Quinta Sexta Sábado Domingo" at bounding box center [263, 104] width 231 height 10
click at [148, 99] on select "[Selecione...] Segunda Terça Quarta Quinta Sexta Sábado Domingo" at bounding box center [263, 104] width 231 height 10
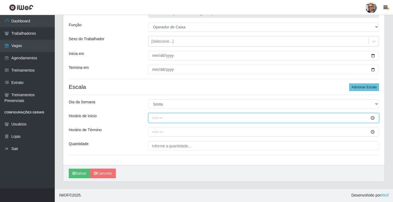
drag, startPoint x: 154, startPoint y: 118, endPoint x: 153, endPoint y: 108, distance: 9.8
click at [155, 118] on input "Horário de Inicio" at bounding box center [263, 118] width 231 height 10
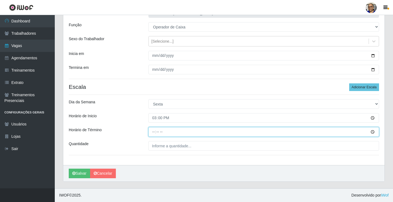
click at [152, 132] on input "Horário de Término" at bounding box center [263, 132] width 231 height 10
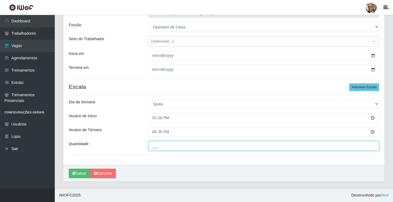
drag, startPoint x: 196, startPoint y: 143, endPoint x: 193, endPoint y: 147, distance: 4.3
click at [196, 146] on input "___" at bounding box center [263, 146] width 231 height 10
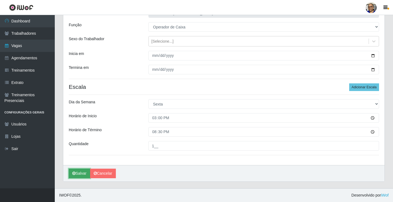
click at [82, 173] on button "Salvar" at bounding box center [79, 174] width 21 height 10
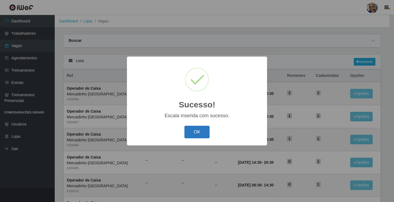
click at [202, 131] on button "OK" at bounding box center [197, 132] width 25 height 13
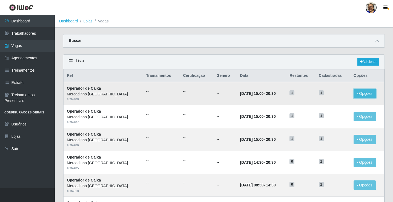
click at [358, 94] on button "Opções" at bounding box center [365, 94] width 22 height 10
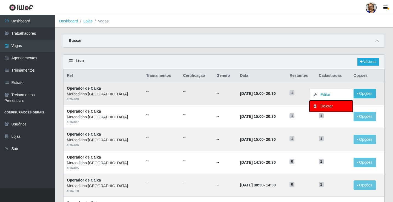
click at [324, 107] on div "Deletar" at bounding box center [331, 107] width 32 height 6
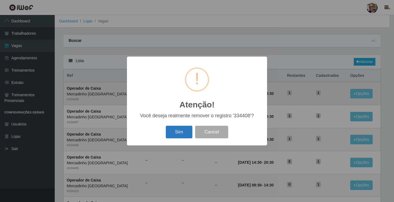
click at [181, 133] on button "Sim" at bounding box center [179, 132] width 27 height 13
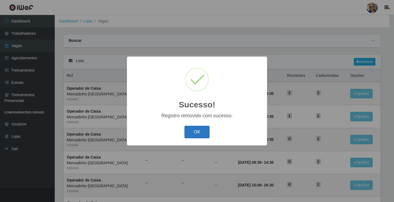
click at [199, 130] on button "OK" at bounding box center [197, 132] width 25 height 13
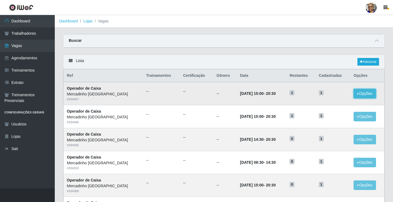
click at [360, 93] on button "Opções" at bounding box center [365, 94] width 22 height 10
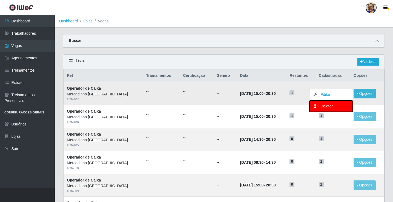
click at [334, 107] on div "Deletar" at bounding box center [331, 107] width 32 height 6
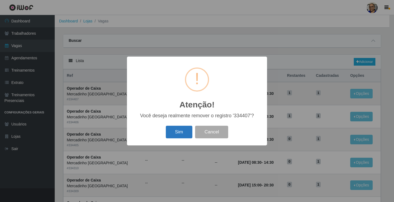
click at [184, 134] on button "Sim" at bounding box center [179, 132] width 27 height 13
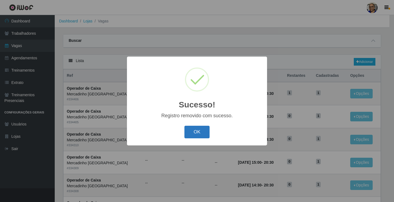
click at [194, 131] on button "OK" at bounding box center [197, 132] width 25 height 13
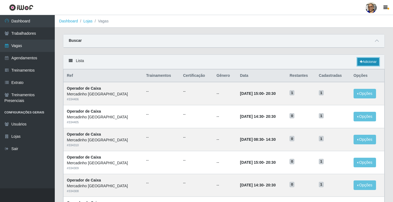
click at [369, 63] on link "Adicionar" at bounding box center [368, 62] width 22 height 8
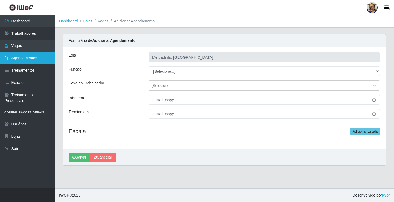
click at [25, 58] on link "Agendamentos" at bounding box center [27, 58] width 55 height 12
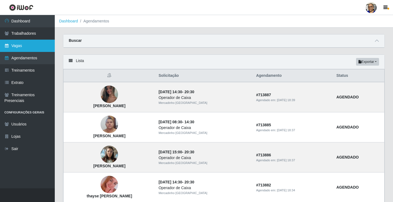
click at [22, 45] on link "Vagas" at bounding box center [27, 46] width 55 height 12
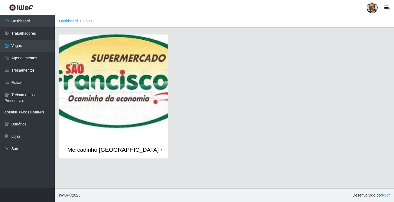
click at [99, 97] on img at bounding box center [113, 88] width 109 height 107
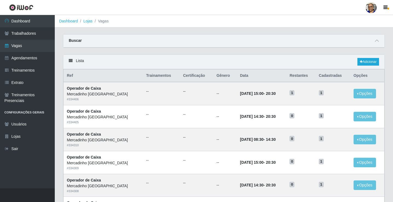
drag, startPoint x: 394, startPoint y: 2, endPoint x: 281, endPoint y: 69, distance: 131.4
click at [281, 69] on div "Lista Adicionar" at bounding box center [223, 62] width 321 height 15
click at [365, 62] on link "Adicionar" at bounding box center [368, 62] width 22 height 8
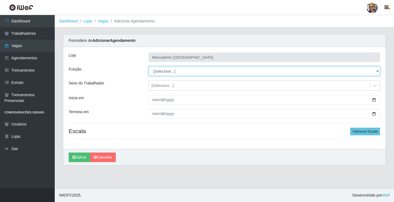
click at [166, 71] on select "[Selecione...] ASG ASG + ASG ++ Balconista de Açougue Balconista de Açougue + O…" at bounding box center [265, 72] width 232 height 10
click at [149, 67] on select "[Selecione...] ASG ASG + ASG ++ Balconista de Açougue Balconista de Açougue + O…" at bounding box center [265, 72] width 232 height 10
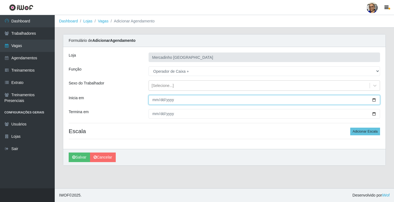
click at [374, 101] on input "Inicia em" at bounding box center [265, 100] width 232 height 10
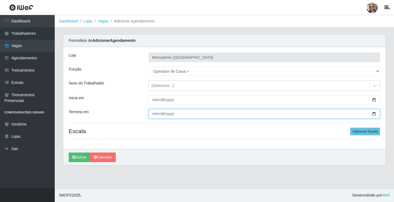
click at [374, 114] on input "Termina em" at bounding box center [265, 114] width 232 height 10
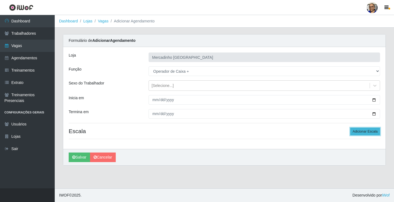
click at [358, 132] on button "Adicionar Escala" at bounding box center [366, 132] width 30 height 8
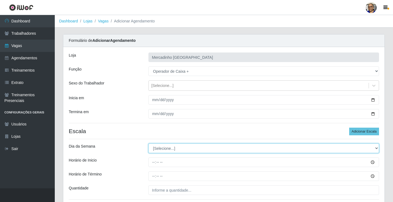
click at [157, 148] on select "[Selecione...] Segunda Terça Quarta Quinta Sexta Sábado Domingo" at bounding box center [263, 149] width 231 height 10
click at [148, 144] on select "[Selecione...] Segunda Terça Quarta Quinta Sexta Sábado Domingo" at bounding box center [263, 149] width 231 height 10
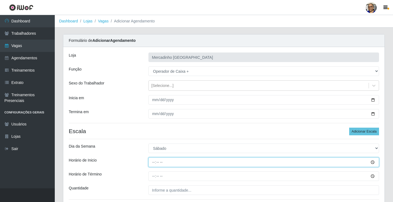
click at [154, 162] on input "Horário de Inicio" at bounding box center [263, 163] width 231 height 10
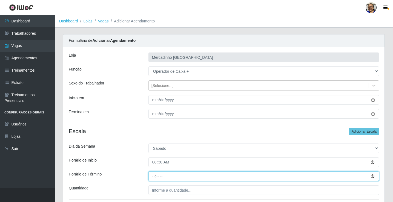
click at [153, 177] on input "Horário de Término" at bounding box center [263, 177] width 231 height 10
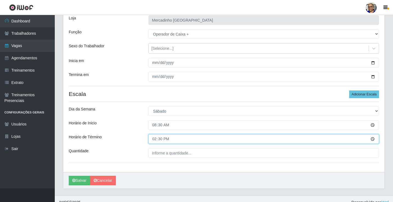
scroll to position [44, 0]
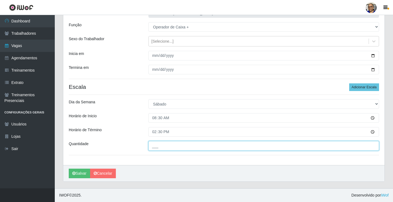
click at [194, 146] on input "___" at bounding box center [263, 146] width 231 height 10
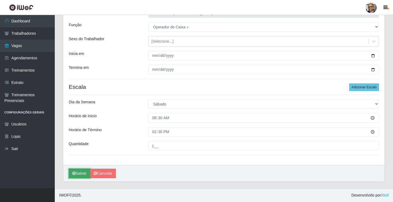
click at [87, 174] on button "Salvar" at bounding box center [79, 174] width 21 height 10
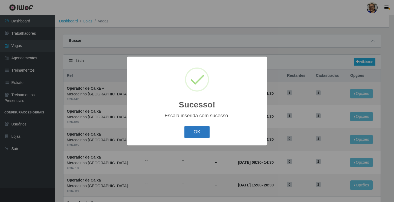
click at [196, 130] on button "OK" at bounding box center [197, 132] width 25 height 13
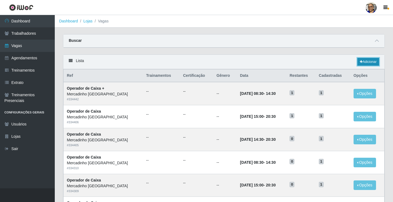
click at [365, 62] on link "Adicionar" at bounding box center [368, 62] width 22 height 8
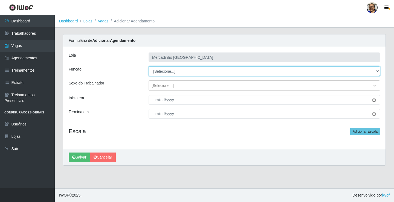
click at [165, 70] on select "[Selecione...] ASG ASG + ASG ++ Balconista de Açougue Balconista de Açougue + O…" at bounding box center [265, 72] width 232 height 10
click at [149, 67] on select "[Selecione...] ASG ASG + ASG ++ Balconista de Açougue Balconista de Açougue + O…" at bounding box center [265, 72] width 232 height 10
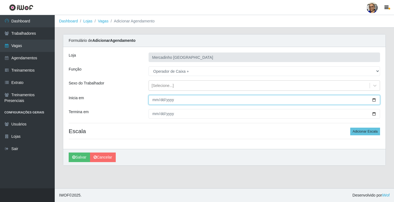
click at [374, 101] on input "Inicia em" at bounding box center [265, 100] width 232 height 10
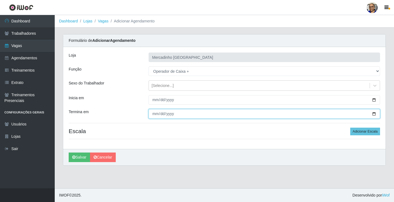
click at [374, 114] on input "Termina em" at bounding box center [265, 114] width 232 height 10
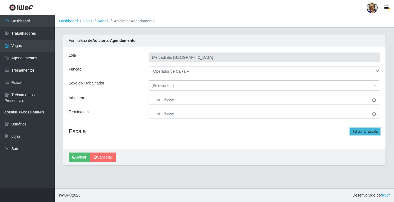
drag, startPoint x: 361, startPoint y: 132, endPoint x: 290, endPoint y: 119, distance: 72.6
click at [361, 132] on button "Adicionar Escala" at bounding box center [366, 132] width 30 height 8
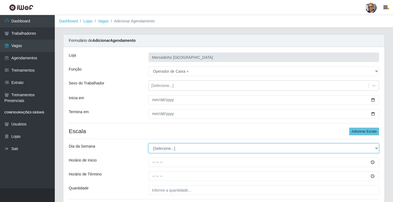
click at [162, 149] on select "[Selecione...] Segunda Terça Quarta Quinta Sexta Sábado Domingo" at bounding box center [263, 149] width 231 height 10
click at [148, 144] on select "[Selecione...] Segunda Terça Quarta Quinta Sexta Sábado Domingo" at bounding box center [263, 149] width 231 height 10
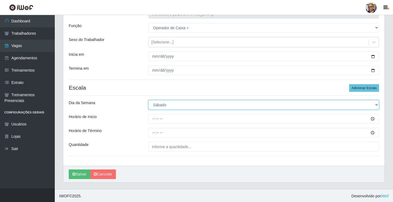
scroll to position [44, 0]
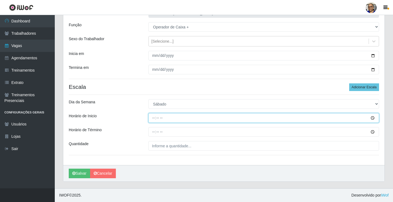
click at [153, 119] on input "Horário de Inicio" at bounding box center [263, 118] width 231 height 10
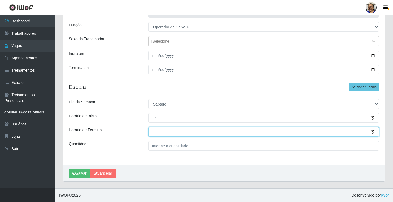
click at [153, 133] on input "Horário de Término" at bounding box center [263, 132] width 231 height 10
click at [161, 133] on input "15:01" at bounding box center [263, 132] width 231 height 10
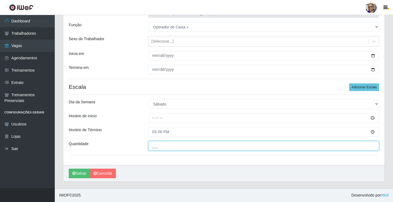
click at [195, 147] on input "___" at bounding box center [263, 146] width 231 height 10
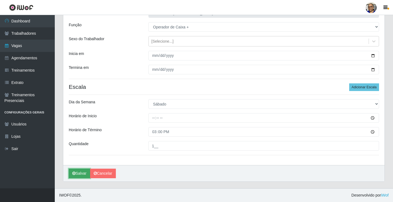
click at [84, 174] on button "Salvar" at bounding box center [79, 174] width 21 height 10
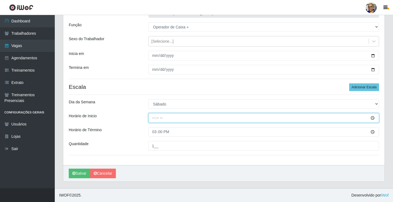
click at [159, 119] on input "Horário de Inicio" at bounding box center [263, 118] width 231 height 10
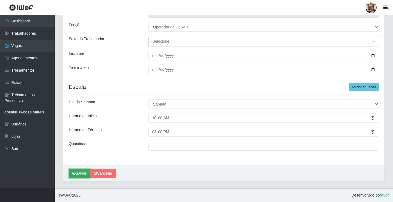
click at [82, 172] on button "Salvar" at bounding box center [79, 174] width 21 height 10
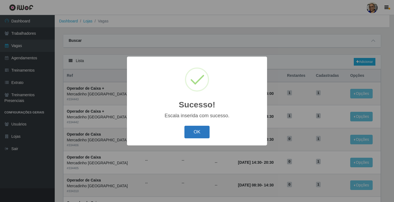
click at [201, 131] on button "OK" at bounding box center [197, 132] width 25 height 13
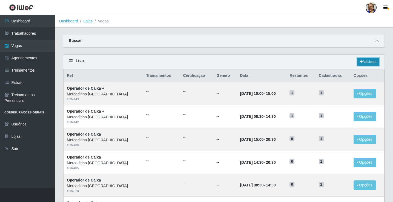
click at [368, 62] on link "Adicionar" at bounding box center [368, 62] width 22 height 8
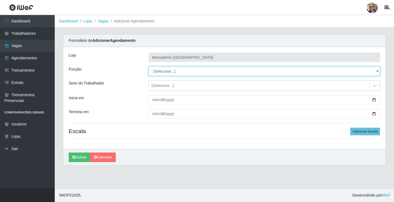
click at [171, 72] on select "[Selecione...] ASG ASG + ASG ++ Balconista de Açougue Balconista de Açougue + O…" at bounding box center [265, 72] width 232 height 10
click at [149, 67] on select "[Selecione...] ASG ASG + ASG ++ Balconista de Açougue Balconista de Açougue + O…" at bounding box center [265, 72] width 232 height 10
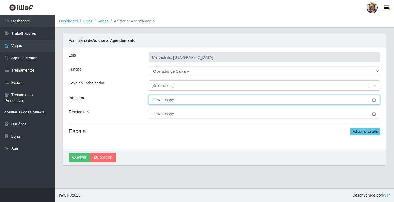
click at [374, 100] on input "Inicia em" at bounding box center [265, 100] width 232 height 10
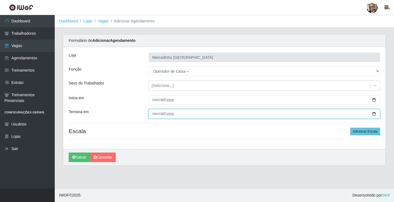
click at [375, 114] on input "Termina em" at bounding box center [265, 114] width 232 height 10
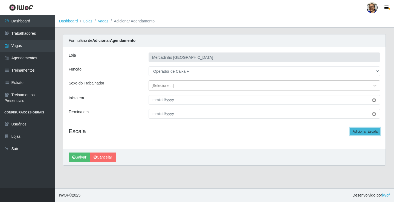
click at [361, 131] on button "Adicionar Escala" at bounding box center [366, 132] width 30 height 8
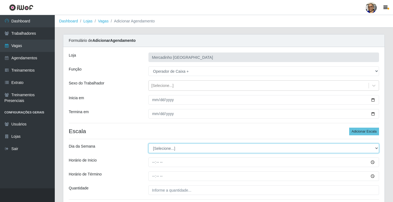
click at [166, 148] on select "[Selecione...] Segunda Terça Quarta Quinta Sexta Sábado Domingo" at bounding box center [263, 149] width 231 height 10
click at [148, 144] on select "[Selecione...] Segunda Terça Quarta Quinta Sexta Sábado Domingo" at bounding box center [263, 149] width 231 height 10
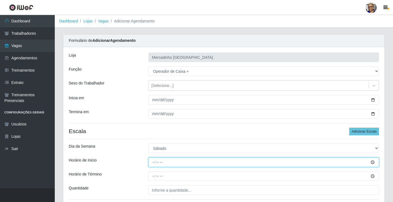
click at [154, 162] on input "Horário de Inicio" at bounding box center [263, 163] width 231 height 10
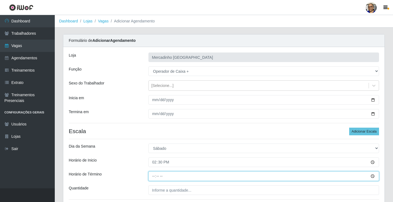
click at [154, 176] on input "Horário de Término" at bounding box center [263, 177] width 231 height 10
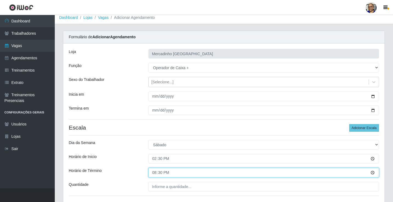
scroll to position [44, 0]
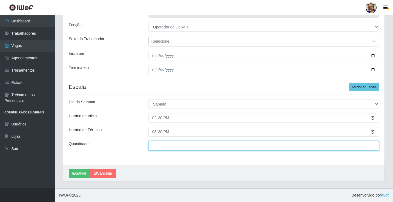
click at [200, 145] on input "___" at bounding box center [263, 146] width 231 height 10
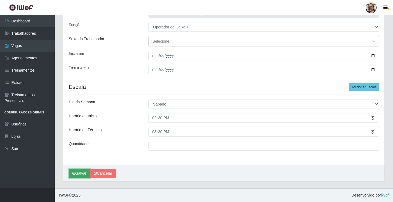
click at [83, 174] on button "Salvar" at bounding box center [79, 174] width 21 height 10
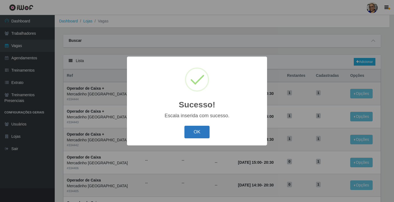
click at [198, 132] on button "OK" at bounding box center [197, 132] width 25 height 13
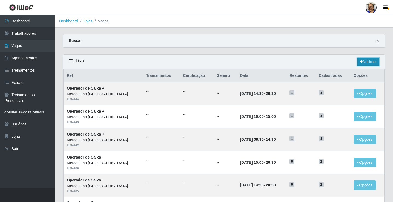
click at [367, 62] on link "Adicionar" at bounding box center [368, 62] width 22 height 8
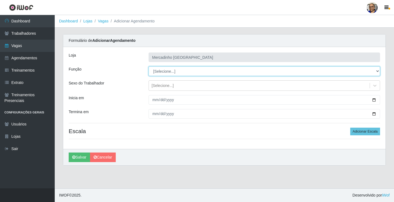
click at [160, 72] on select "[Selecione...] ASG ASG + ASG ++ Balconista de Açougue Balconista de Açougue + O…" at bounding box center [265, 72] width 232 height 10
click at [149, 67] on select "[Selecione...] ASG ASG + ASG ++ Balconista de Açougue Balconista de Açougue + O…" at bounding box center [265, 72] width 232 height 10
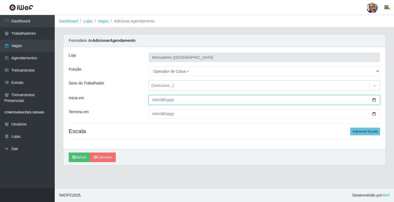
click at [374, 100] on input "Inicia em" at bounding box center [265, 100] width 232 height 10
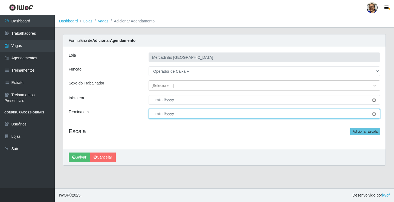
drag, startPoint x: 375, startPoint y: 115, endPoint x: 362, endPoint y: 108, distance: 14.3
click at [374, 114] on input "Termina em" at bounding box center [265, 114] width 232 height 10
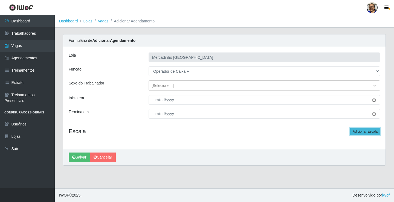
drag, startPoint x: 361, startPoint y: 131, endPoint x: 351, endPoint y: 129, distance: 10.4
click at [360, 133] on button "Adicionar Escala" at bounding box center [366, 132] width 30 height 8
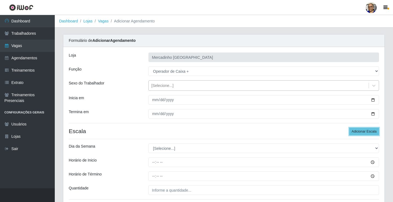
scroll to position [44, 0]
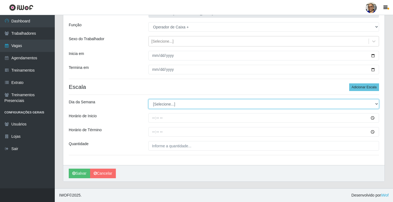
click at [163, 105] on select "[Selecione...] Segunda Terça Quarta Quinta Sexta Sábado Domingo" at bounding box center [263, 104] width 231 height 10
click at [148, 99] on select "[Selecione...] Segunda Terça Quarta Quinta Sexta Sábado Domingo" at bounding box center [263, 104] width 231 height 10
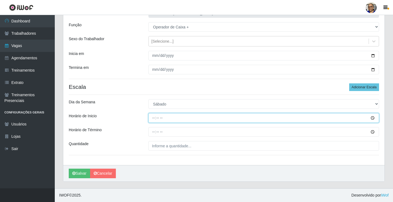
click at [153, 118] on input "Horário de Inicio" at bounding box center [263, 118] width 231 height 10
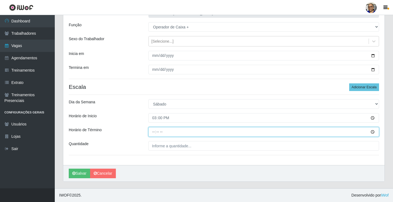
click at [154, 132] on input "Horário de Término" at bounding box center [263, 132] width 231 height 10
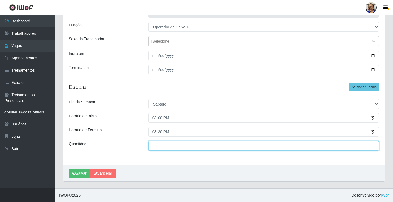
click at [196, 147] on input "___" at bounding box center [263, 146] width 231 height 10
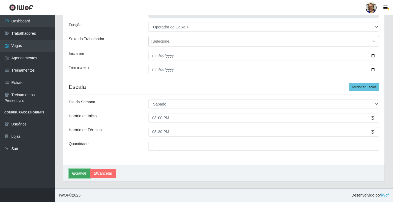
click at [80, 174] on button "Salvar" at bounding box center [79, 174] width 21 height 10
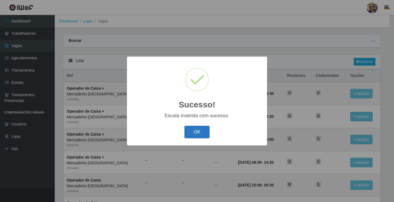
click at [196, 132] on button "OK" at bounding box center [197, 132] width 25 height 13
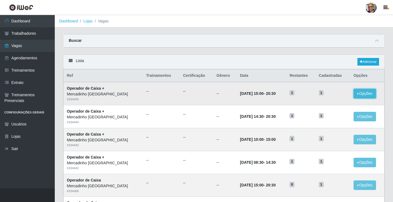
click at [357, 91] on button "Opções" at bounding box center [365, 94] width 22 height 10
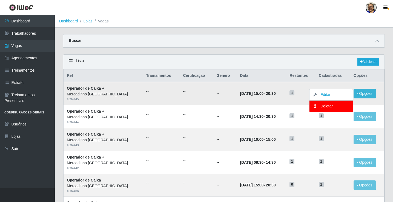
click at [384, 105] on td "Opções Editar Deletar" at bounding box center [367, 93] width 34 height 23
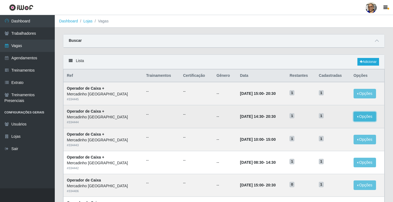
click at [361, 118] on button "Opções" at bounding box center [365, 117] width 22 height 10
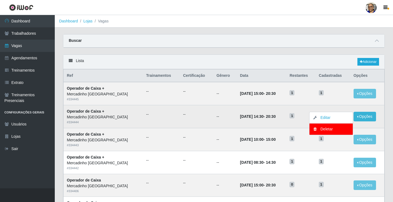
click at [383, 116] on td "Opções Editar Deletar" at bounding box center [367, 116] width 34 height 23
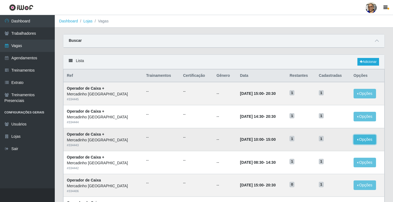
click at [367, 139] on button "Opções" at bounding box center [365, 140] width 22 height 10
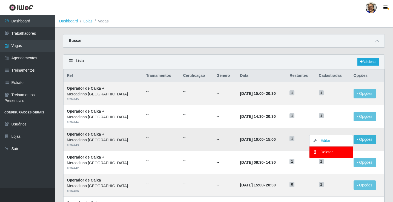
click at [381, 132] on td "Opções Editar Deletar" at bounding box center [367, 139] width 34 height 23
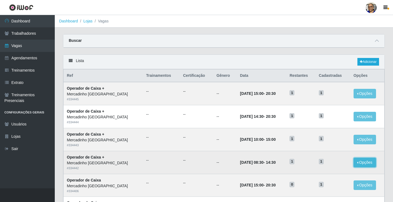
click at [369, 165] on button "Opções" at bounding box center [365, 163] width 22 height 10
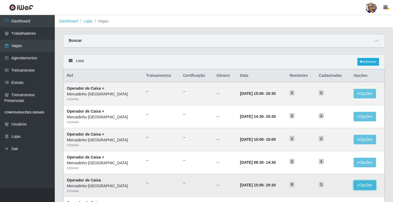
click at [355, 186] on button "Opções" at bounding box center [365, 186] width 22 height 10
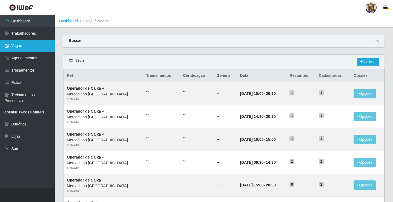
click at [16, 46] on link "Vagas" at bounding box center [27, 46] width 55 height 12
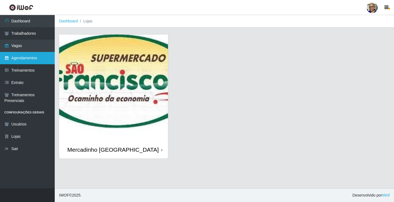
click at [16, 57] on link "Agendamentos" at bounding box center [27, 58] width 55 height 12
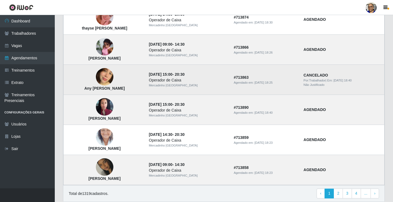
scroll to position [369, 0]
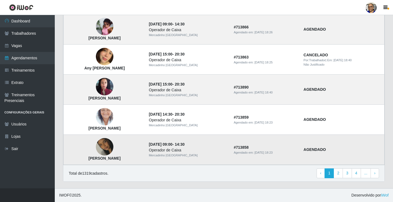
click at [109, 151] on img at bounding box center [105, 147] width 18 height 31
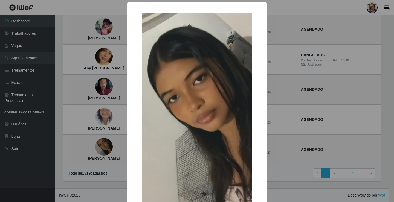
click at [76, 148] on div "× Rocheli Silva Nascimento OK Cancel" at bounding box center [197, 101] width 394 height 202
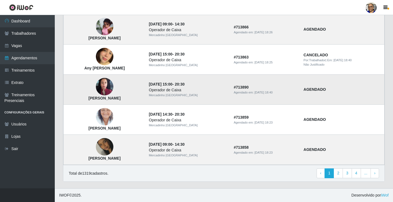
scroll to position [342, 0]
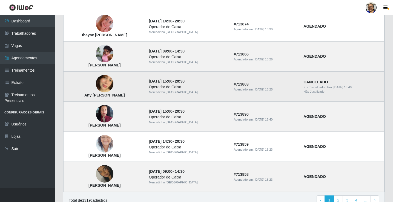
click at [108, 83] on img at bounding box center [105, 83] width 18 height 31
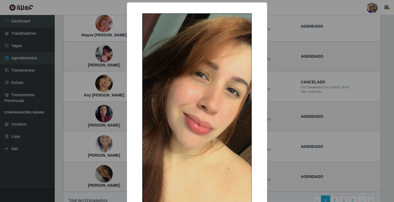
click at [52, 91] on div "× Any karoliny da Silva OK Cancel" at bounding box center [197, 101] width 394 height 202
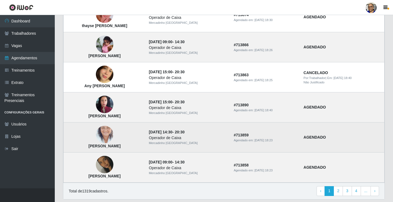
scroll to position [369, 0]
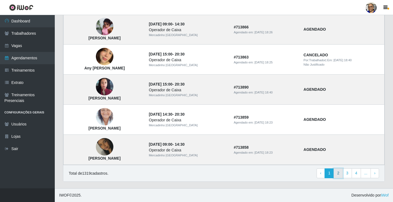
click at [338, 172] on link "2" at bounding box center [338, 174] width 9 height 10
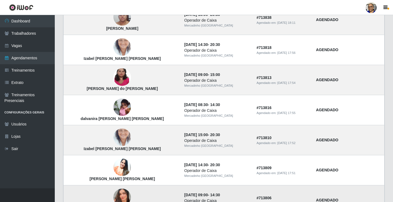
scroll to position [369, 0]
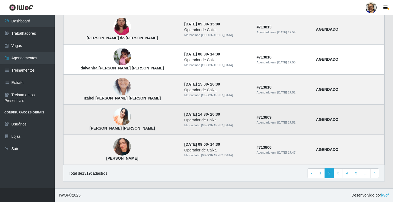
click at [113, 117] on img at bounding box center [122, 117] width 18 height 22
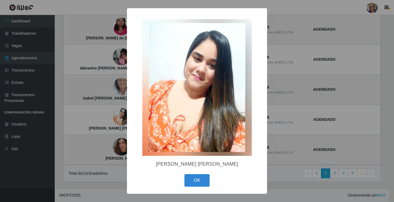
click at [110, 117] on div "× [PERSON_NAME] [PERSON_NAME] OK Cancel" at bounding box center [197, 101] width 394 height 202
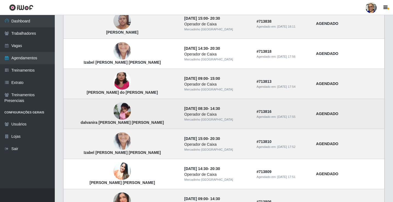
scroll to position [287, 0]
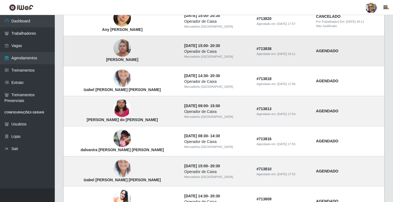
click at [116, 49] on img at bounding box center [122, 48] width 18 height 23
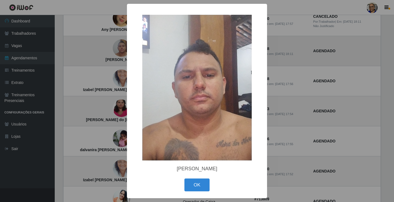
click at [116, 49] on div "× [PERSON_NAME] OK Cancel" at bounding box center [197, 101] width 394 height 202
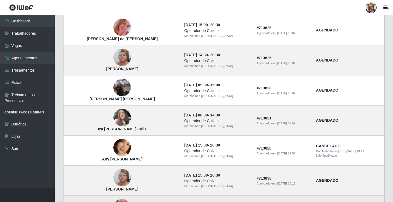
scroll to position [178, 0]
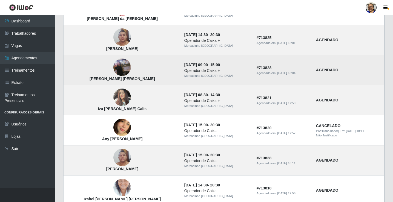
click at [113, 68] on img at bounding box center [122, 67] width 18 height 31
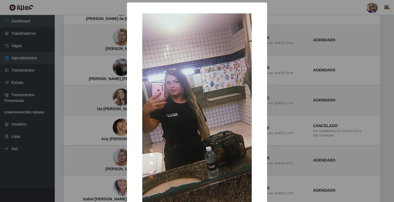
click at [107, 69] on div "× [PERSON_NAME] [PERSON_NAME] OK Cancel" at bounding box center [197, 101] width 394 height 202
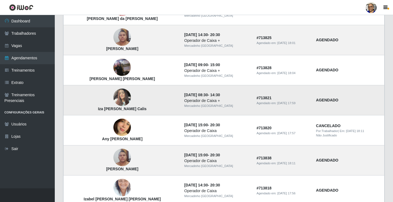
click at [114, 94] on img at bounding box center [122, 97] width 18 height 23
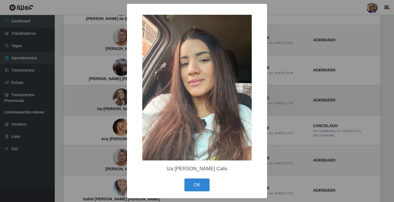
click at [114, 94] on div "× Iza [PERSON_NAME] Calis OK Cancel" at bounding box center [197, 101] width 394 height 202
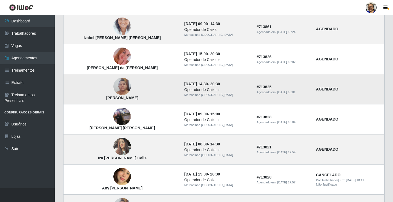
scroll to position [96, 0]
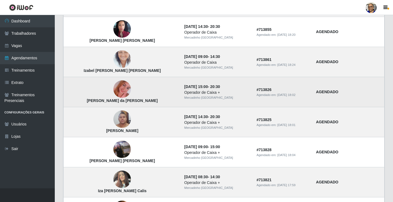
click at [116, 85] on img at bounding box center [122, 89] width 18 height 31
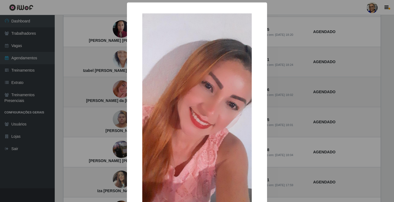
click at [116, 85] on div "× [PERSON_NAME] da [PERSON_NAME]" at bounding box center [197, 101] width 394 height 202
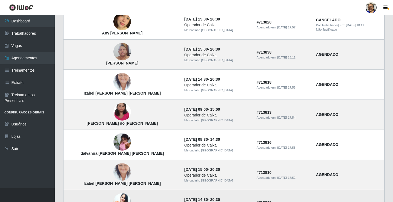
scroll to position [369, 0]
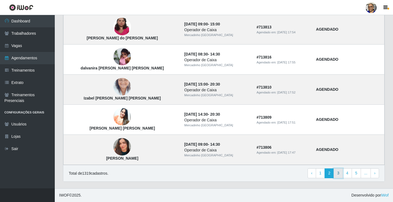
click at [339, 173] on link "3" at bounding box center [338, 174] width 9 height 10
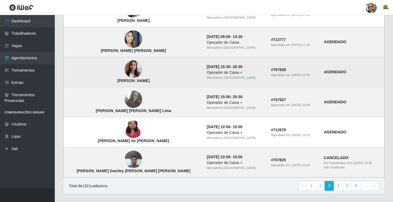
scroll to position [369, 0]
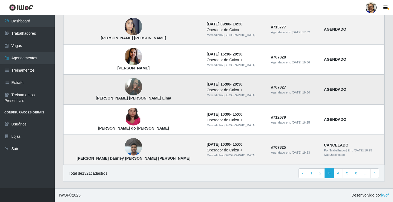
click at [125, 87] on img at bounding box center [134, 87] width 18 height 24
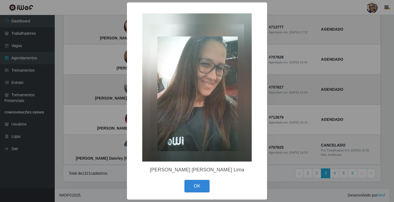
click at [112, 87] on div "× Isabelle Silva Ferreira de Melo Lima OK Cancel" at bounding box center [197, 101] width 394 height 202
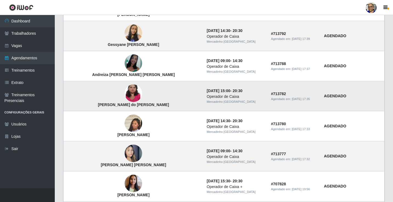
scroll to position [232, 0]
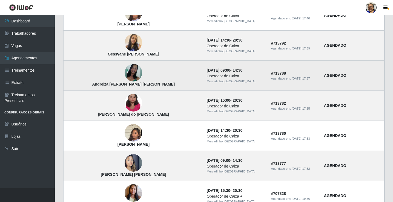
click at [125, 76] on img at bounding box center [134, 73] width 18 height 18
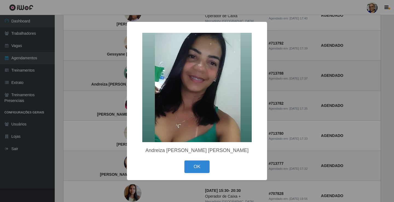
click at [113, 76] on div "× Andreiza Alves de Moura OK Cancel" at bounding box center [197, 101] width 394 height 202
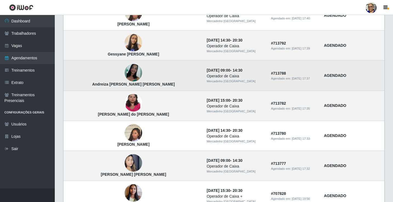
click at [125, 74] on img at bounding box center [134, 73] width 18 height 18
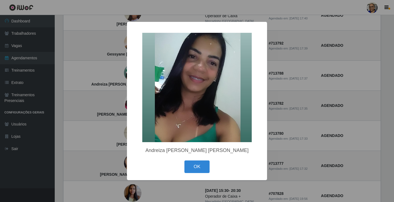
click at [112, 73] on div "× Andreiza Alves de Moura OK Cancel" at bounding box center [197, 101] width 394 height 202
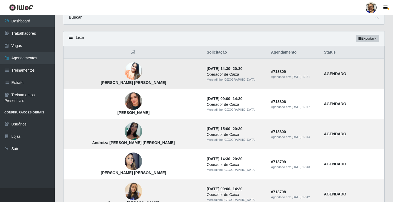
scroll to position [0, 0]
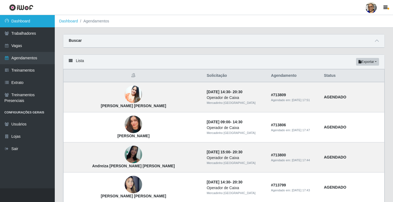
click at [37, 22] on link "Dashboard" at bounding box center [27, 21] width 55 height 12
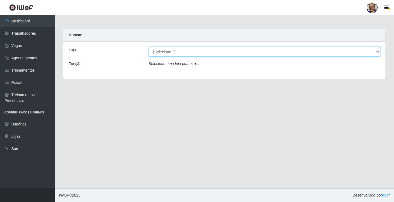
click at [377, 52] on select "[Selecione...] Mercadinho São Francisco" at bounding box center [265, 52] width 232 height 10
select select "345"
click at [149, 47] on select "[Selecione...] Mercadinho São Francisco" at bounding box center [265, 52] width 232 height 10
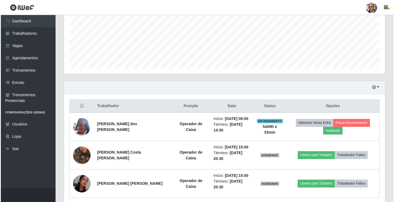
scroll to position [149, 0]
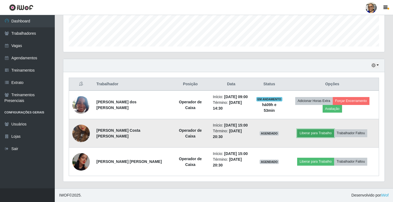
click at [320, 134] on button "Liberar para Trabalho" at bounding box center [315, 134] width 37 height 8
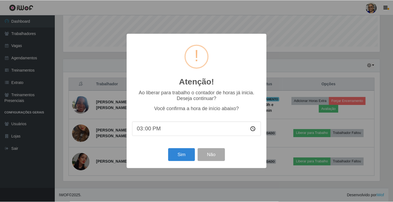
scroll to position [114, 318]
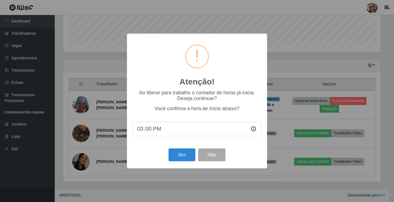
click at [152, 130] on input "15:00" at bounding box center [197, 129] width 129 height 15
click at [149, 131] on input "15:00" at bounding box center [197, 129] width 129 height 15
type input "15:30"
click at [185, 154] on button "Sim" at bounding box center [182, 155] width 27 height 13
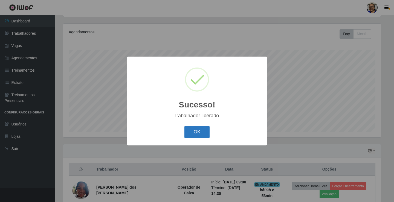
click at [205, 133] on button "OK" at bounding box center [197, 132] width 25 height 13
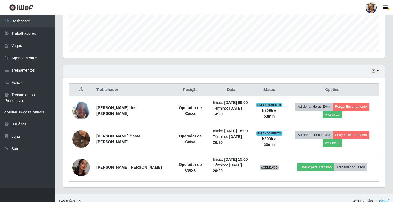
scroll to position [149, 0]
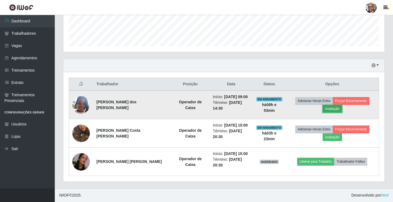
click at [335, 110] on button "Avaliação" at bounding box center [332, 109] width 19 height 8
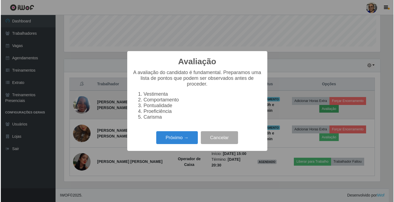
scroll to position [114, 318]
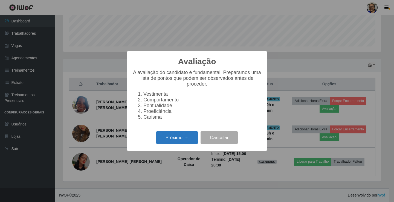
click at [186, 141] on button "Próximo →" at bounding box center [177, 137] width 42 height 13
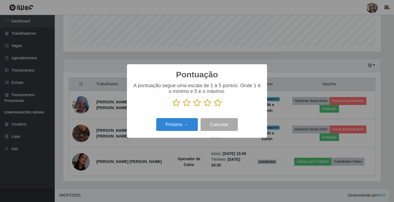
scroll to position [273718, 273514]
click at [218, 104] on icon at bounding box center [218, 103] width 8 height 8
click at [214, 107] on input "radio" at bounding box center [214, 107] width 0 height 0
click at [181, 126] on button "Próximo →" at bounding box center [177, 124] width 42 height 13
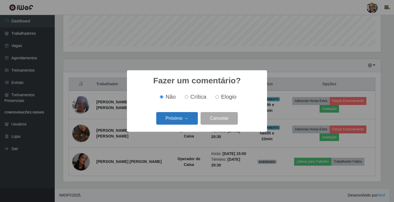
click at [192, 119] on button "Próximo →" at bounding box center [177, 118] width 42 height 13
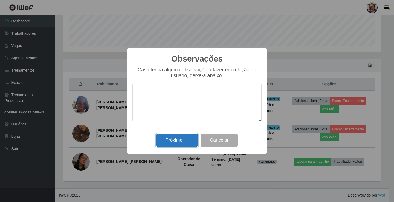
click at [186, 140] on button "Próximo →" at bounding box center [177, 140] width 42 height 13
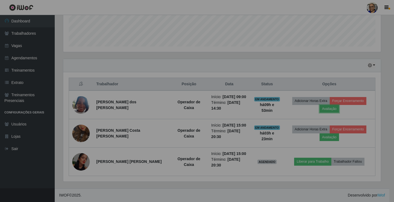
scroll to position [114, 321]
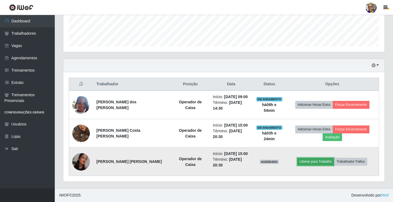
click at [312, 162] on button "Liberar para Trabalho" at bounding box center [315, 162] width 37 height 8
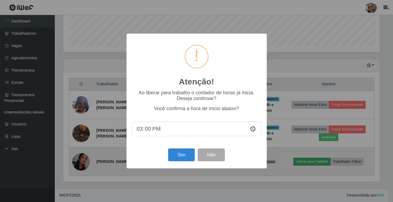
scroll to position [114, 318]
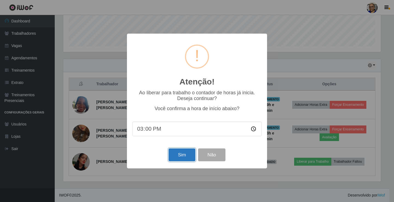
click at [185, 156] on button "Sim" at bounding box center [182, 155] width 27 height 13
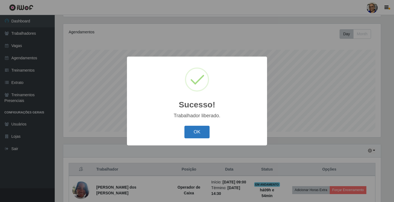
click at [206, 131] on button "OK" at bounding box center [197, 132] width 25 height 13
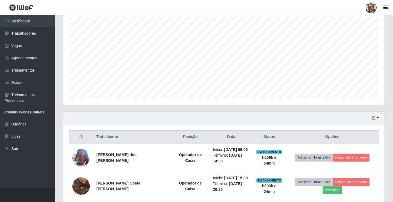
scroll to position [149, 0]
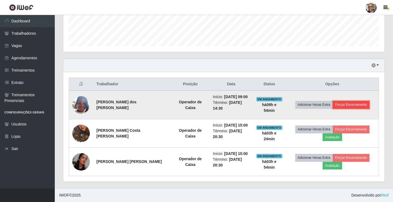
click at [351, 106] on button "Forçar Encerramento" at bounding box center [351, 105] width 37 height 8
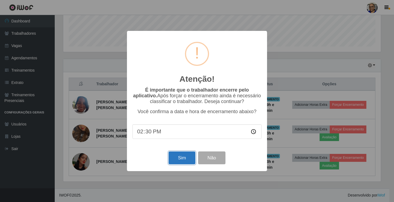
click at [185, 160] on button "Sim" at bounding box center [182, 158] width 27 height 13
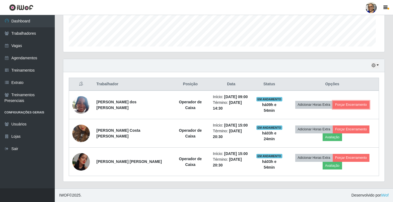
scroll to position [0, 0]
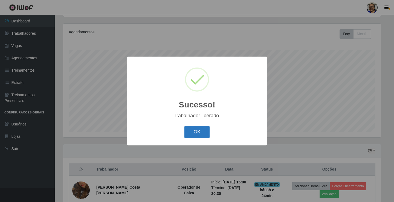
click at [201, 133] on button "OK" at bounding box center [197, 132] width 25 height 13
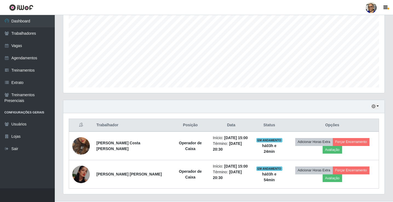
scroll to position [121, 0]
